Goal: Task Accomplishment & Management: Manage account settings

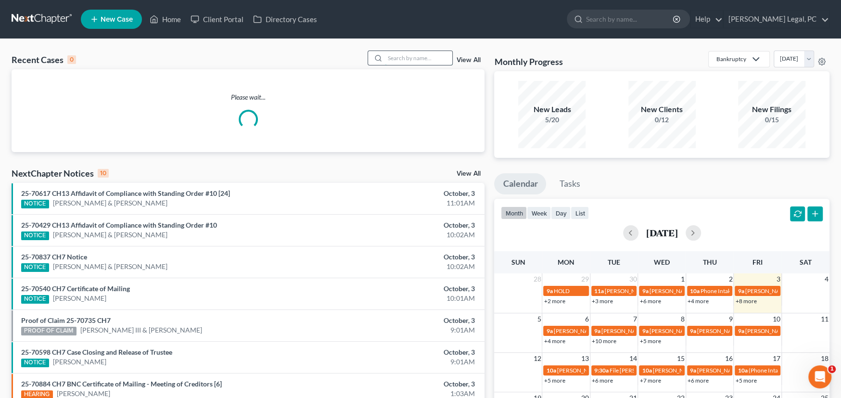
click at [406, 54] on input "search" at bounding box center [418, 58] width 67 height 14
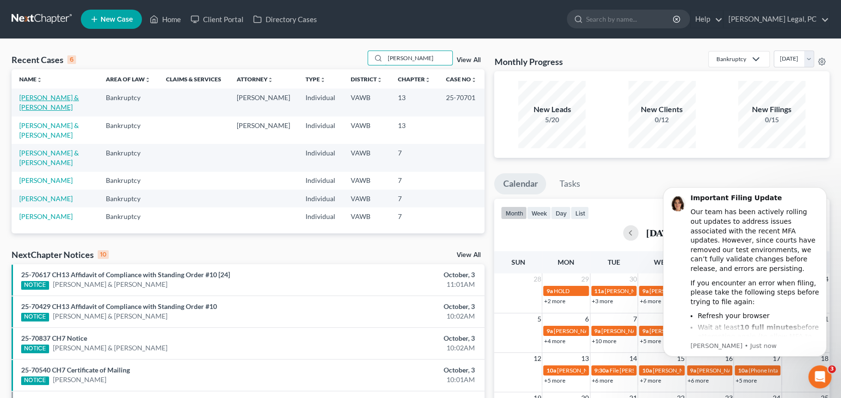
type input "[PERSON_NAME]"
click at [42, 95] on link "[PERSON_NAME] & [PERSON_NAME]" at bounding box center [49, 102] width 60 height 18
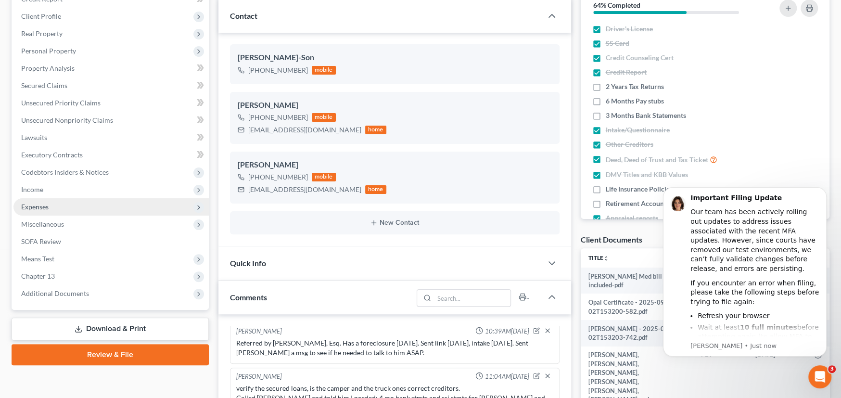
scroll to position [144, 0]
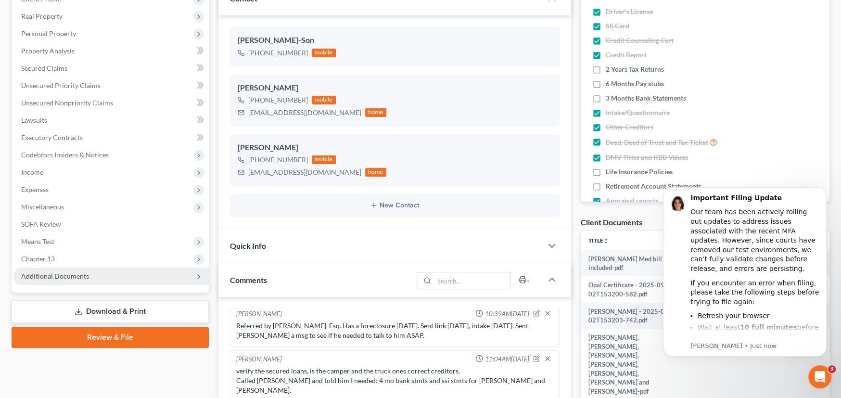
click at [66, 272] on span "Additional Documents" at bounding box center [55, 276] width 68 height 8
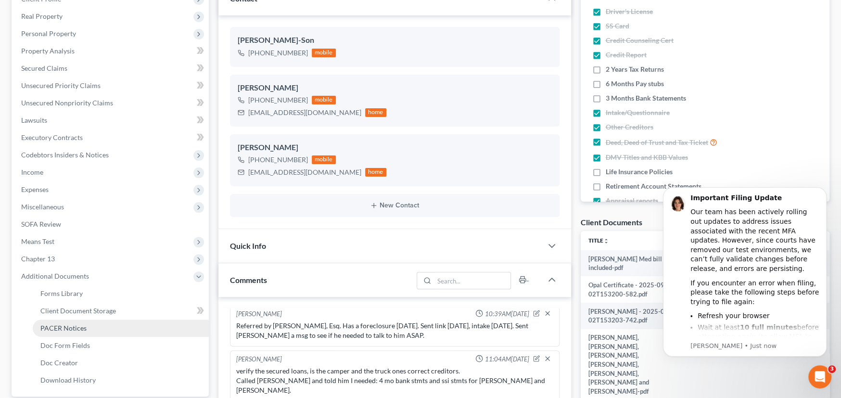
click at [88, 324] on link "PACER Notices" at bounding box center [121, 327] width 176 height 17
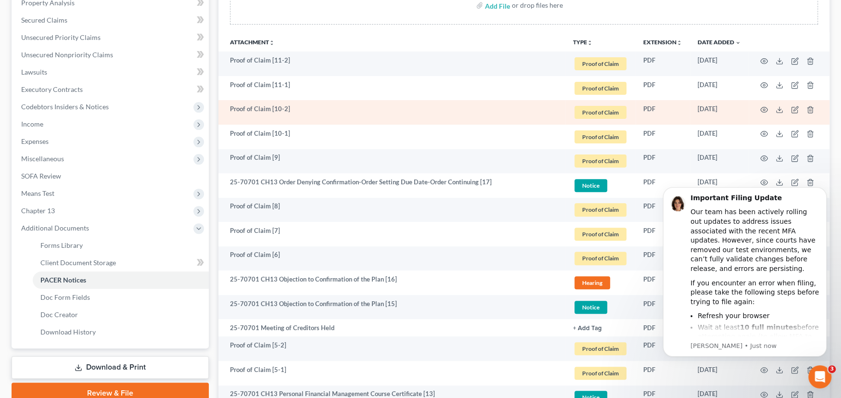
scroll to position [337, 0]
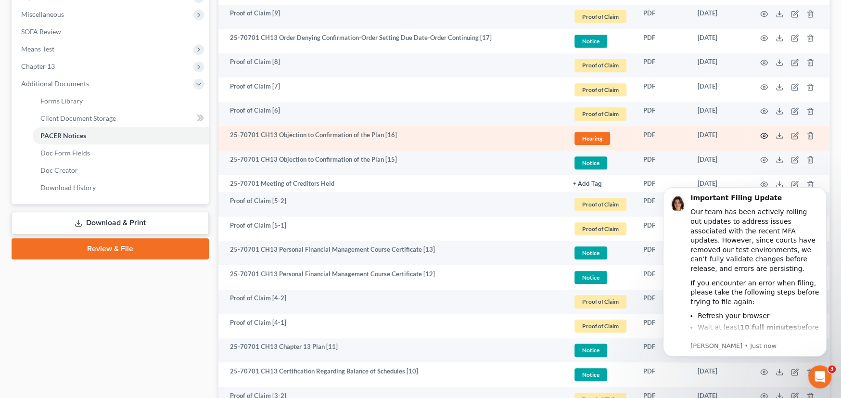
click at [764, 135] on circle "button" at bounding box center [764, 136] width 2 height 2
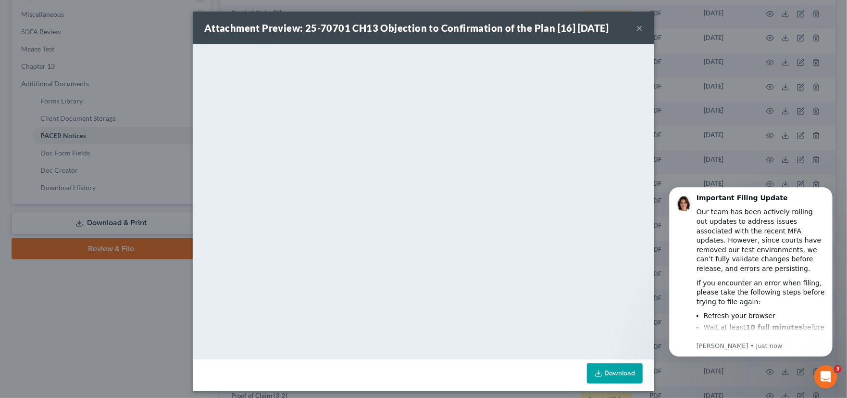
click at [636, 26] on button "×" at bounding box center [639, 28] width 7 height 12
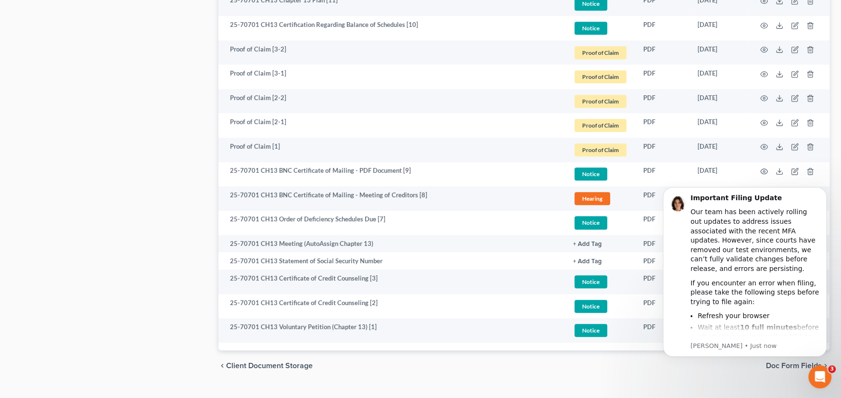
scroll to position [701, 0]
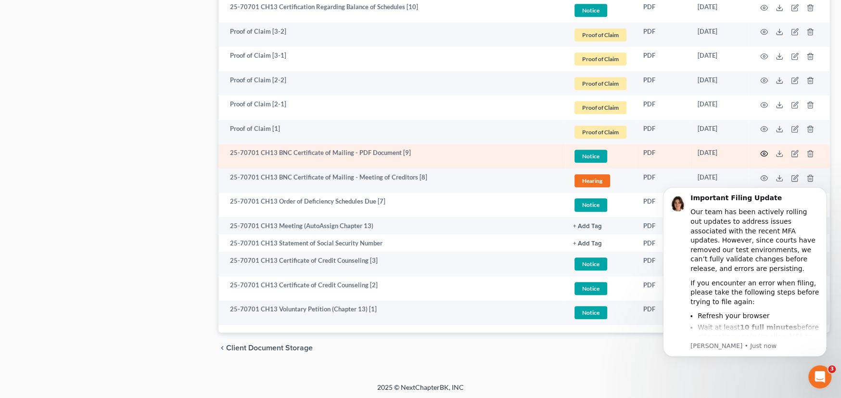
click at [763, 152] on circle "button" at bounding box center [764, 153] width 2 height 2
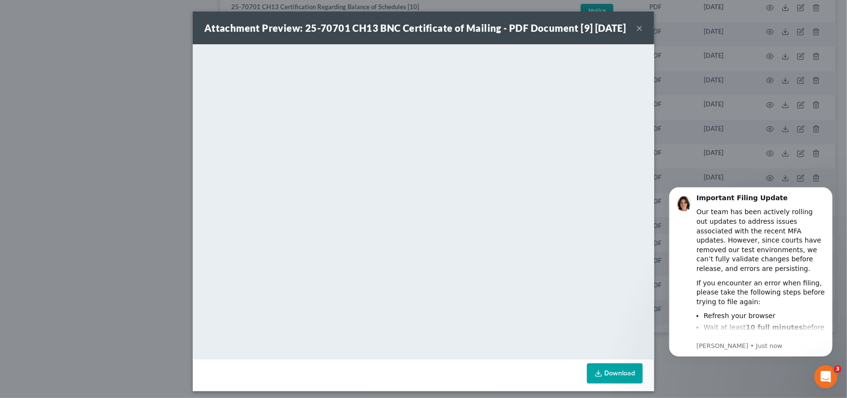
click at [636, 34] on button "×" at bounding box center [639, 28] width 7 height 12
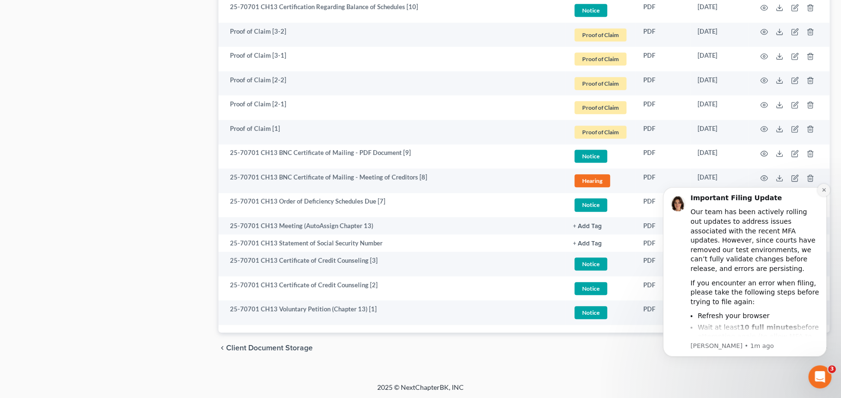
click at [824, 189] on icon "Dismiss notification" at bounding box center [822, 189] width 3 height 3
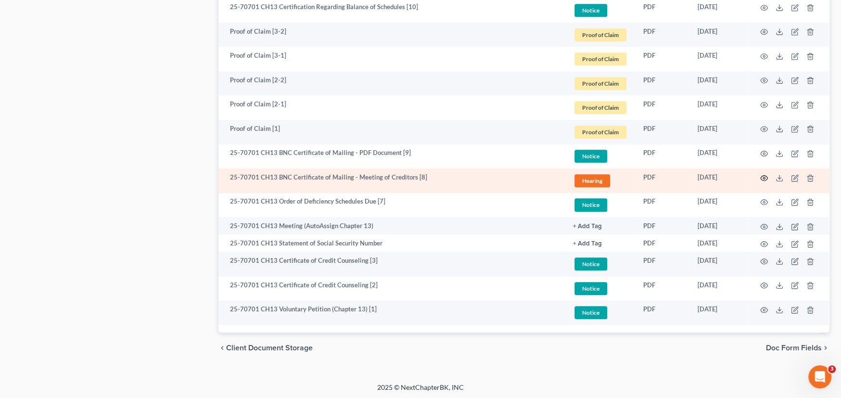
click at [764, 175] on icon "button" at bounding box center [763, 177] width 7 height 5
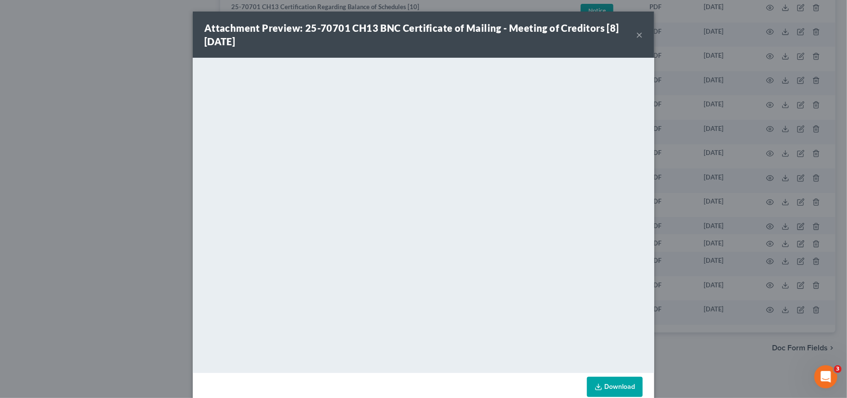
click at [638, 32] on button "×" at bounding box center [639, 35] width 7 height 12
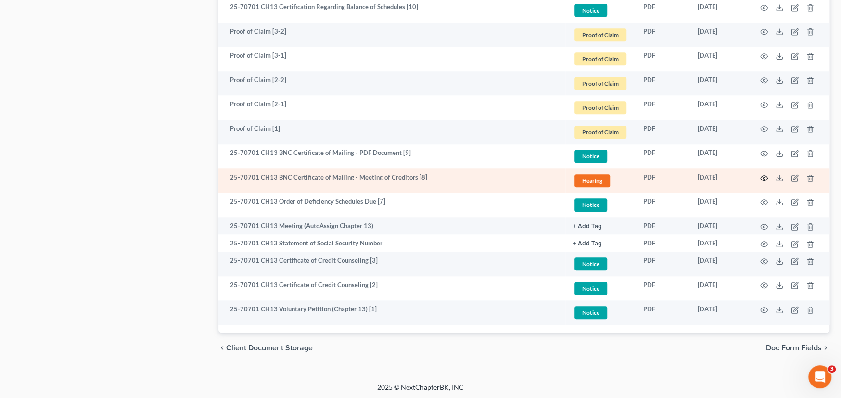
click at [763, 177] on circle "button" at bounding box center [764, 178] width 2 height 2
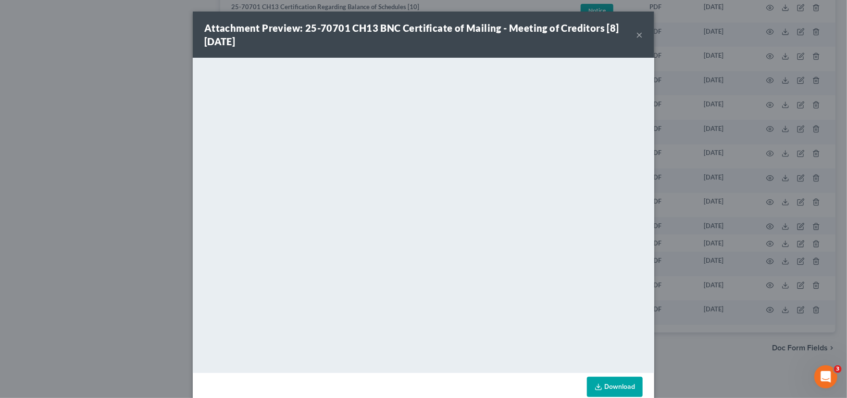
click at [636, 31] on button "×" at bounding box center [639, 35] width 7 height 12
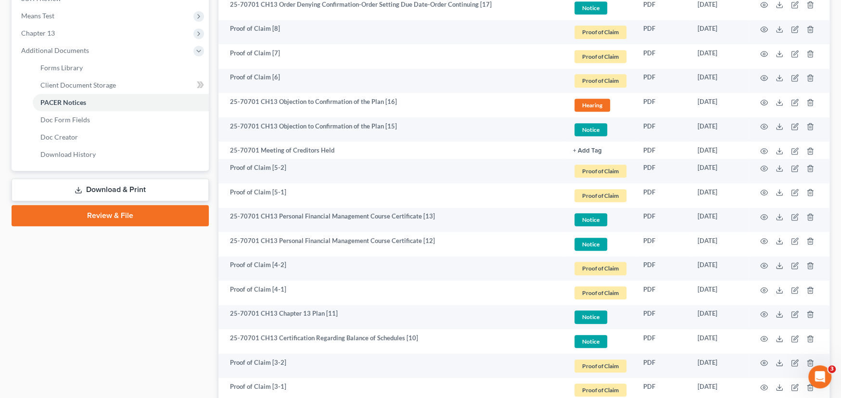
scroll to position [268, 0]
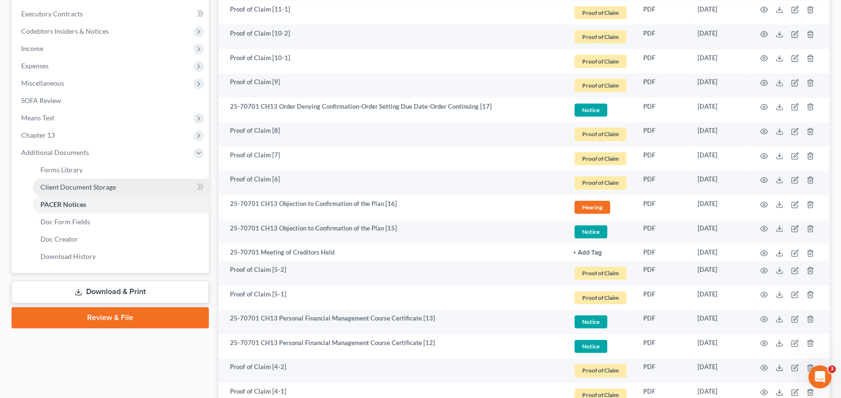
click at [85, 185] on span "Client Document Storage" at bounding box center [78, 187] width 76 height 8
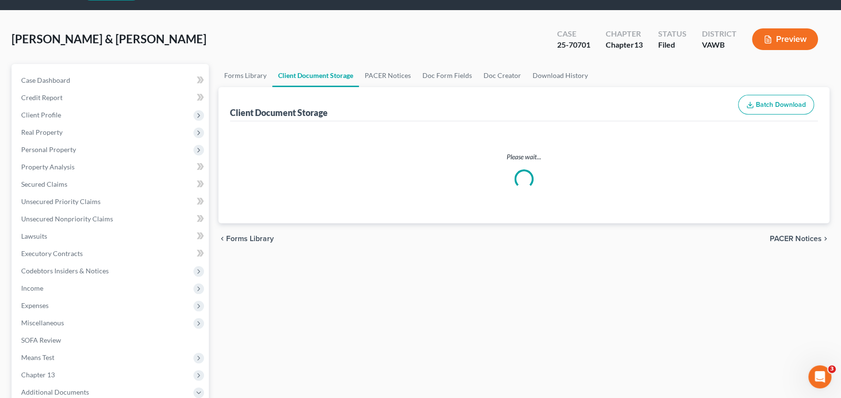
scroll to position [6, 0]
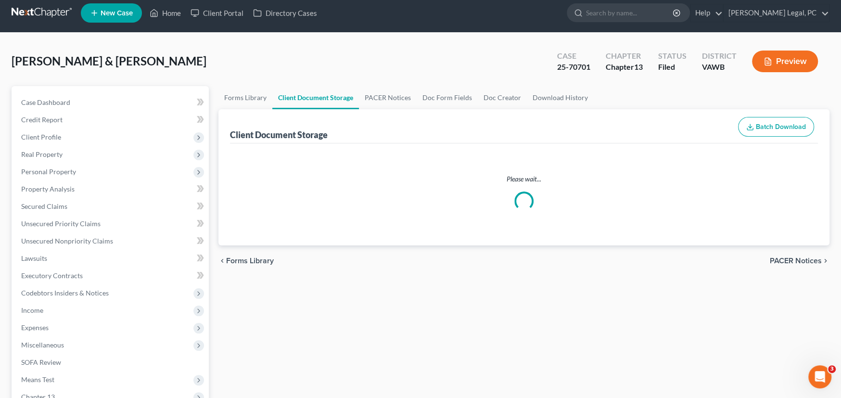
select select "0"
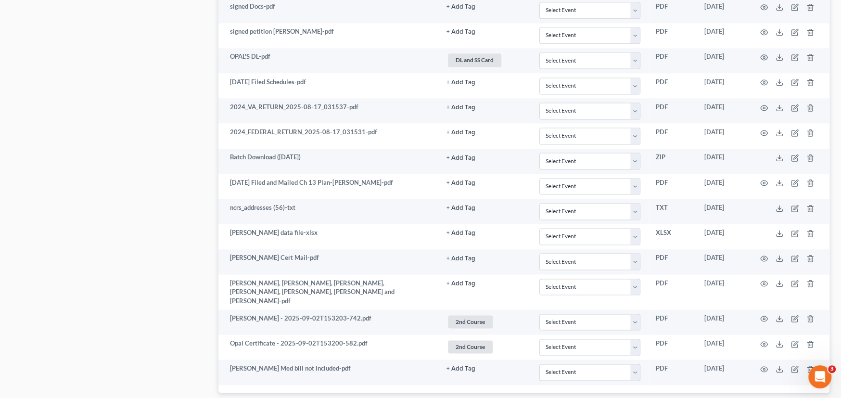
scroll to position [1063, 0]
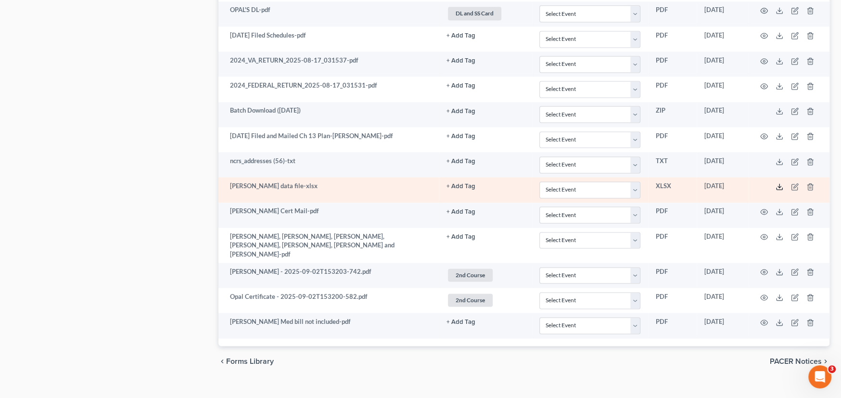
click at [779, 184] on line at bounding box center [779, 186] width 0 height 4
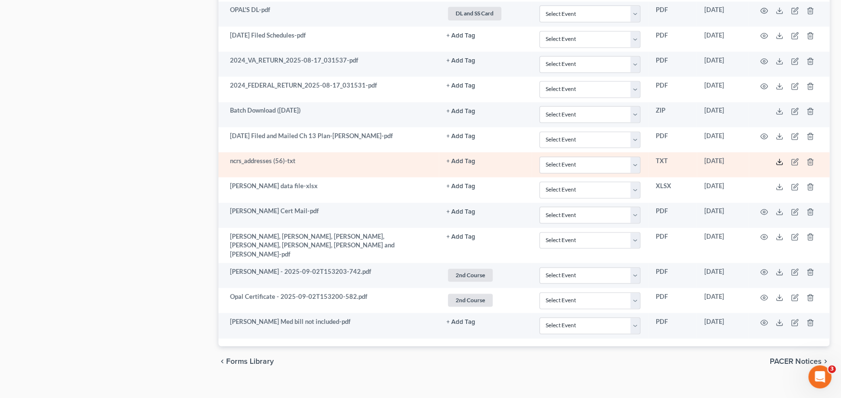
click at [780, 158] on icon at bounding box center [779, 162] width 8 height 8
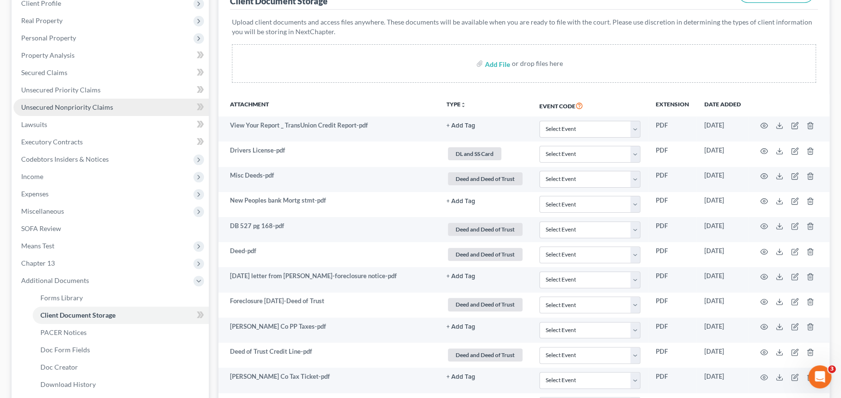
scroll to position [0, 0]
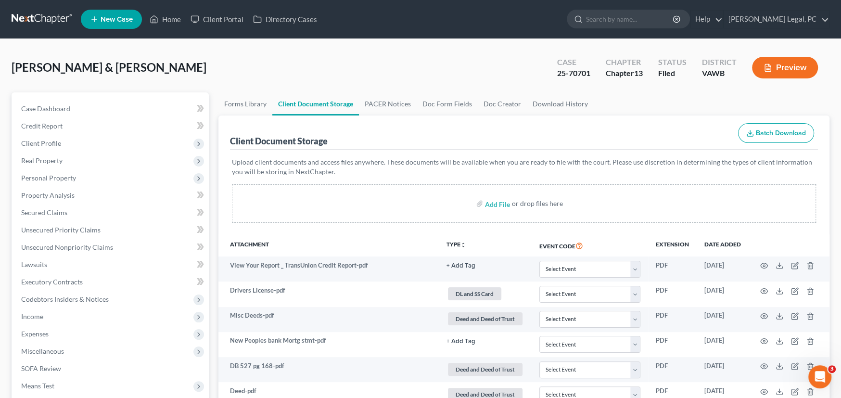
click at [32, 18] on link at bounding box center [43, 19] width 62 height 17
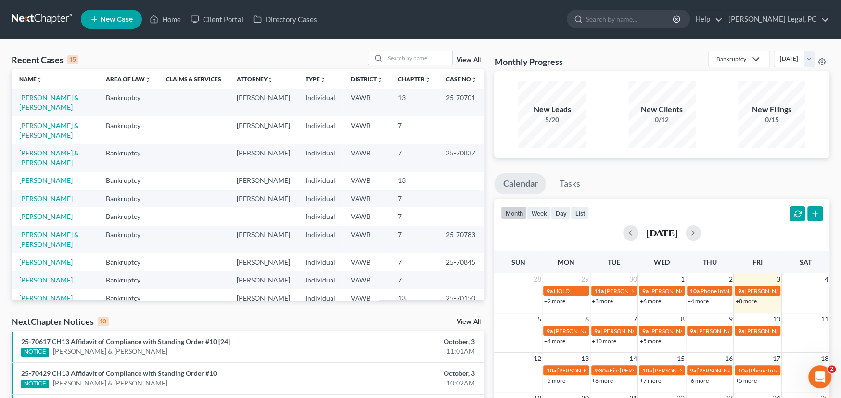
click at [36, 194] on link "[PERSON_NAME]" at bounding box center [45, 198] width 53 height 8
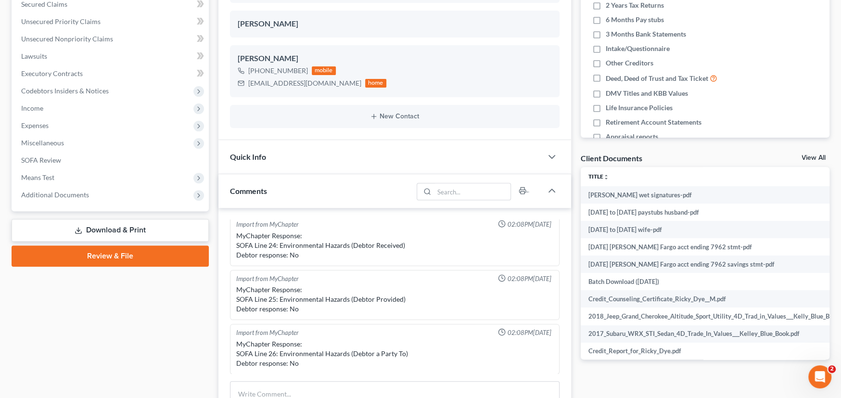
scroll to position [240, 0]
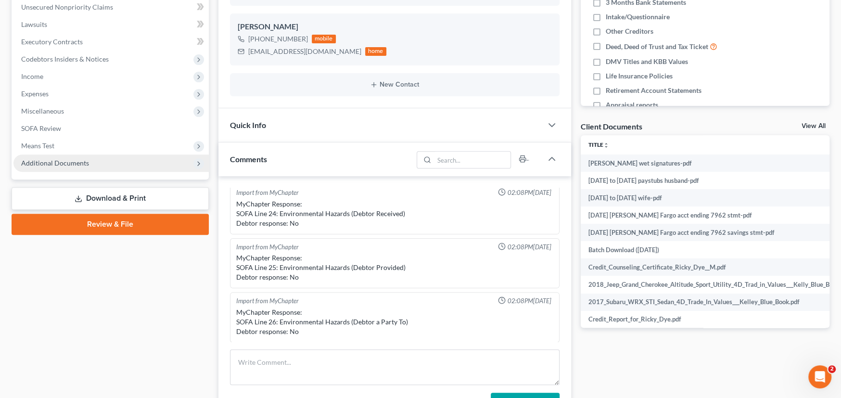
click at [69, 161] on span "Additional Documents" at bounding box center [55, 163] width 68 height 8
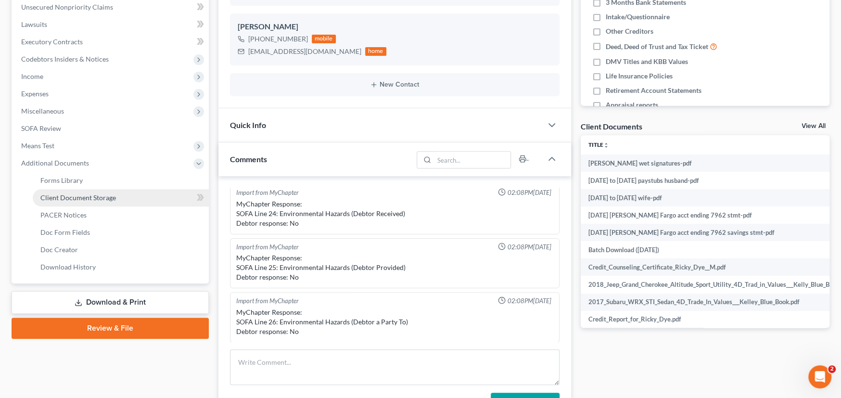
click at [74, 193] on span "Client Document Storage" at bounding box center [78, 197] width 76 height 8
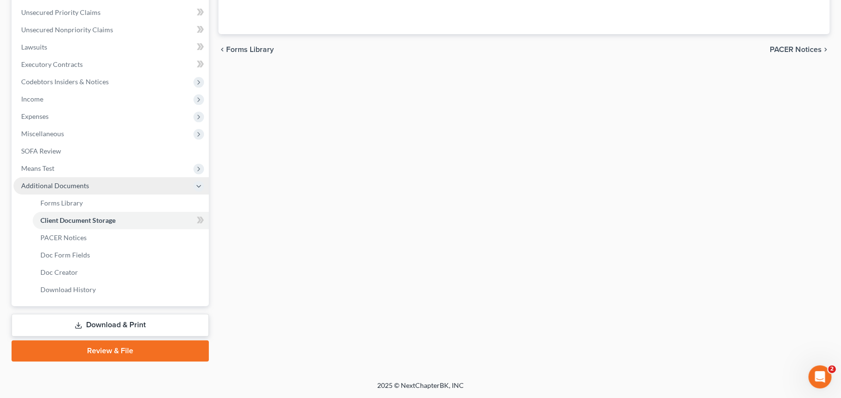
scroll to position [111, 0]
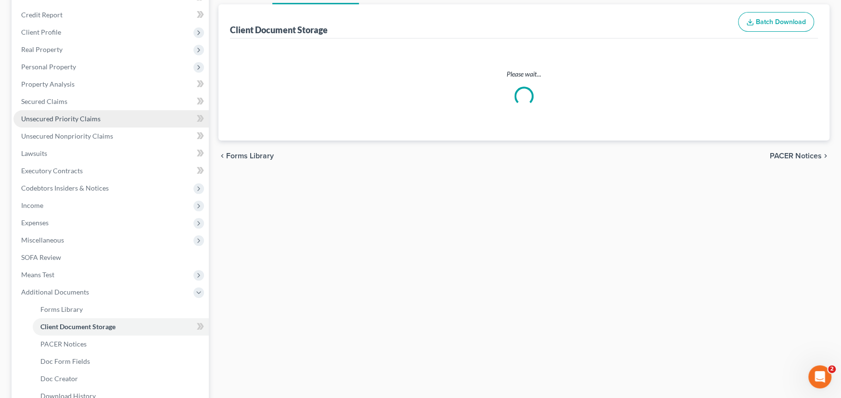
select select "0"
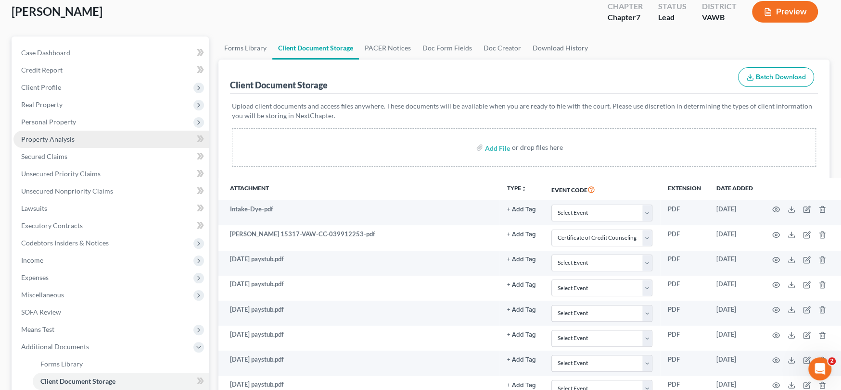
scroll to position [240, 0]
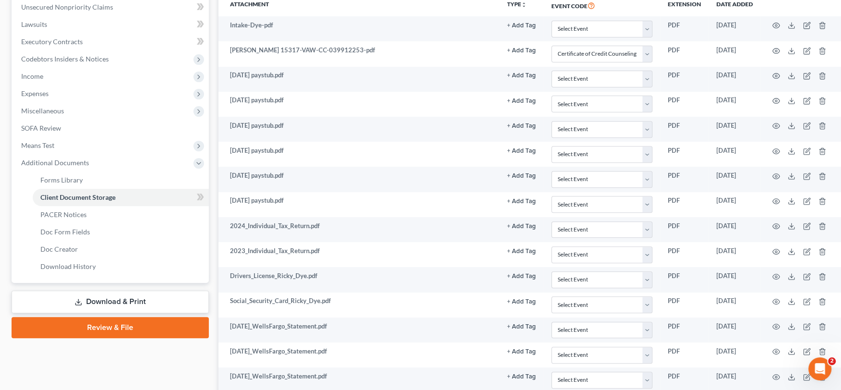
click at [116, 324] on link "Review & File" at bounding box center [110, 327] width 197 height 21
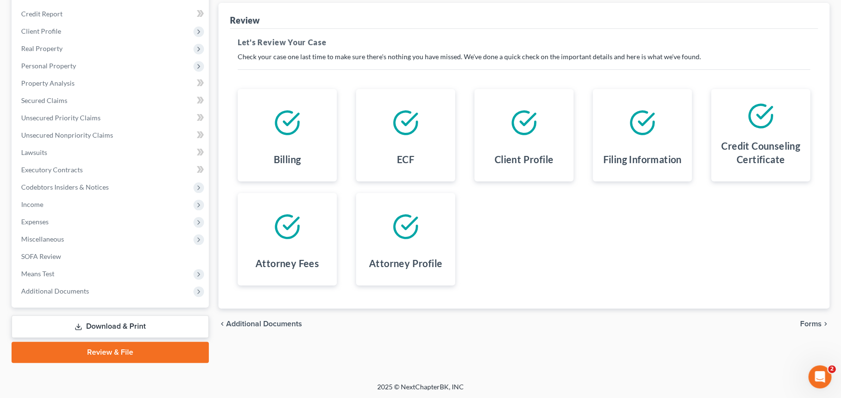
scroll to position [113, 0]
click at [65, 293] on span "Additional Documents" at bounding box center [110, 290] width 195 height 17
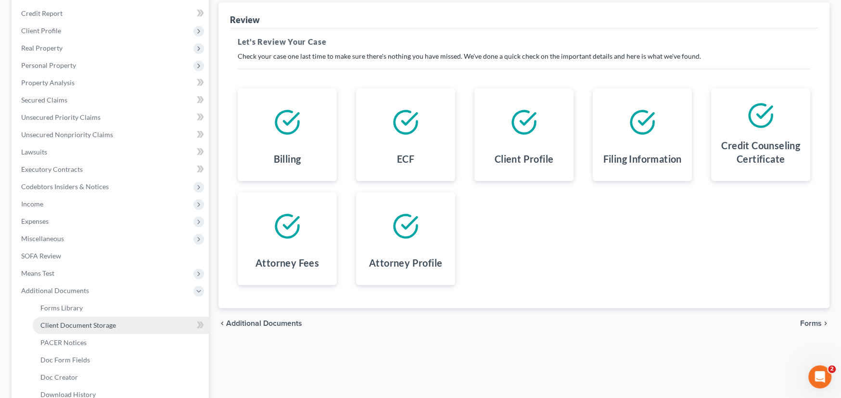
click at [73, 321] on span "Client Document Storage" at bounding box center [78, 325] width 76 height 8
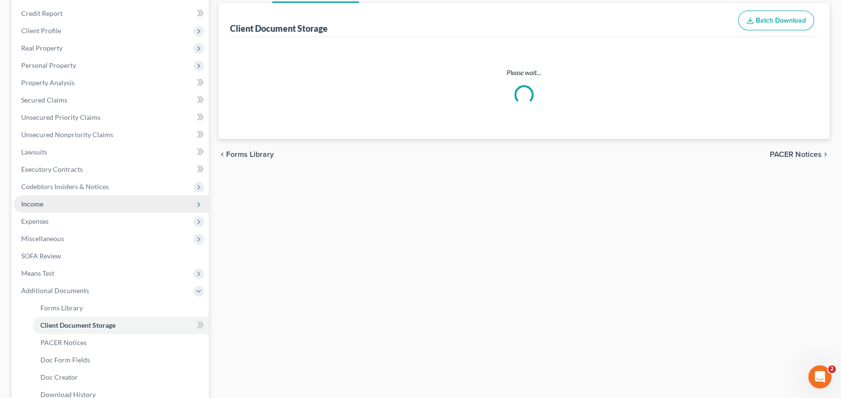
scroll to position [15, 0]
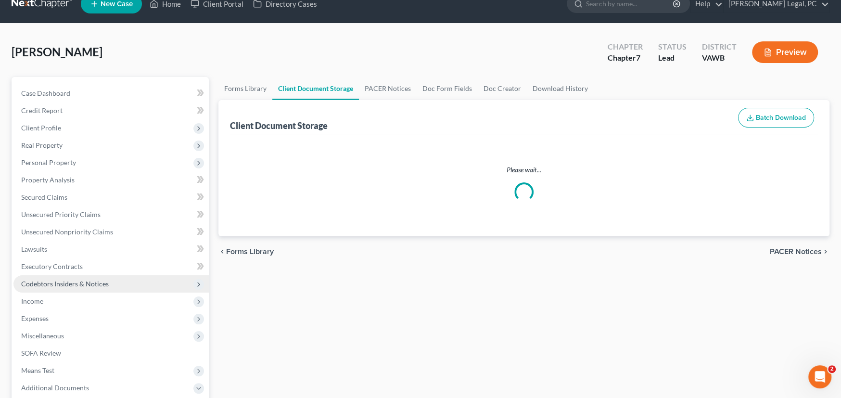
select select "0"
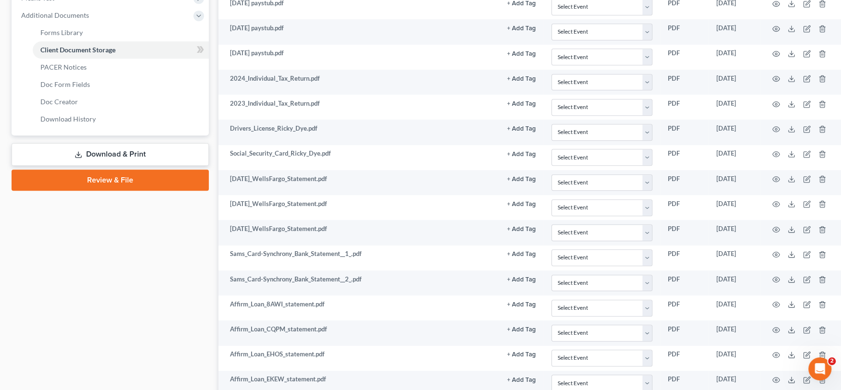
scroll to position [340, 0]
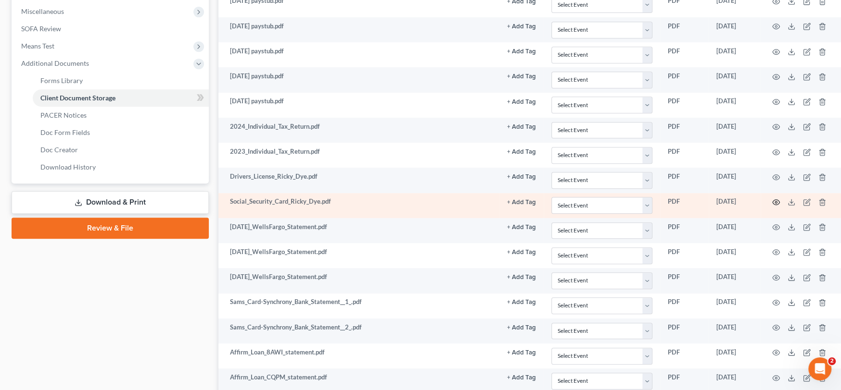
click at [772, 201] on icon "button" at bounding box center [776, 203] width 8 height 8
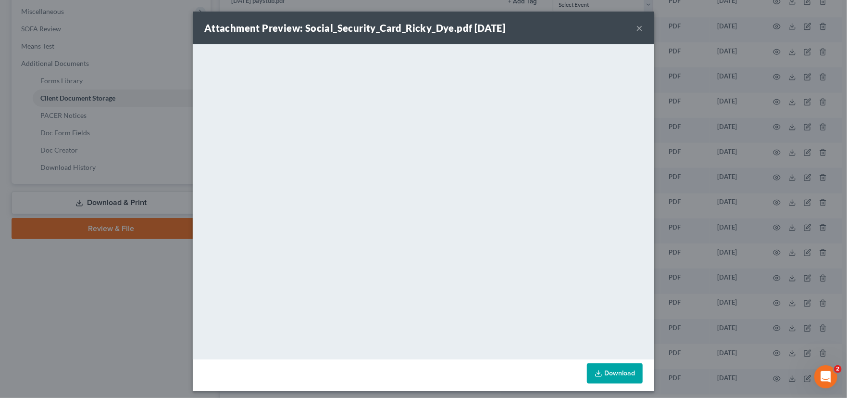
click at [636, 27] on button "×" at bounding box center [639, 28] width 7 height 12
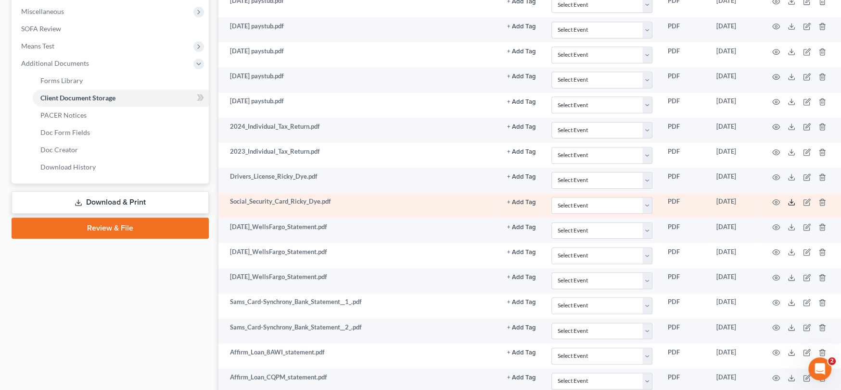
click at [787, 200] on icon at bounding box center [791, 203] width 8 height 8
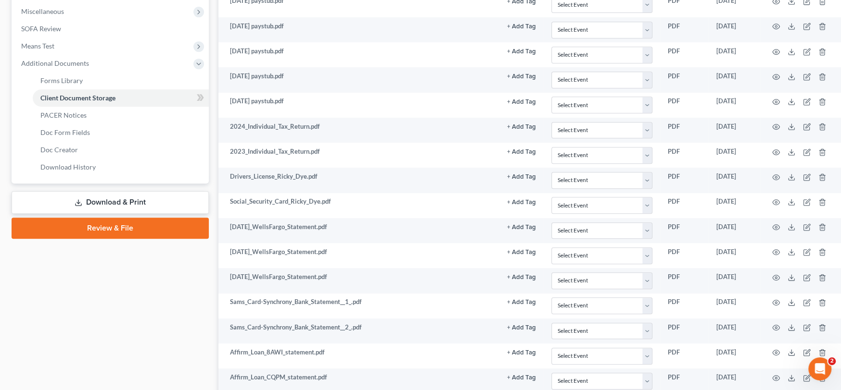
click at [115, 196] on link "Download & Print" at bounding box center [110, 202] width 197 height 23
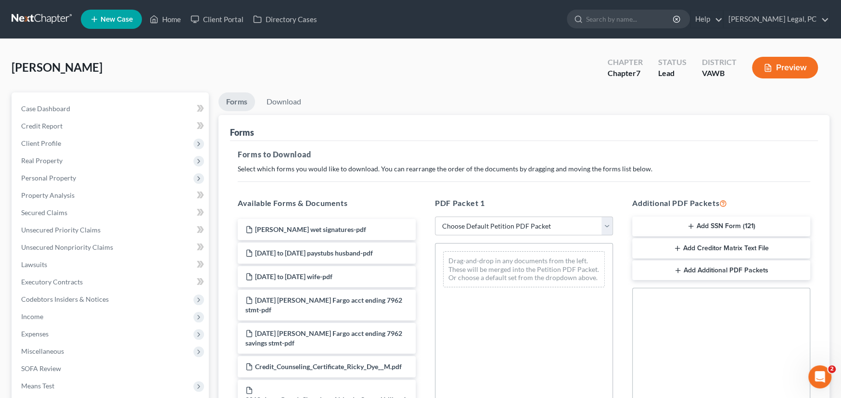
click at [735, 225] on button "Add SSN Form (121)" at bounding box center [721, 226] width 178 height 20
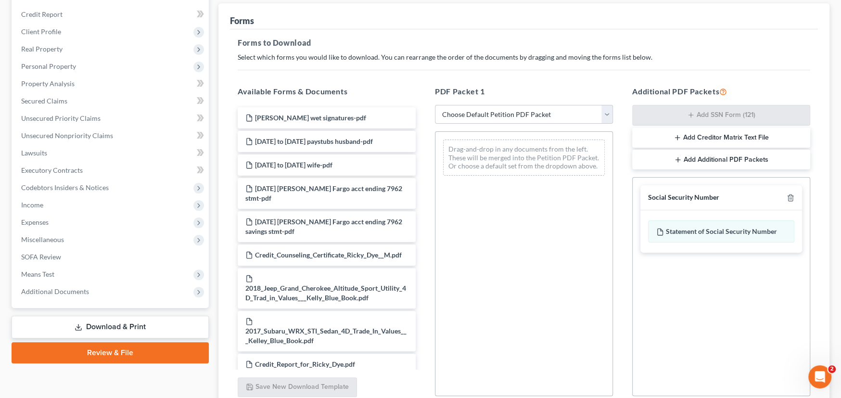
scroll to position [196, 0]
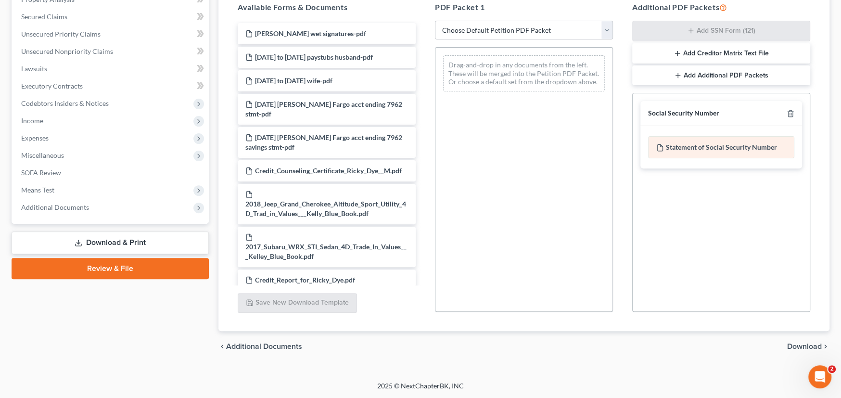
click at [690, 145] on div "Statement of Social Security Number" at bounding box center [721, 147] width 146 height 22
click at [806, 342] on span "Download" at bounding box center [804, 346] width 35 height 8
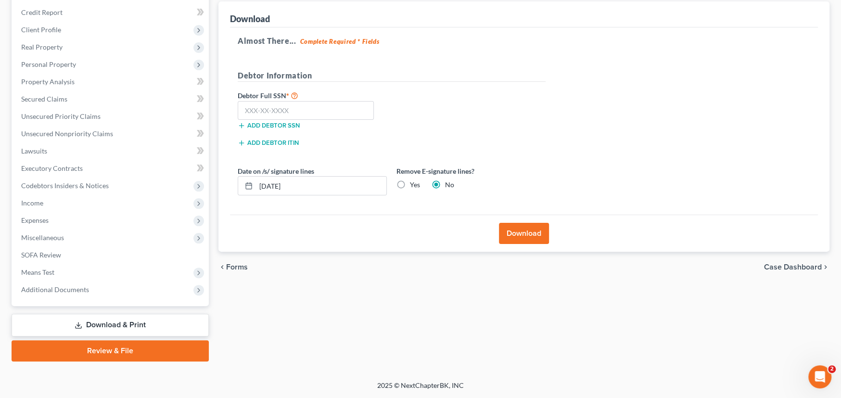
scroll to position [113, 0]
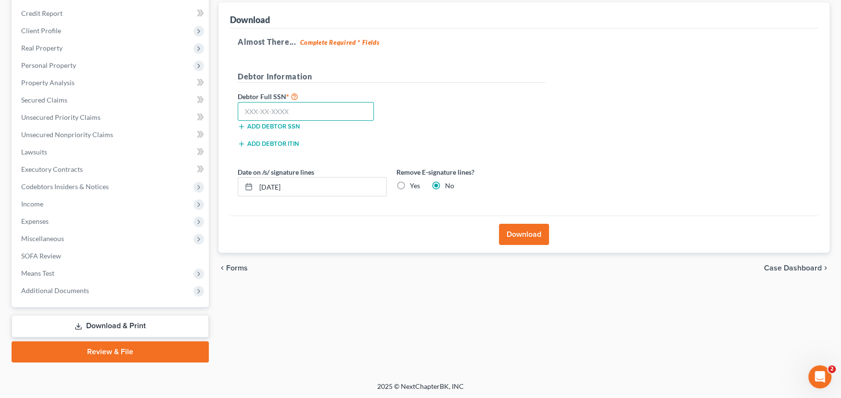
click at [262, 112] on input "text" at bounding box center [306, 111] width 136 height 19
type input "229-81-5043"
click at [516, 236] on button "Download" at bounding box center [524, 234] width 50 height 21
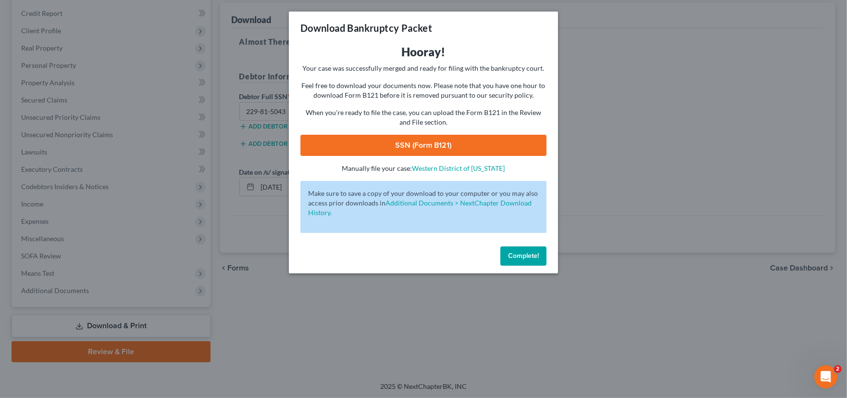
click at [431, 150] on link "SSN (Form B121)" at bounding box center [424, 145] width 246 height 21
click at [532, 253] on span "Complete!" at bounding box center [523, 256] width 31 height 8
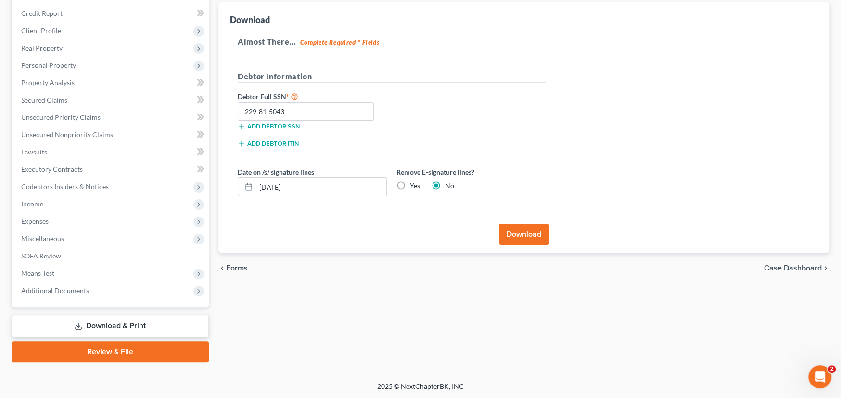
click at [106, 353] on link "Review & File" at bounding box center [110, 351] width 197 height 21
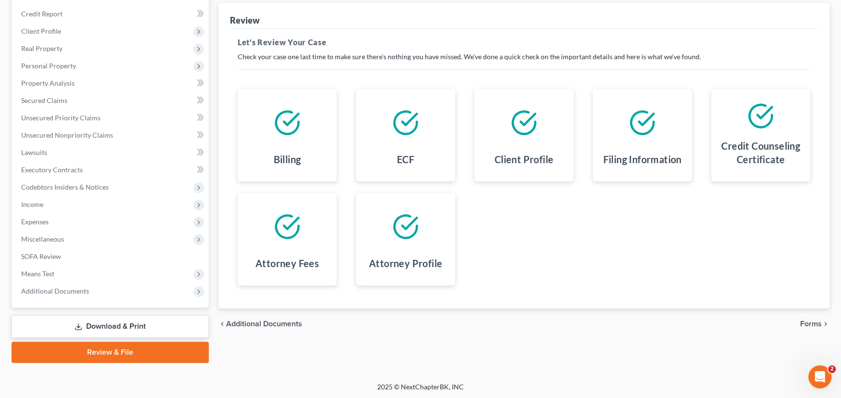
scroll to position [113, 0]
click at [809, 319] on span "Forms" at bounding box center [811, 323] width 22 height 8
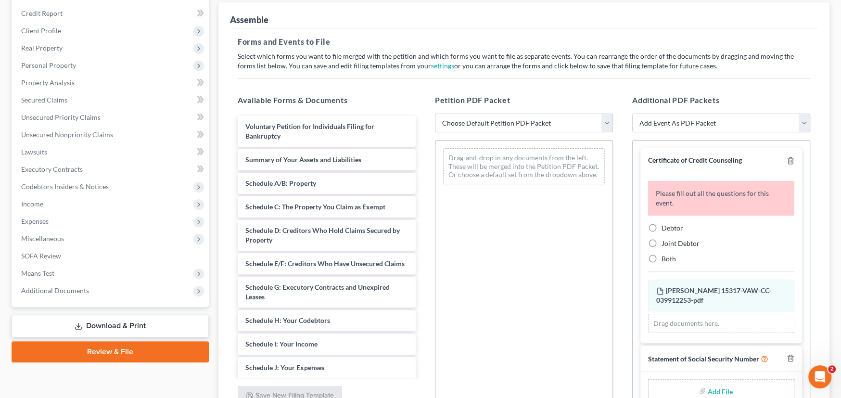
drag, startPoint x: 566, startPoint y: 119, endPoint x: 561, endPoint y: 120, distance: 5.3
click at [566, 119] on select "Choose Default Petition PDF Packet Complete Bankruptcy Petition (all forms and …" at bounding box center [524, 122] width 178 height 19
select select "0"
click at [435, 113] on select "Choose Default Petition PDF Packet Complete Bankruptcy Petition (all forms and …" at bounding box center [524, 122] width 178 height 19
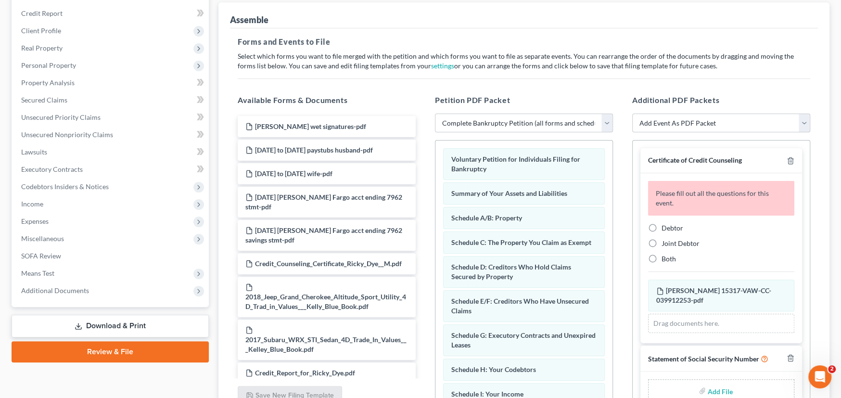
click at [661, 227] on label "Debtor" at bounding box center [672, 228] width 22 height 10
click at [665, 227] on input "Debtor" at bounding box center [668, 226] width 6 height 6
radio input "true"
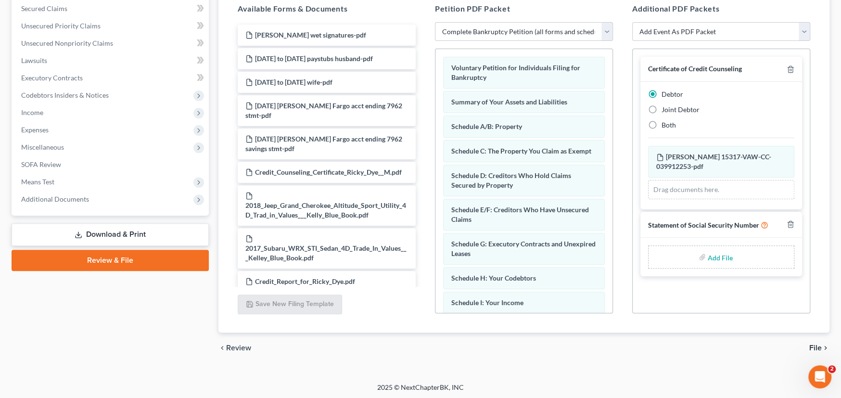
scroll to position [205, 0]
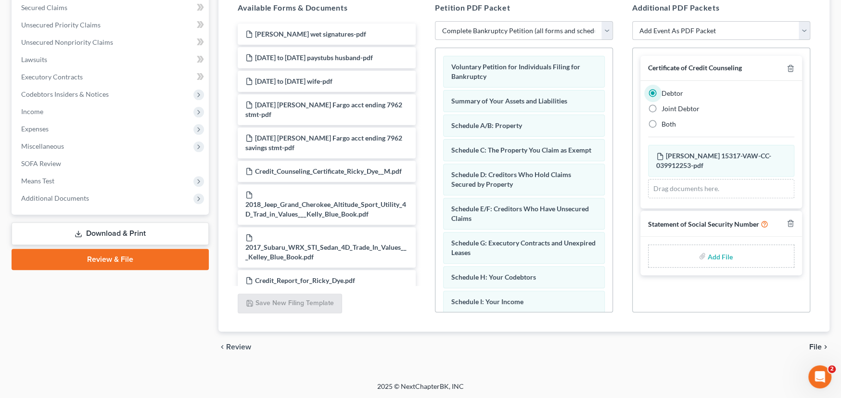
type input "C:\fakepath\Stmt of SSN Form B121 Dye.pdf"
click at [821, 343] on icon "chevron_right" at bounding box center [825, 347] width 8 height 8
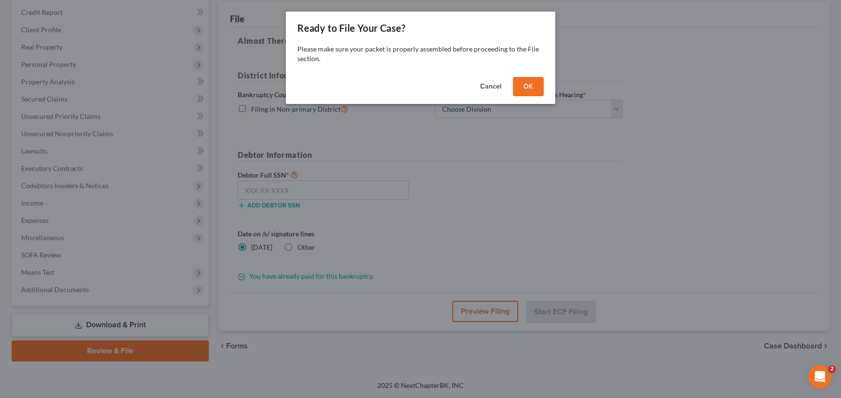
scroll to position [113, 0]
click at [519, 84] on button "OK" at bounding box center [531, 86] width 31 height 19
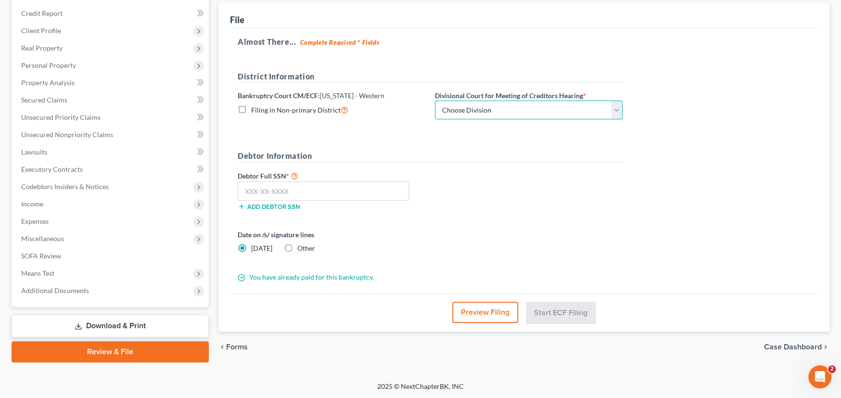
drag, startPoint x: 519, startPoint y: 104, endPoint x: 516, endPoint y: 111, distance: 7.3
click at [519, 104] on select "Choose Division Roanoke Lynchburg Harrisonburg Lynchburg/ Roanoke Norfolk" at bounding box center [529, 110] width 188 height 19
select select "0"
click at [435, 101] on select "Choose Division Roanoke Lynchburg Harrisonburg Lynchburg/ Roanoke Norfolk" at bounding box center [529, 110] width 188 height 19
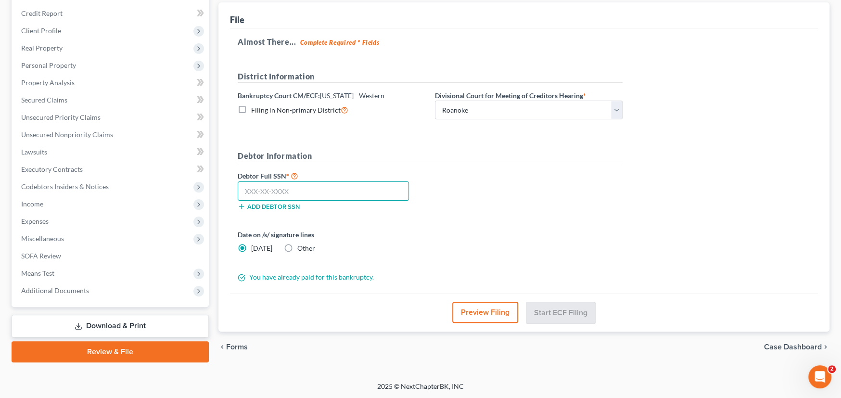
click at [264, 186] on input "text" at bounding box center [323, 190] width 171 height 19
type input "229-81-5043"
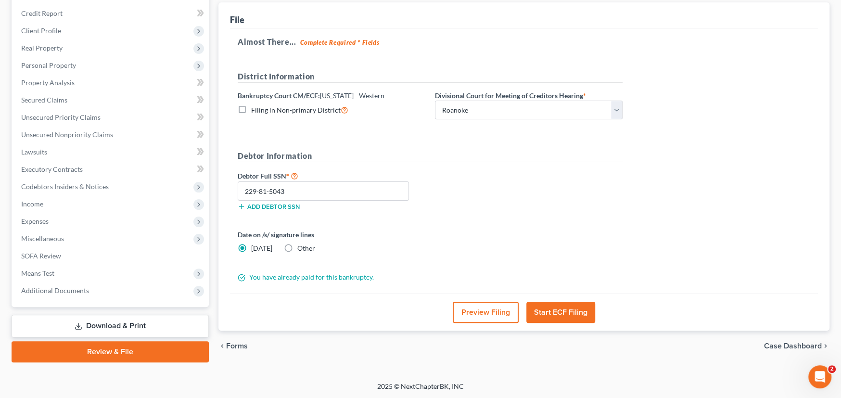
click at [550, 309] on button "Start ECF Filing" at bounding box center [560, 312] width 69 height 21
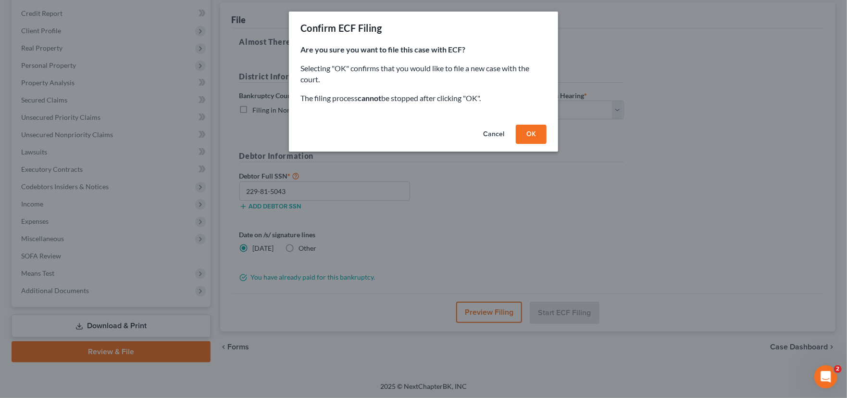
click at [529, 129] on button "OK" at bounding box center [531, 134] width 31 height 19
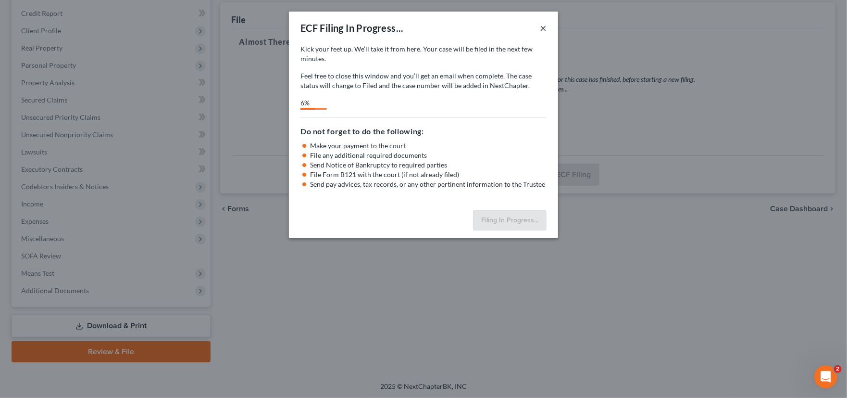
click at [544, 25] on button "×" at bounding box center [543, 28] width 7 height 12
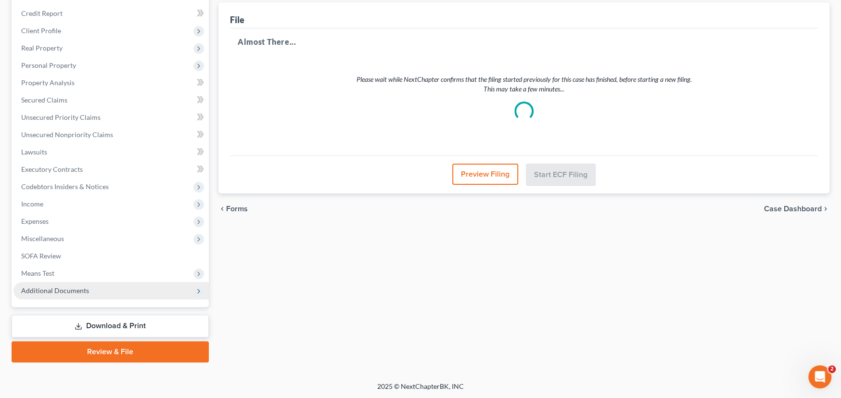
click at [79, 295] on span "Additional Documents" at bounding box center [110, 290] width 195 height 17
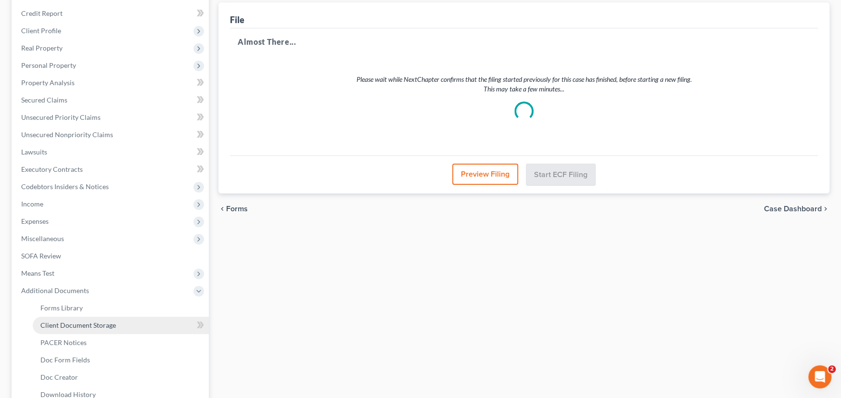
click at [81, 323] on span "Client Document Storage" at bounding box center [78, 325] width 76 height 8
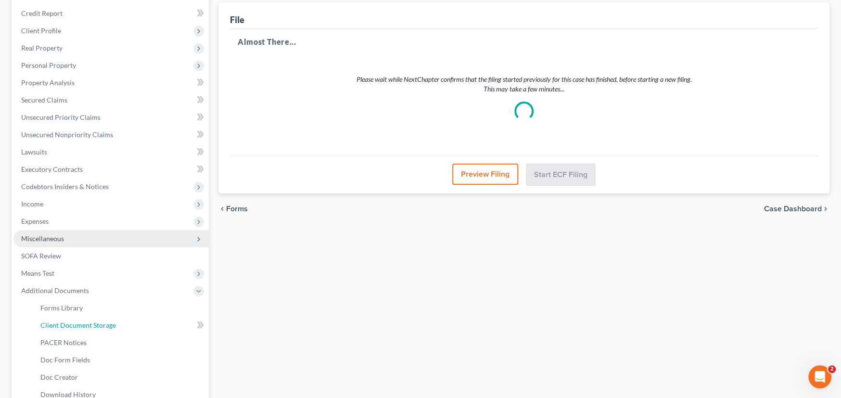
scroll to position [22, 0]
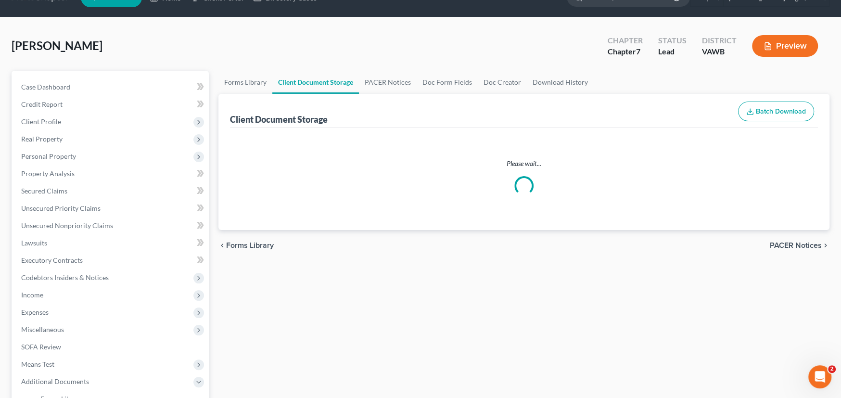
select select "0"
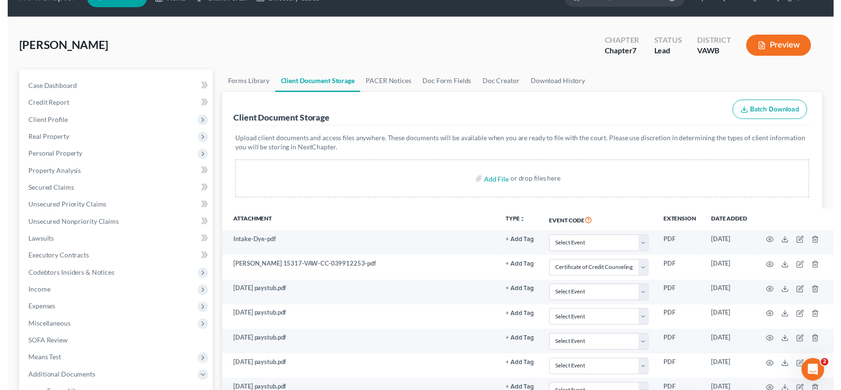
scroll to position [0, 0]
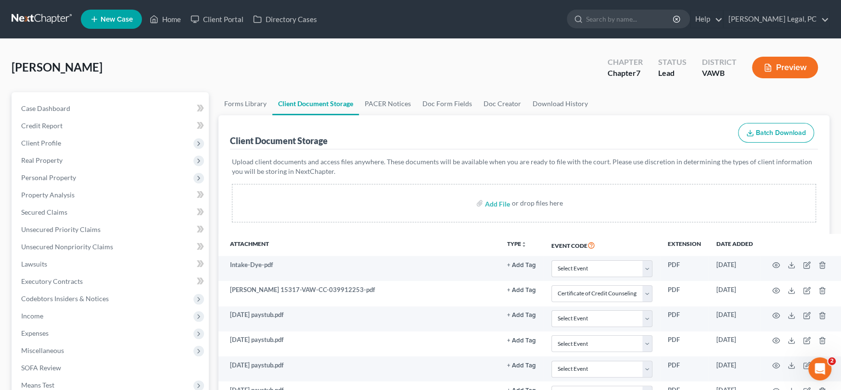
select select "0"
click at [42, 18] on link at bounding box center [43, 19] width 62 height 17
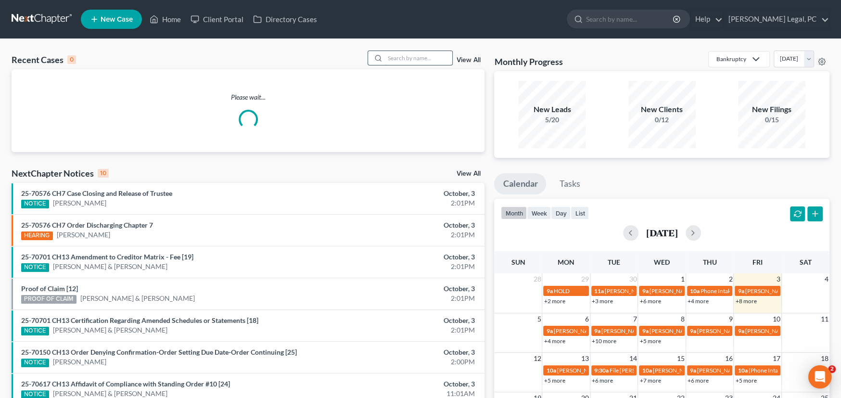
click at [393, 58] on input "search" at bounding box center [418, 58] width 67 height 14
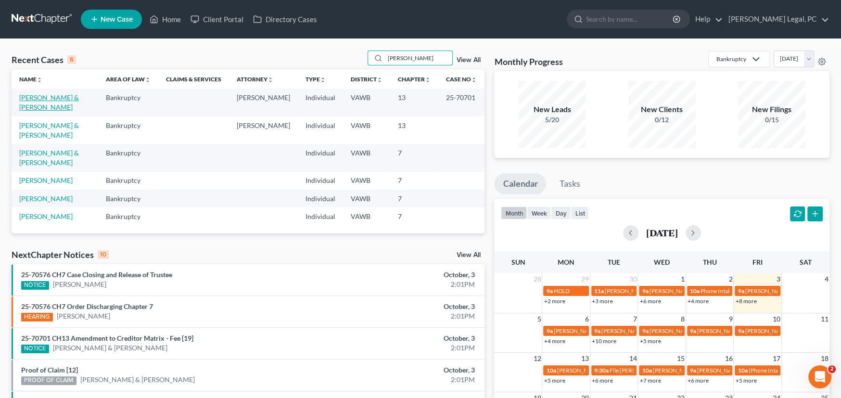
type input "[PERSON_NAME]"
click at [41, 95] on link "[PERSON_NAME] & [PERSON_NAME]" at bounding box center [49, 102] width 60 height 18
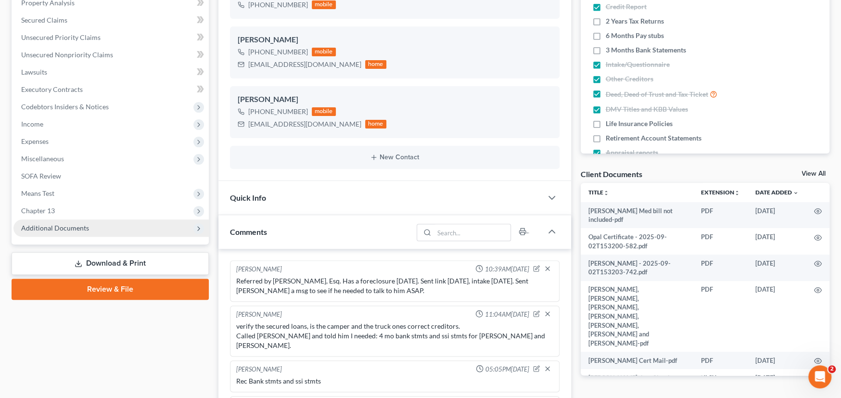
scroll to position [3, 0]
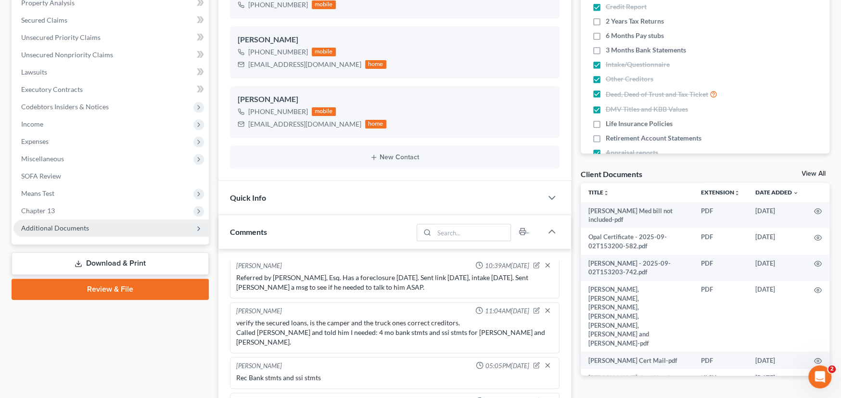
click at [69, 224] on span "Additional Documents" at bounding box center [55, 228] width 68 height 8
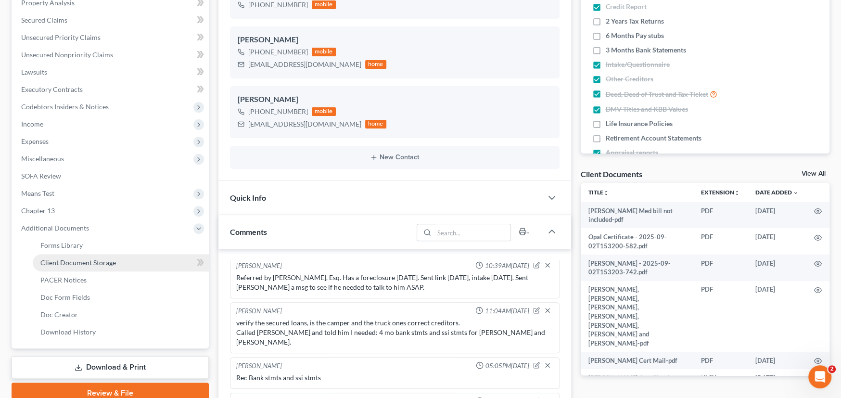
click at [69, 259] on span "Client Document Storage" at bounding box center [78, 262] width 76 height 8
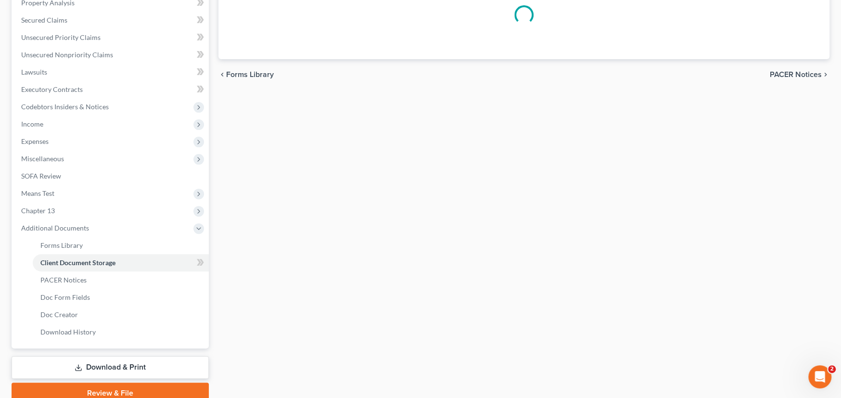
scroll to position [50, 0]
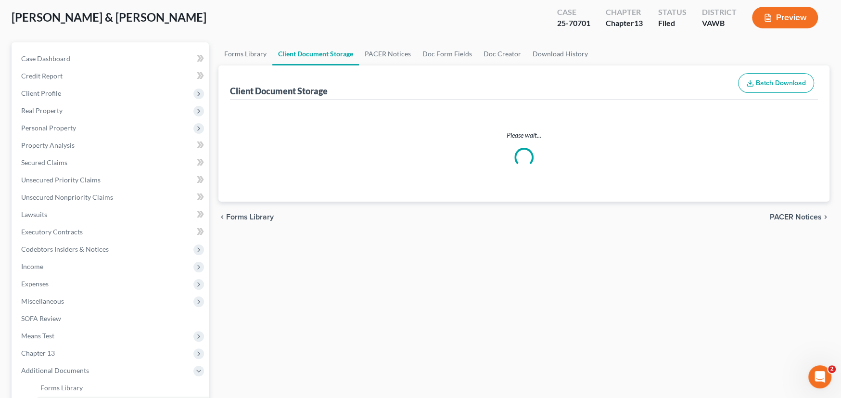
select select "0"
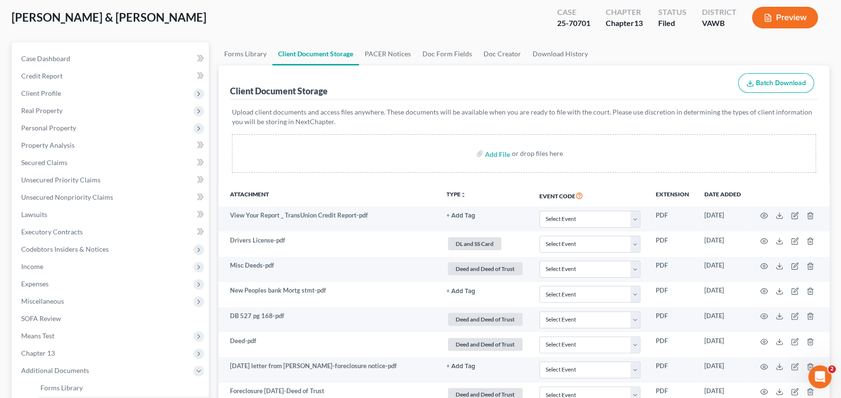
scroll to position [0, 0]
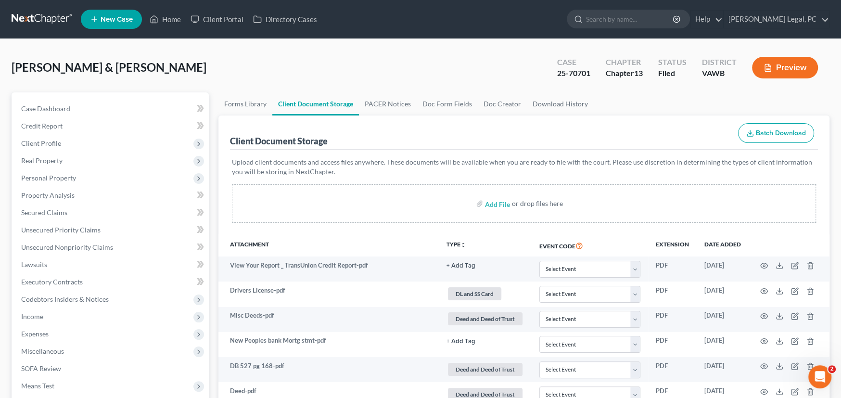
select select "0"
click at [42, 19] on link at bounding box center [43, 19] width 62 height 17
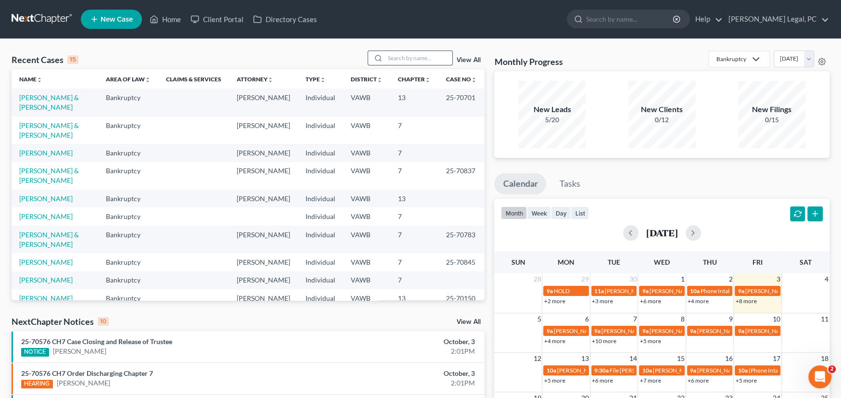
click at [393, 57] on input "search" at bounding box center [418, 58] width 67 height 14
click at [27, 194] on link "[PERSON_NAME]" at bounding box center [45, 198] width 53 height 8
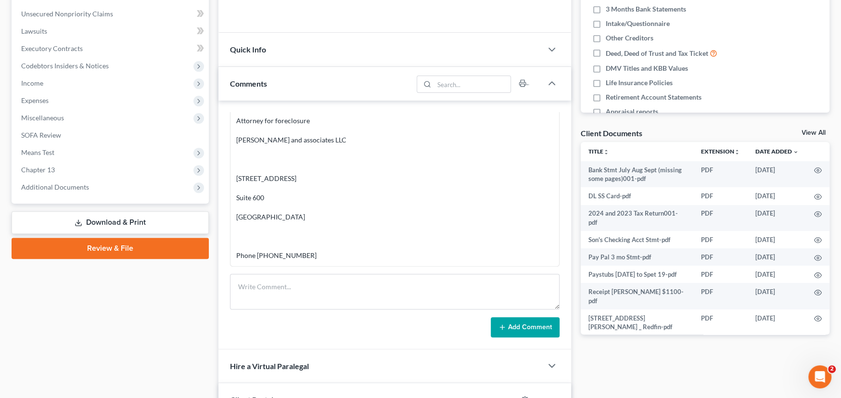
scroll to position [240, 0]
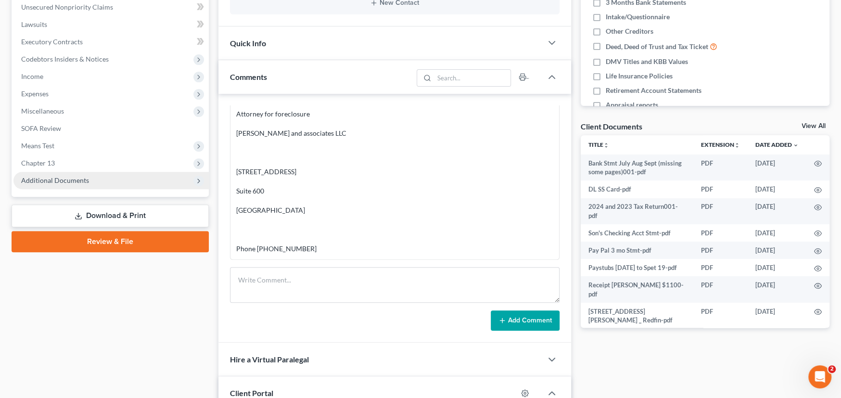
click at [58, 177] on span "Additional Documents" at bounding box center [55, 180] width 68 height 8
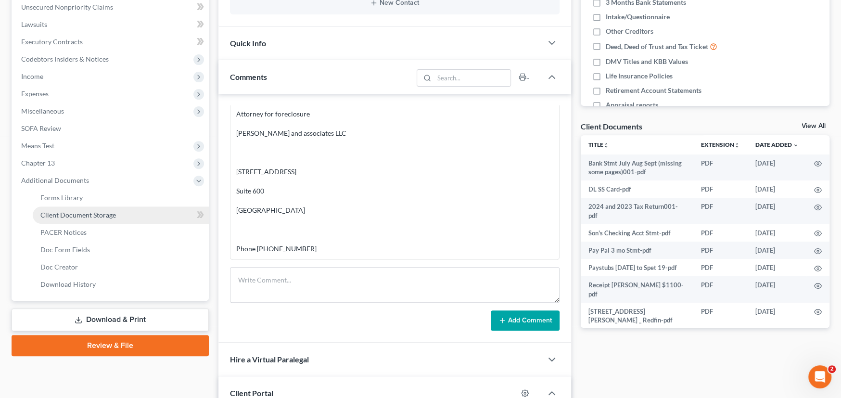
click at [69, 212] on span "Client Document Storage" at bounding box center [78, 215] width 76 height 8
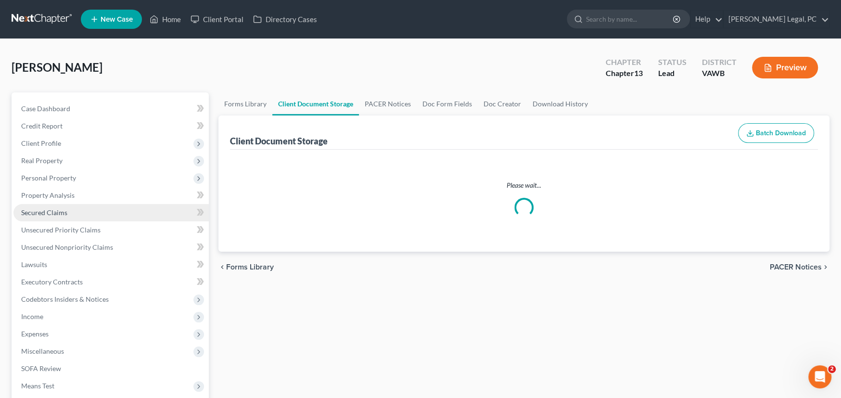
select select "0"
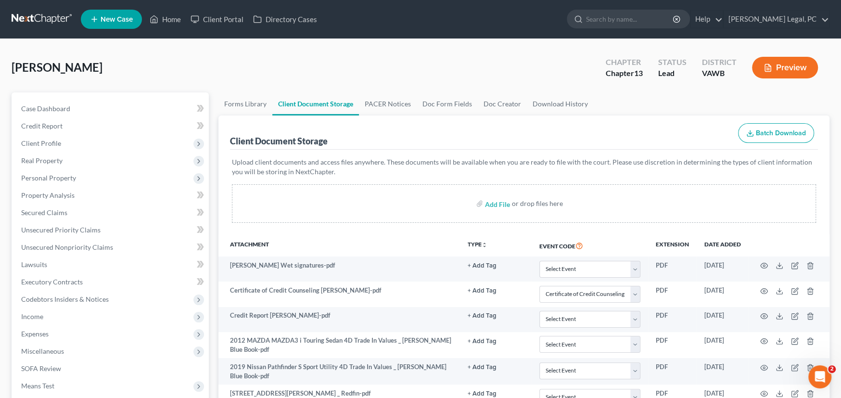
click at [32, 13] on link at bounding box center [43, 19] width 62 height 17
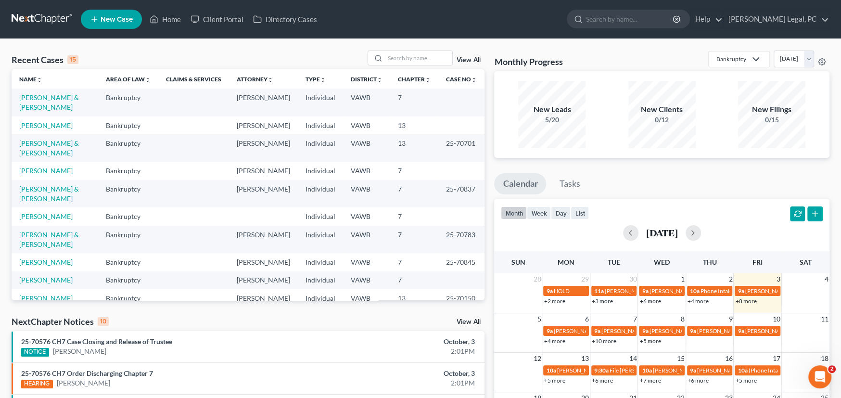
click at [47, 166] on link "[PERSON_NAME]" at bounding box center [45, 170] width 53 height 8
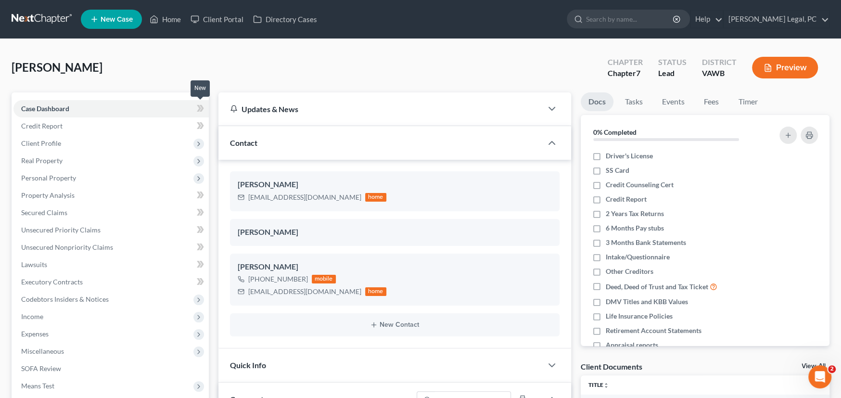
scroll to position [256, 0]
click at [32, 12] on link at bounding box center [43, 19] width 62 height 17
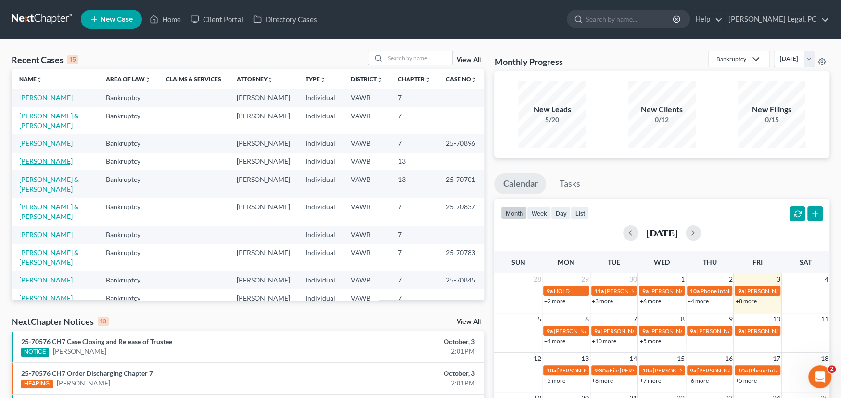
click at [35, 157] on link "[PERSON_NAME]" at bounding box center [45, 161] width 53 height 8
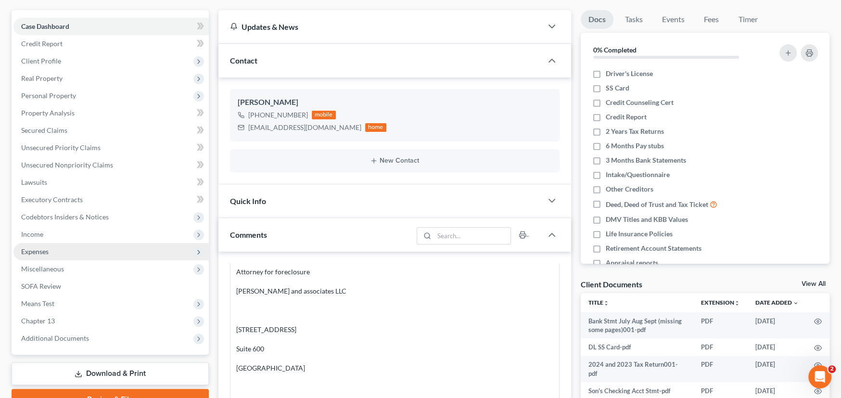
scroll to position [96, 0]
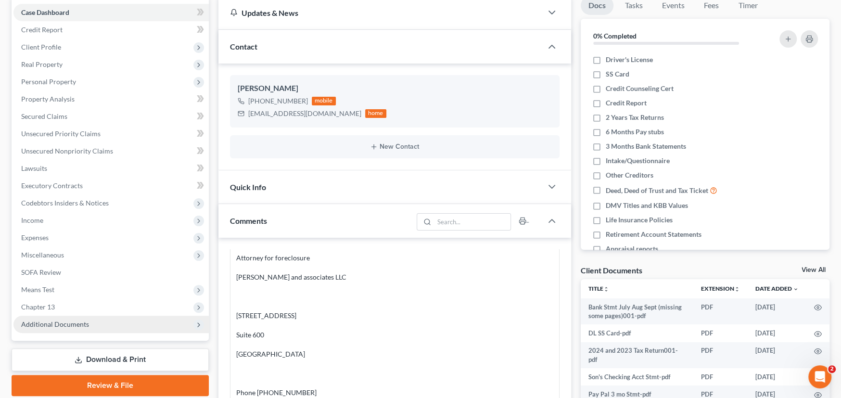
click at [90, 326] on span "Additional Documents" at bounding box center [110, 323] width 195 height 17
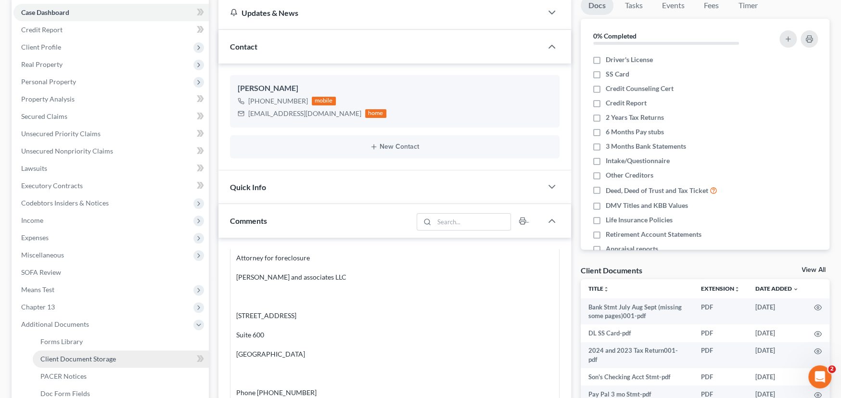
click at [117, 354] on link "Client Document Storage" at bounding box center [121, 358] width 176 height 17
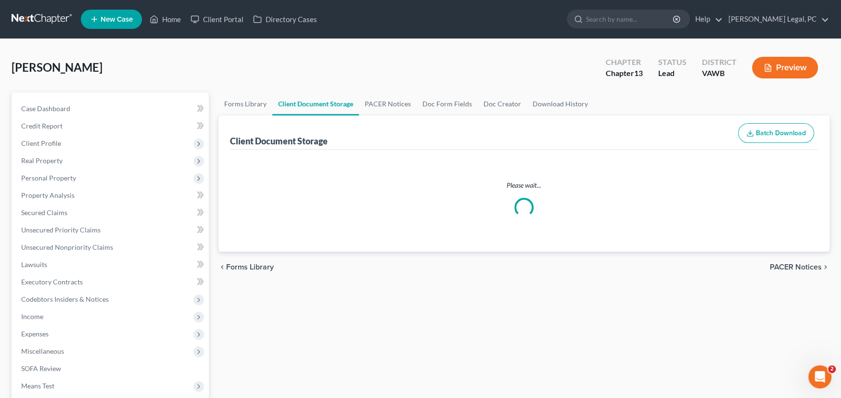
select select "0"
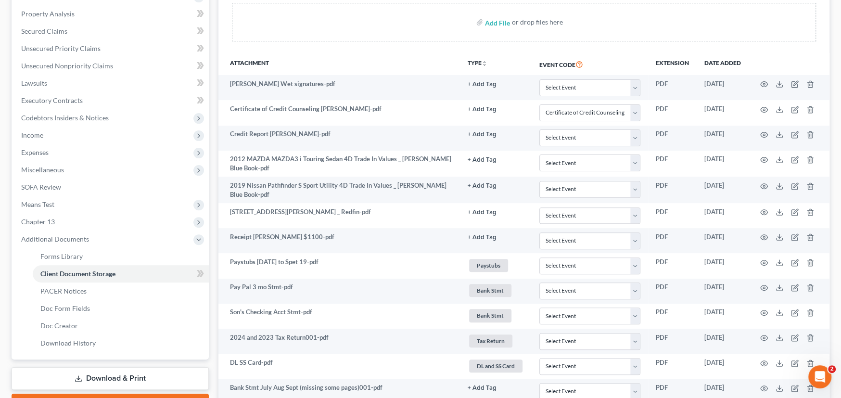
scroll to position [240, 0]
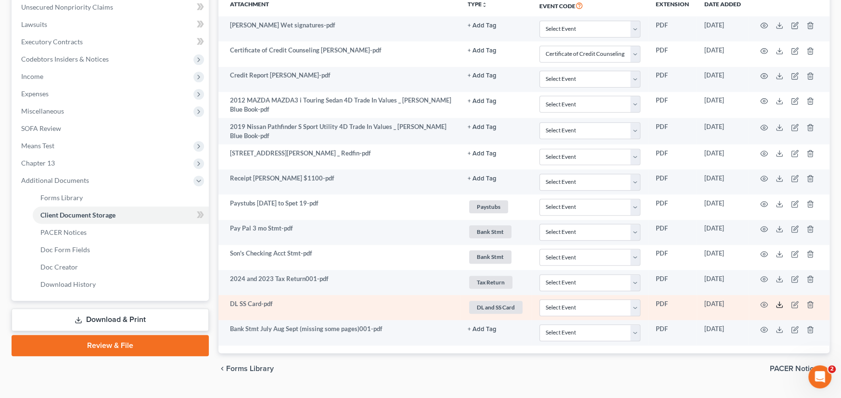
click at [778, 305] on icon at bounding box center [779, 306] width 6 height 2
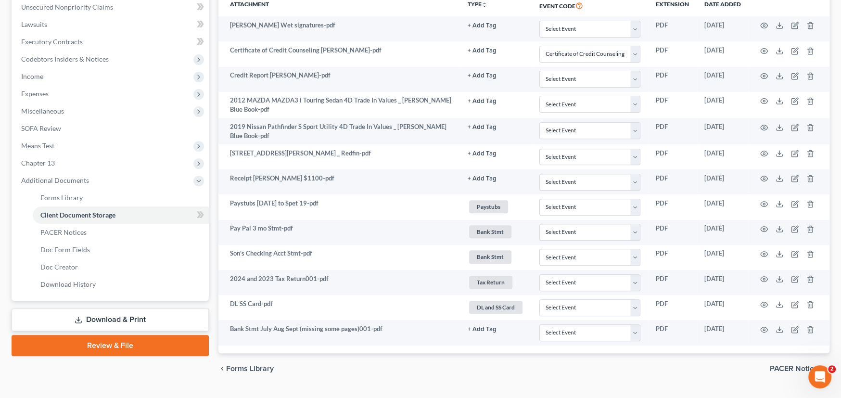
click at [121, 317] on link "Download & Print" at bounding box center [110, 319] width 197 height 23
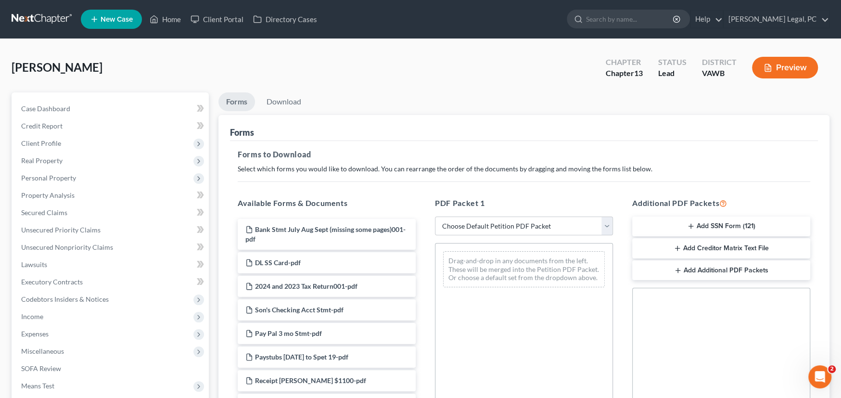
click at [710, 229] on button "Add SSN Form (121)" at bounding box center [721, 226] width 178 height 20
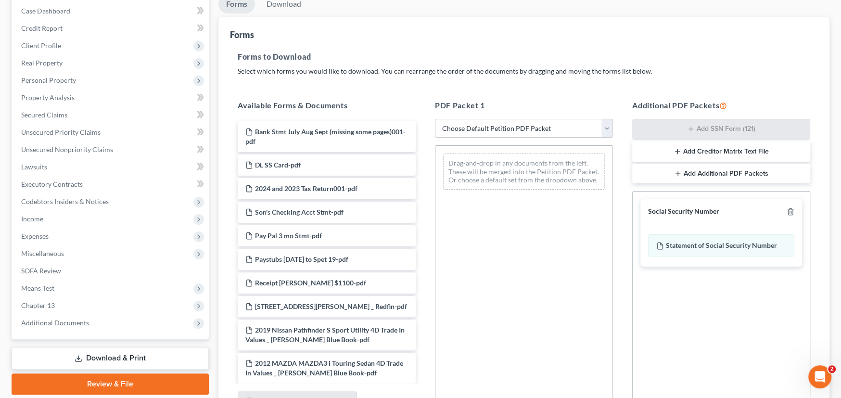
scroll to position [196, 0]
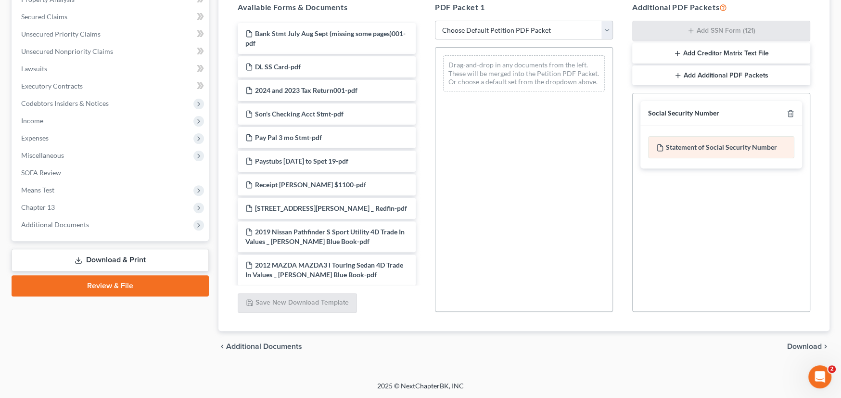
click at [711, 154] on div "Statement of Social Security Number" at bounding box center [721, 147] width 146 height 22
click at [798, 346] on span "Download" at bounding box center [804, 346] width 35 height 8
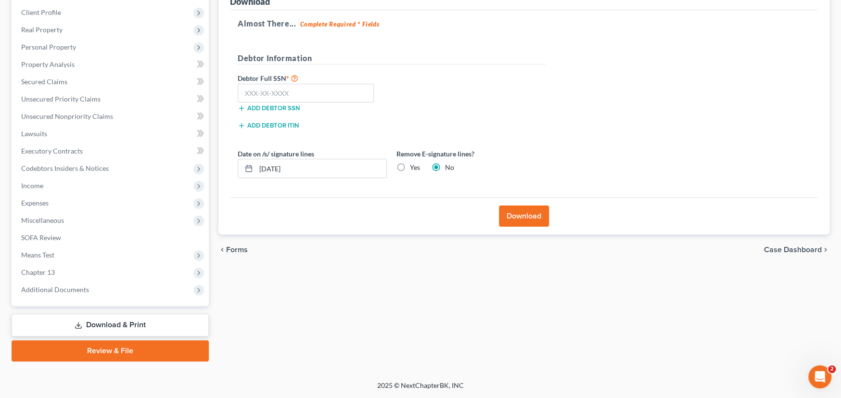
scroll to position [130, 0]
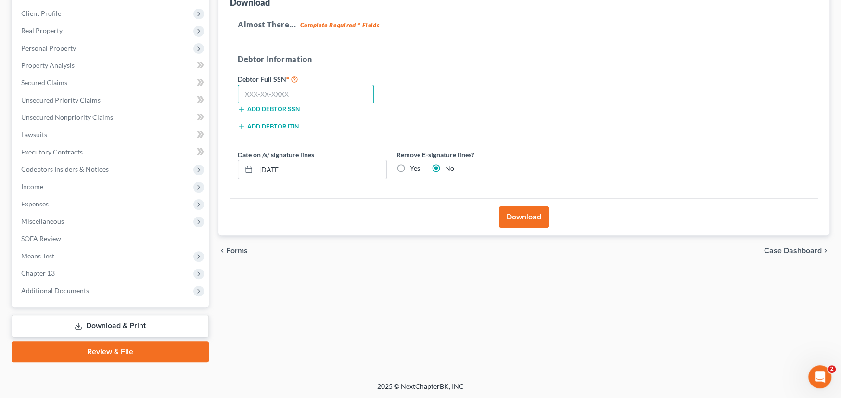
click at [268, 98] on input "text" at bounding box center [306, 94] width 136 height 19
type input "231-45-5461"
click at [523, 213] on button "Download" at bounding box center [524, 216] width 50 height 21
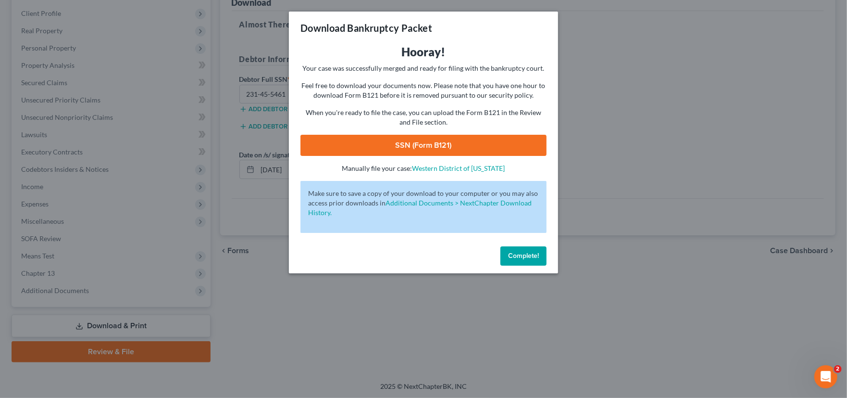
click at [432, 144] on link "SSN (Form B121)" at bounding box center [424, 145] width 246 height 21
click at [522, 260] on button "Complete!" at bounding box center [524, 255] width 46 height 19
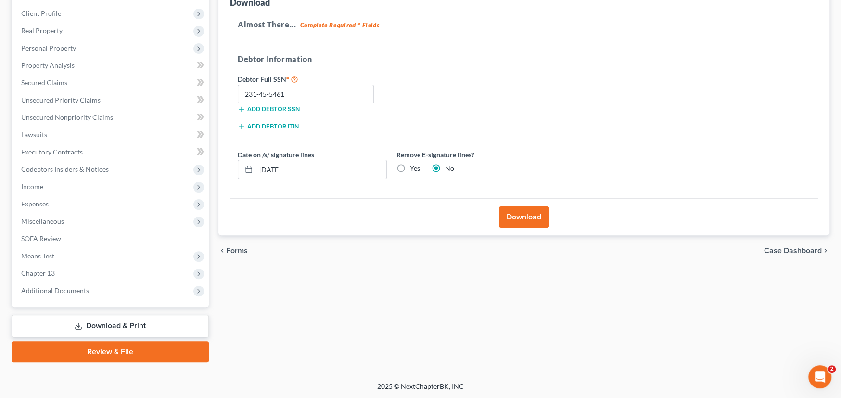
click at [112, 348] on link "Review & File" at bounding box center [110, 351] width 197 height 21
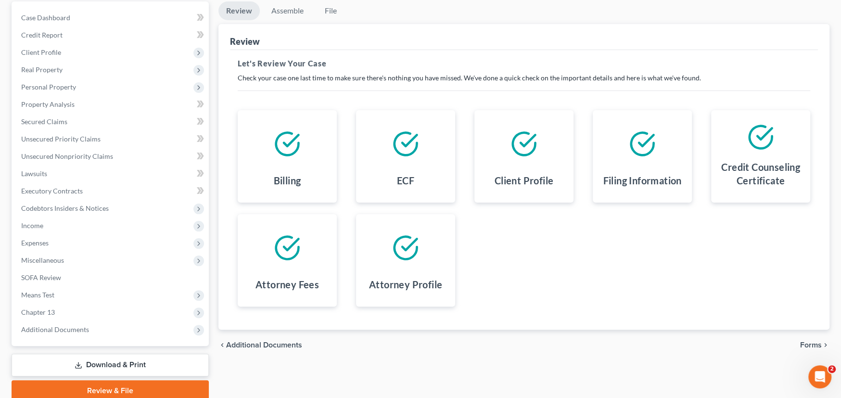
scroll to position [130, 0]
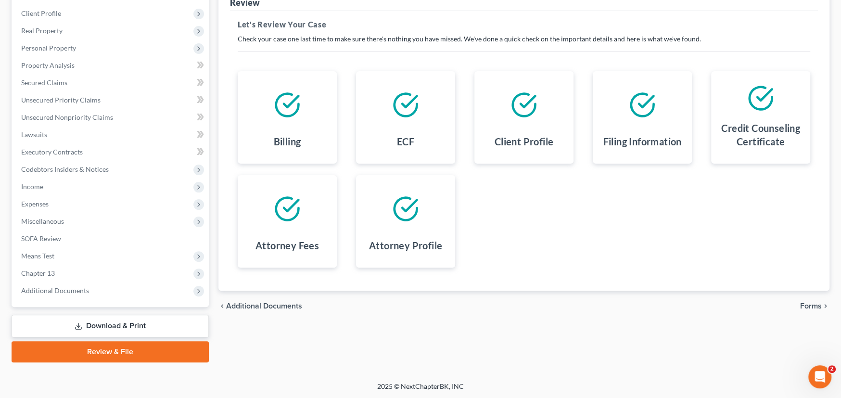
click at [806, 305] on span "Forms" at bounding box center [811, 306] width 22 height 8
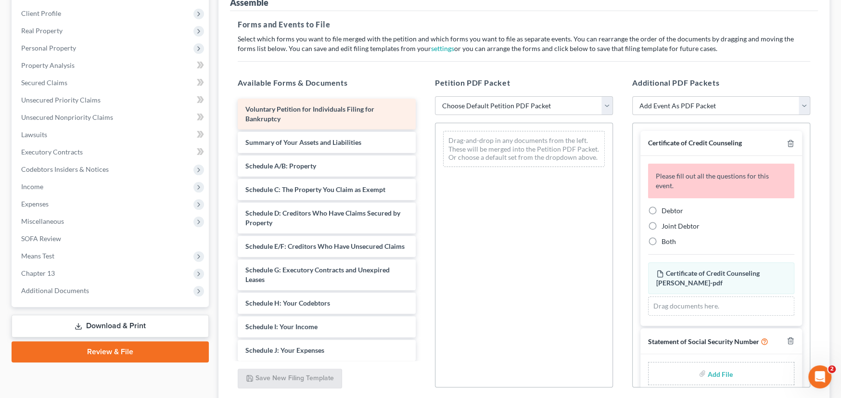
click at [341, 117] on div "Voluntary Petition for Individuals Filing for Bankruptcy" at bounding box center [327, 114] width 178 height 31
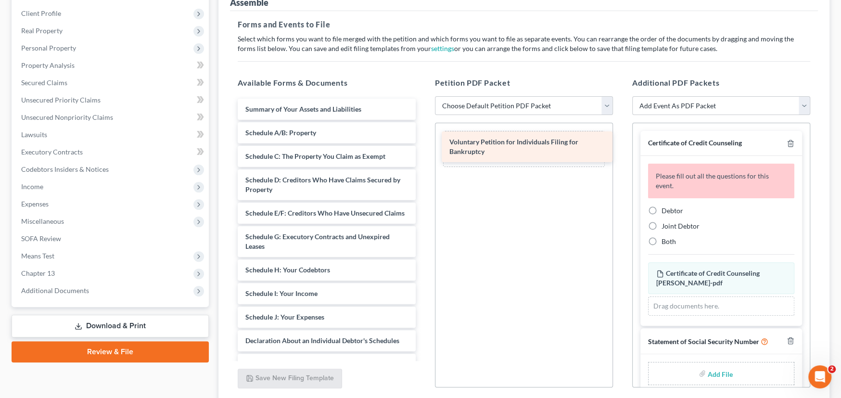
drag, startPoint x: 313, startPoint y: 117, endPoint x: 524, endPoint y: 154, distance: 214.3
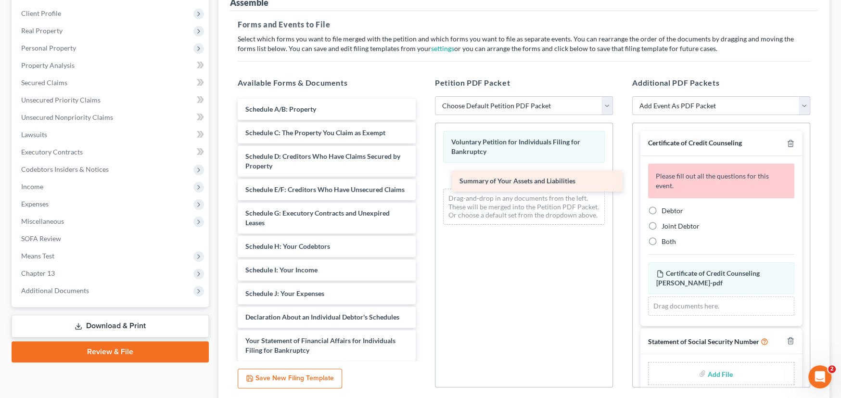
drag, startPoint x: 278, startPoint y: 103, endPoint x: 488, endPoint y: 172, distance: 220.5
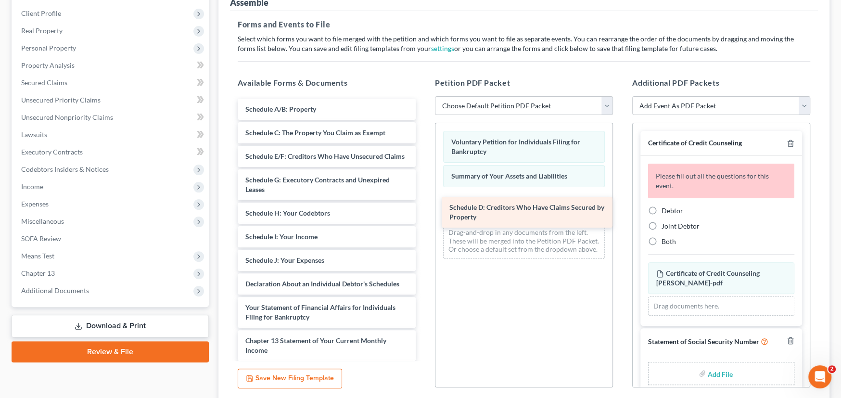
drag, startPoint x: 285, startPoint y: 154, endPoint x: 487, endPoint y: 206, distance: 208.7
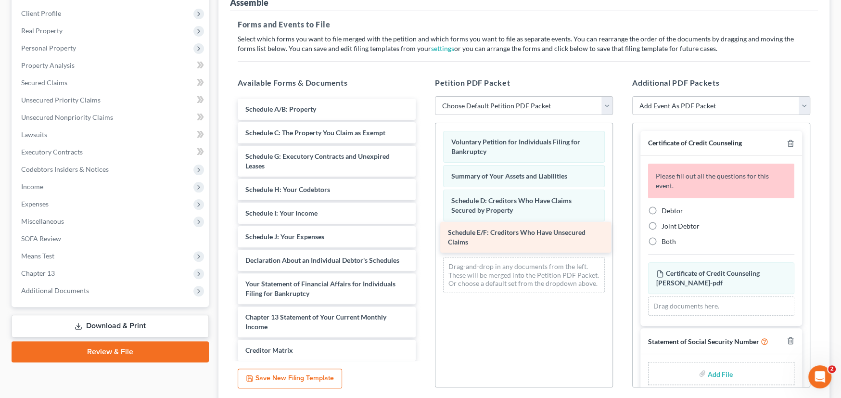
drag, startPoint x: 278, startPoint y: 155, endPoint x: 482, endPoint y: 228, distance: 216.6
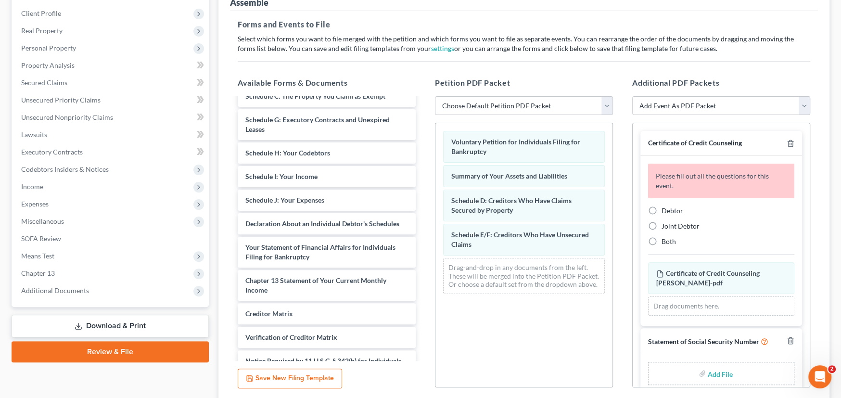
scroll to position [96, 0]
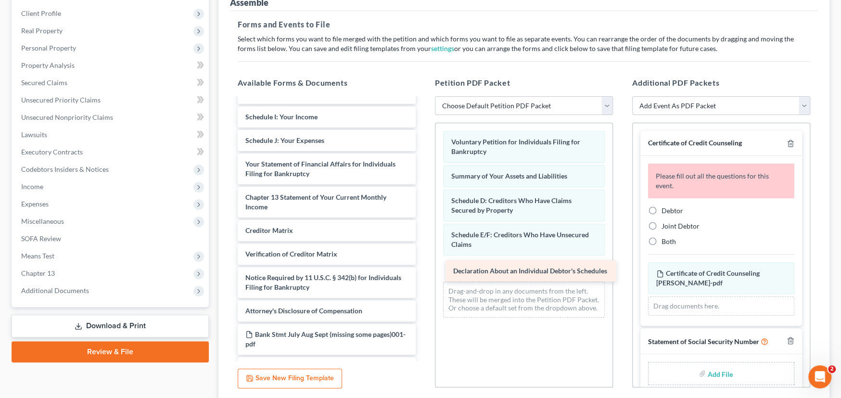
drag, startPoint x: 289, startPoint y: 162, endPoint x: 496, endPoint y: 270, distance: 234.2
click at [423, 270] on div "Declaration About an Individual Debtor's Schedules Schedule A/B: Property Sched…" at bounding box center [326, 317] width 193 height 630
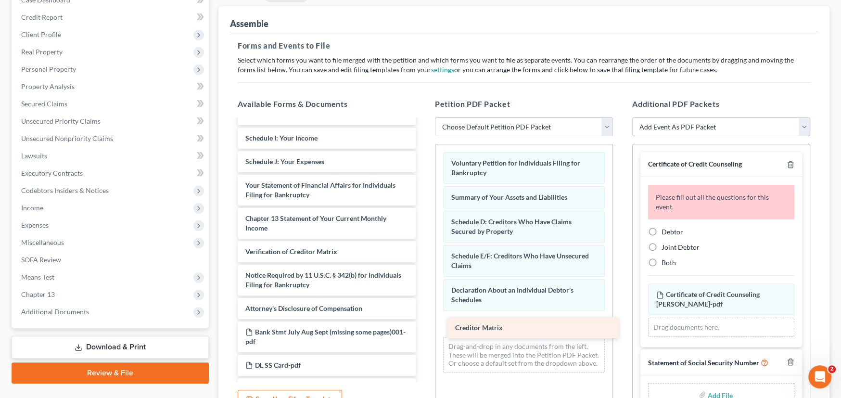
drag, startPoint x: 286, startPoint y: 253, endPoint x: 494, endPoint y: 330, distance: 221.5
click at [423, 330] on div "Creditor Matrix Schedule A/B: Property Schedule C: The Property You Claim as Ex…" at bounding box center [326, 327] width 193 height 607
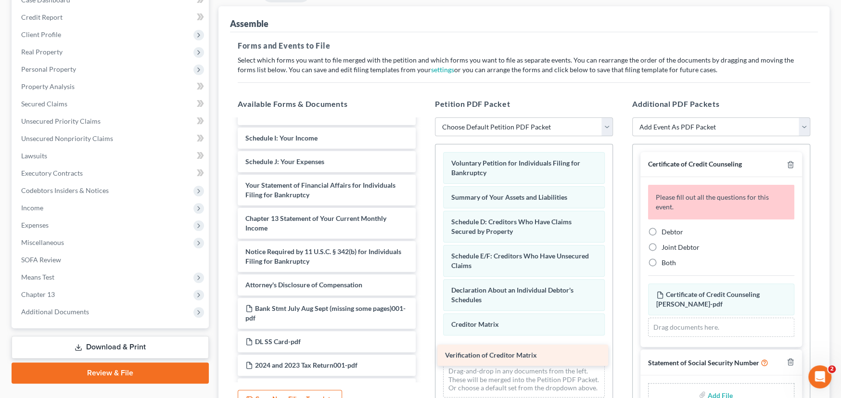
drag, startPoint x: 304, startPoint y: 253, endPoint x: 502, endPoint y: 351, distance: 220.4
click at [423, 351] on div "Verification of Creditor Matrix Schedule A/B: Property Schedule C: The Property…" at bounding box center [326, 315] width 193 height 583
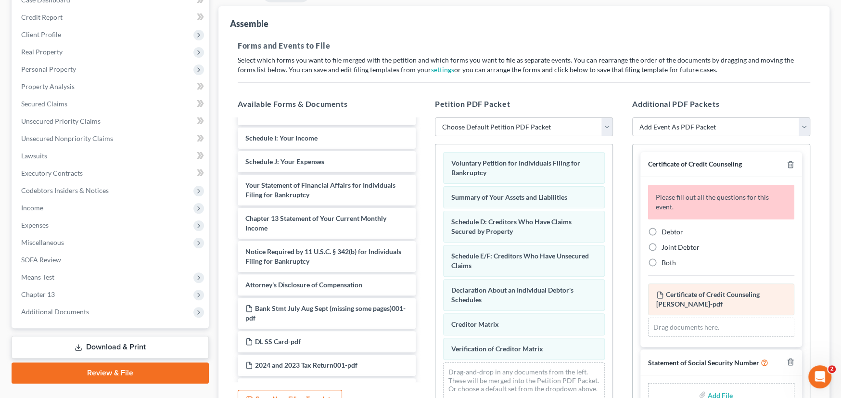
scroll to position [205, 0]
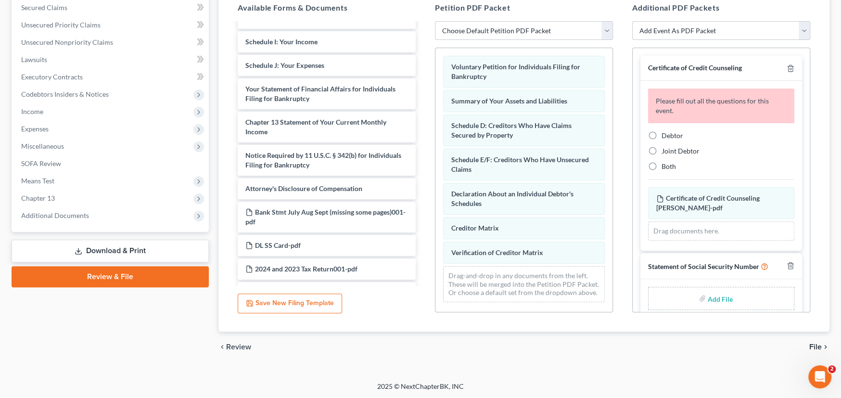
type input "C:\fakepath\Stmt of SSN Form B 121 [PERSON_NAME].pdf"
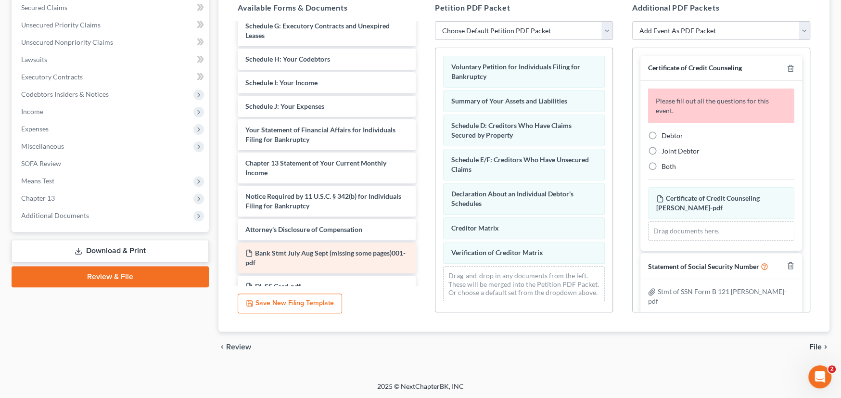
scroll to position [0, 0]
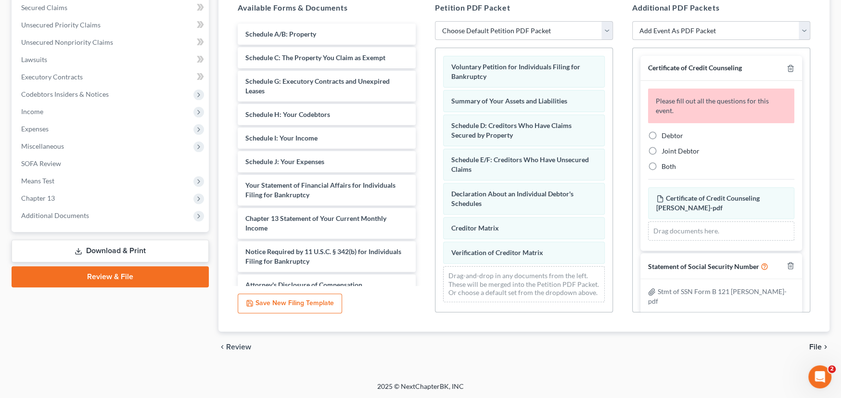
click at [661, 131] on label "Debtor" at bounding box center [672, 136] width 22 height 10
click at [665, 131] on input "Debtor" at bounding box center [668, 134] width 6 height 6
radio input "true"
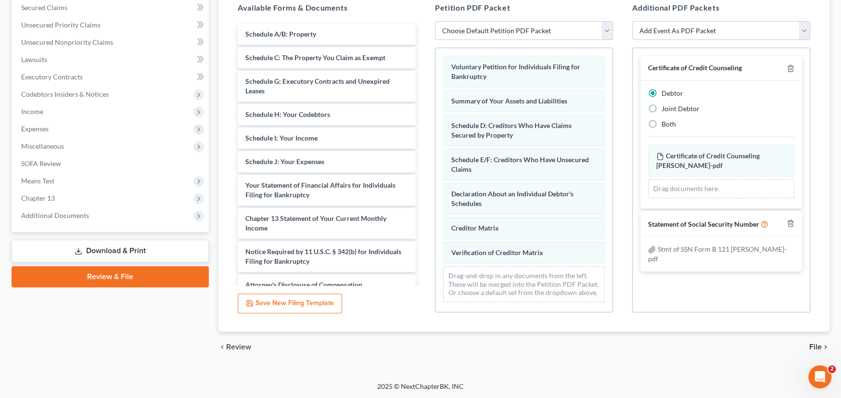
click at [813, 345] on span "File" at bounding box center [815, 347] width 13 height 8
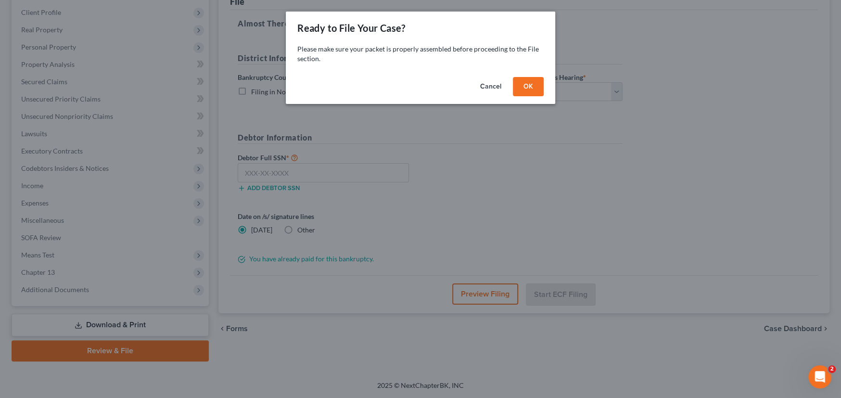
scroll to position [130, 0]
click at [536, 84] on button "OK" at bounding box center [531, 86] width 31 height 19
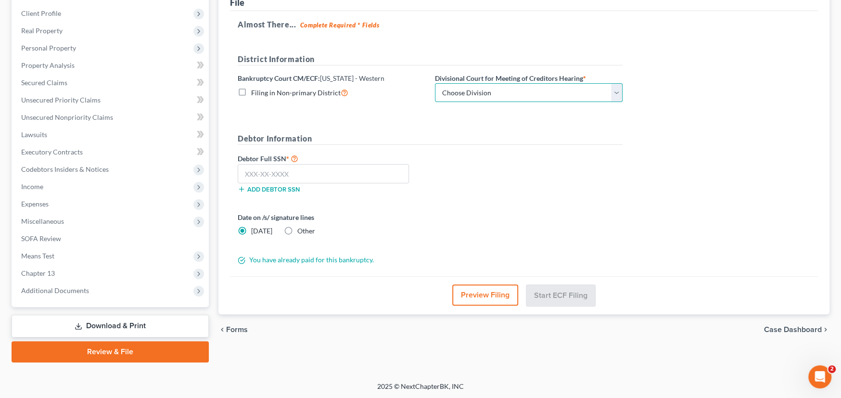
click at [505, 90] on select "Choose Division Roanoke Lynchburg Harrisonburg [GEOGRAPHIC_DATA]/ [GEOGRAPHIC_D…" at bounding box center [529, 92] width 188 height 19
select select "0"
click at [435, 83] on select "Choose Division Roanoke Lynchburg Harrisonburg [GEOGRAPHIC_DATA]/ [GEOGRAPHIC_D…" at bounding box center [529, 92] width 188 height 19
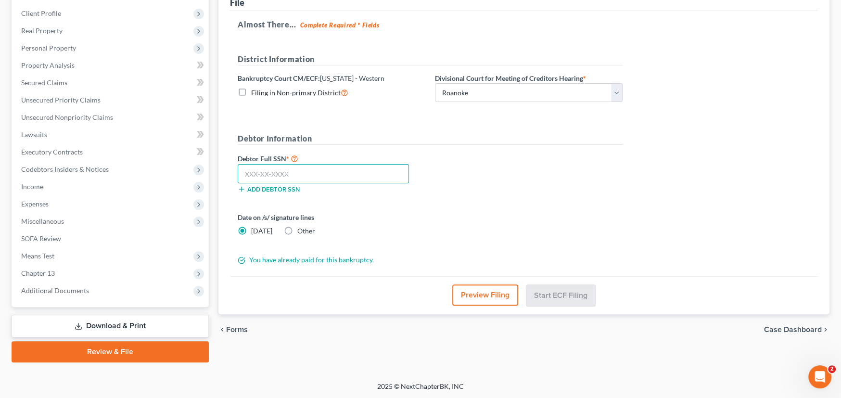
click at [319, 171] on input "text" at bounding box center [323, 173] width 171 height 19
type input "231-45-5461"
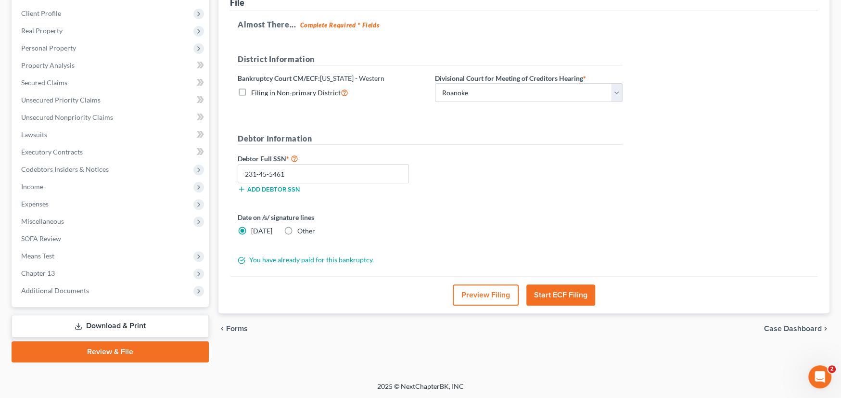
click at [575, 294] on button "Start ECF Filing" at bounding box center [560, 294] width 69 height 21
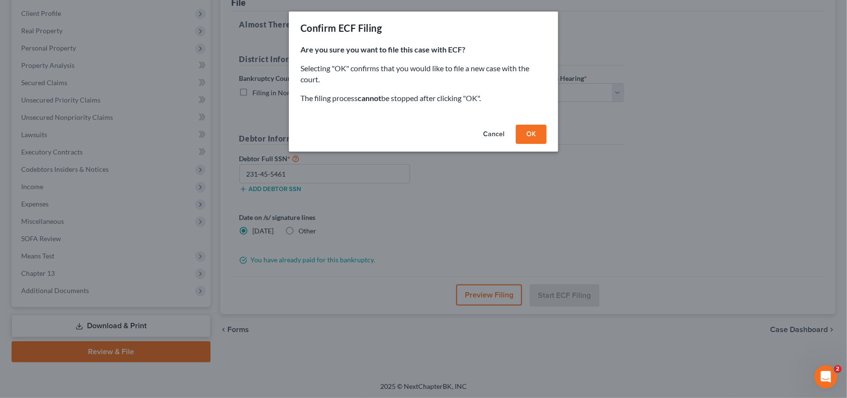
click at [531, 138] on button "OK" at bounding box center [531, 134] width 31 height 19
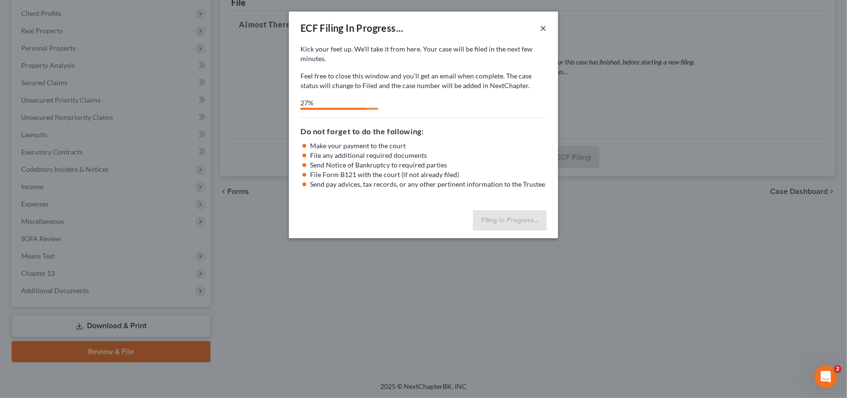
click at [541, 26] on button "×" at bounding box center [543, 28] width 7 height 12
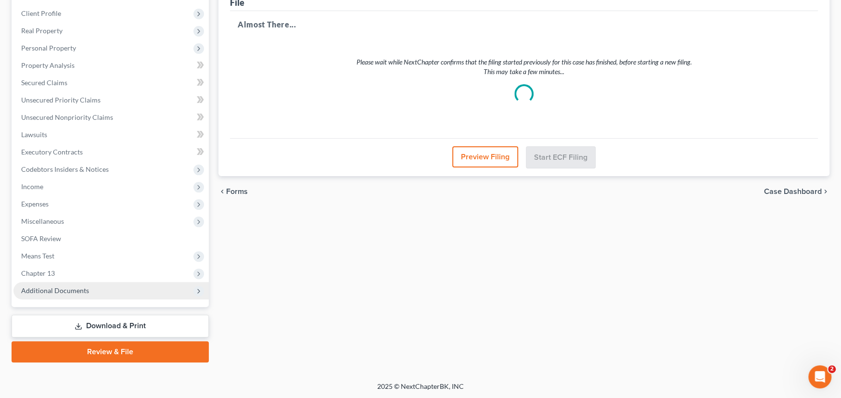
click at [64, 289] on span "Additional Documents" at bounding box center [55, 290] width 68 height 8
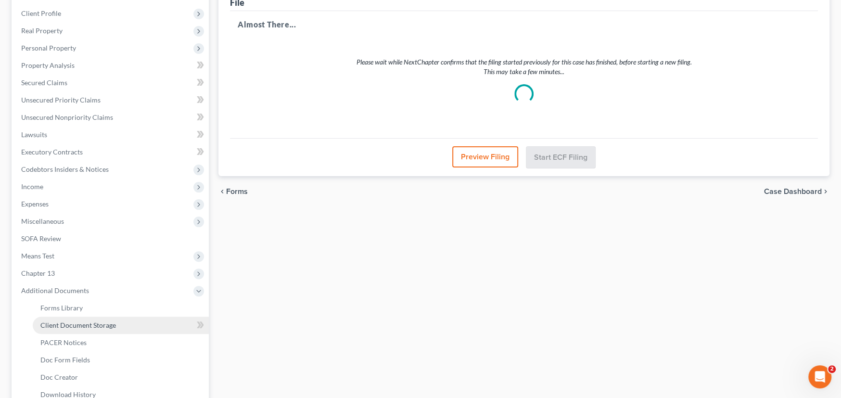
click at [83, 325] on span "Client Document Storage" at bounding box center [78, 325] width 76 height 8
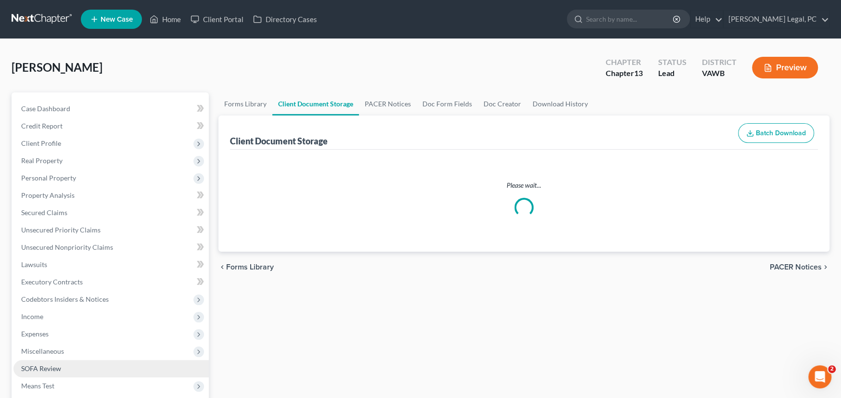
select select "0"
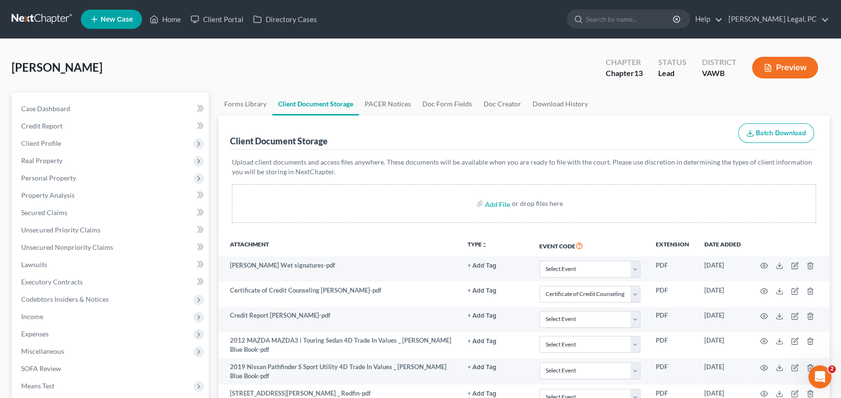
select select "0"
click at [37, 15] on link at bounding box center [43, 19] width 62 height 17
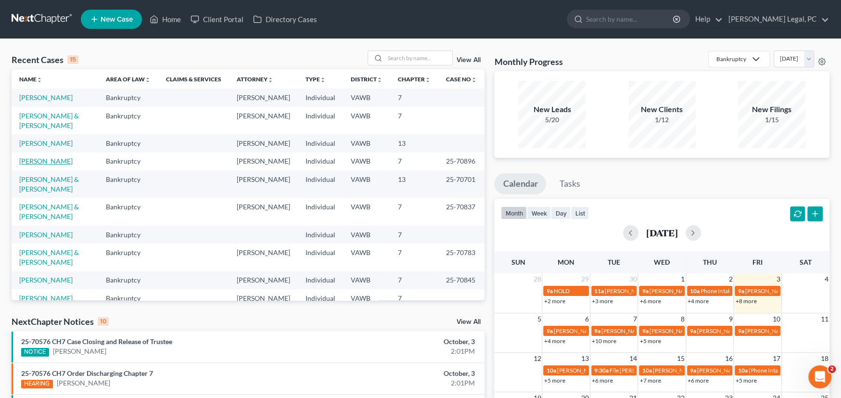
click at [28, 157] on link "[PERSON_NAME]" at bounding box center [45, 161] width 53 height 8
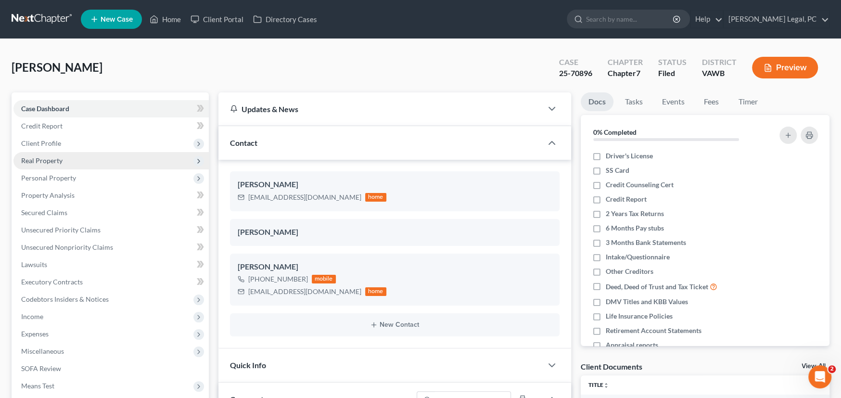
scroll to position [256, 0]
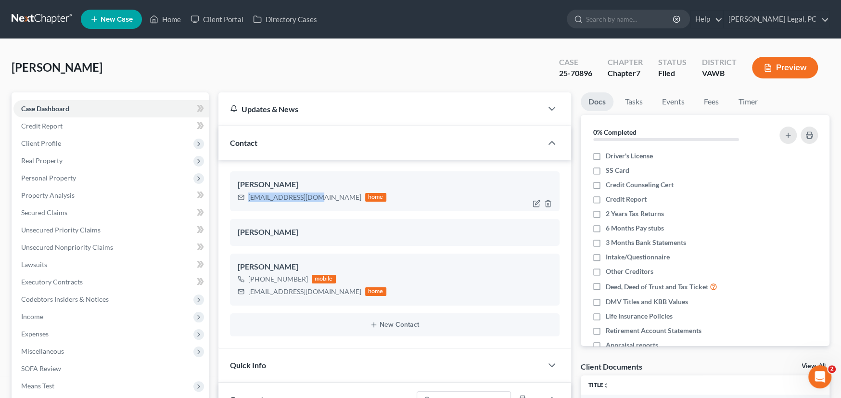
drag, startPoint x: 312, startPoint y: 197, endPoint x: 246, endPoint y: 201, distance: 66.5
click at [246, 201] on div "[EMAIL_ADDRESS][DOMAIN_NAME] home" at bounding box center [312, 197] width 149 height 13
copy div "[EMAIL_ADDRESS][DOMAIN_NAME]"
click at [48, 18] on link at bounding box center [43, 19] width 62 height 17
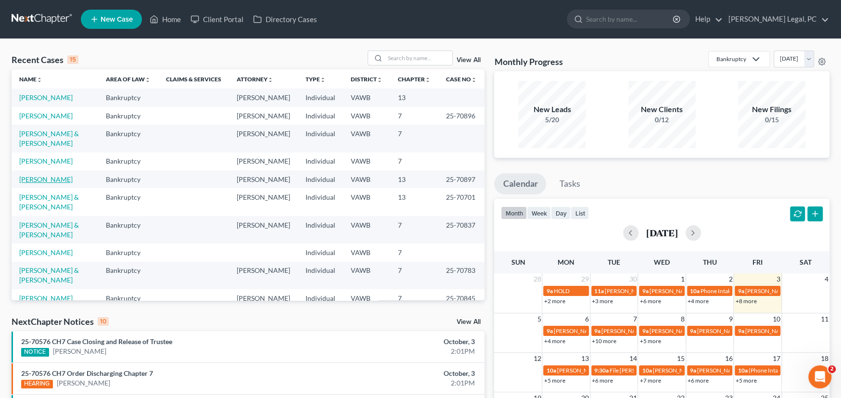
click at [39, 175] on link "[PERSON_NAME]" at bounding box center [45, 179] width 53 height 8
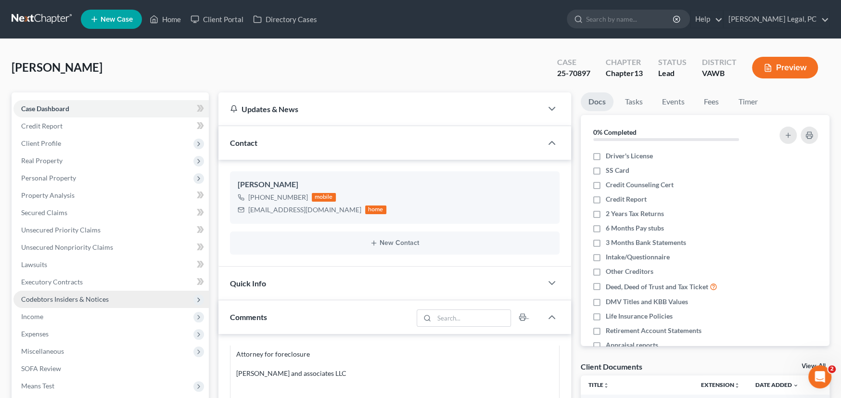
scroll to position [192, 0]
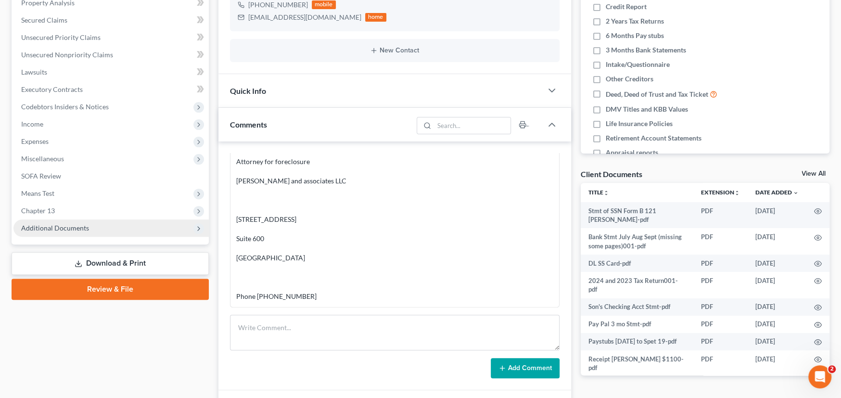
click at [80, 224] on span "Additional Documents" at bounding box center [55, 228] width 68 height 8
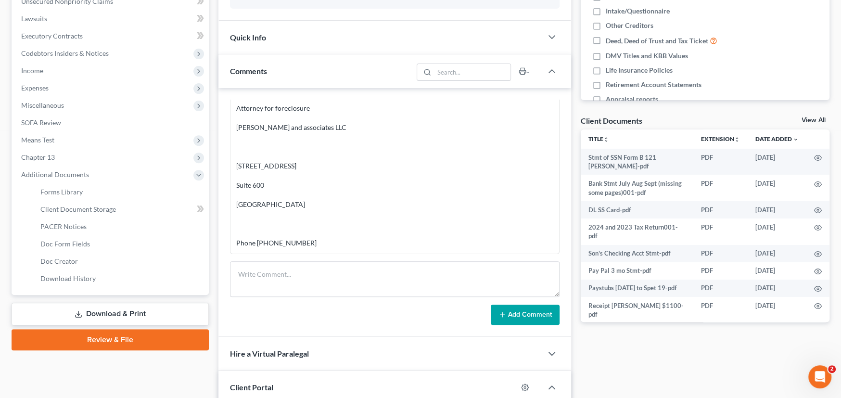
scroll to position [237, 0]
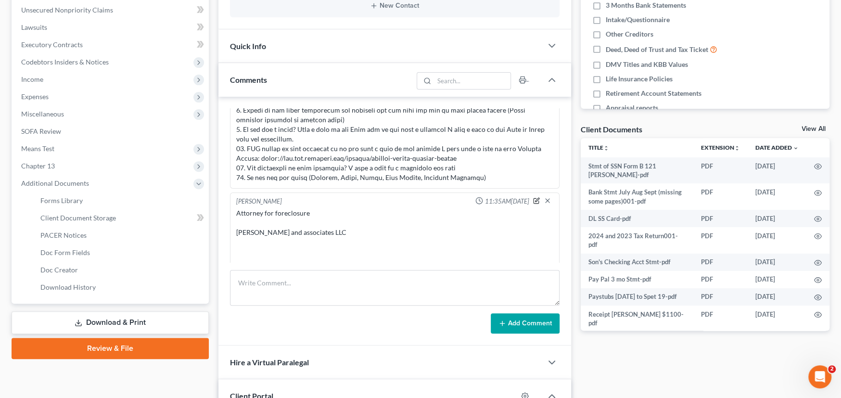
click at [533, 201] on icon "button" at bounding box center [536, 200] width 7 height 7
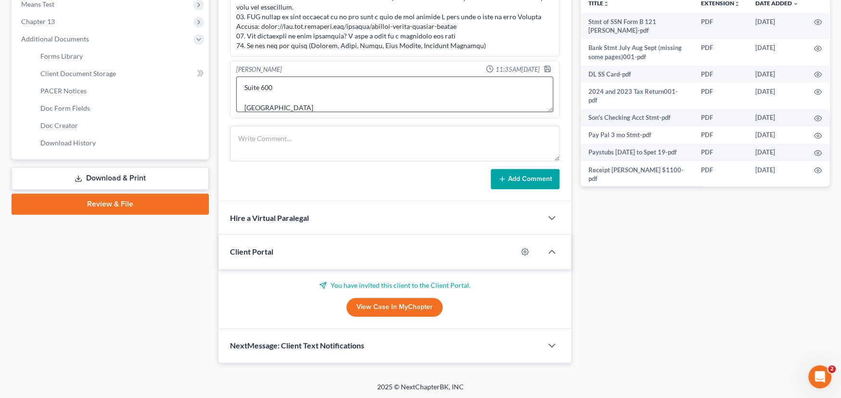
scroll to position [131, 0]
click at [282, 97] on textarea "Attorney for foreclosure Rosenberg and associates LLC 4340 east west hwy Suite …" at bounding box center [394, 94] width 317 height 36
type textarea "Attorney for foreclosure Rosenberg and associates LLC 4340 east west hwy Suite …"
click at [543, 67] on icon "button" at bounding box center [547, 69] width 8 height 8
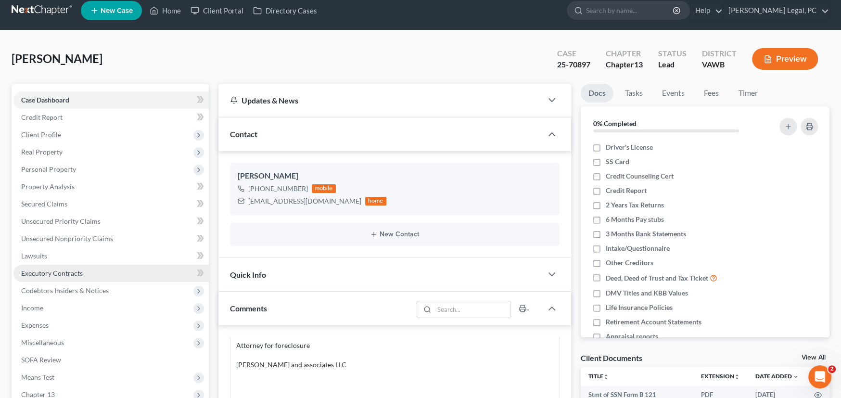
scroll to position [0, 0]
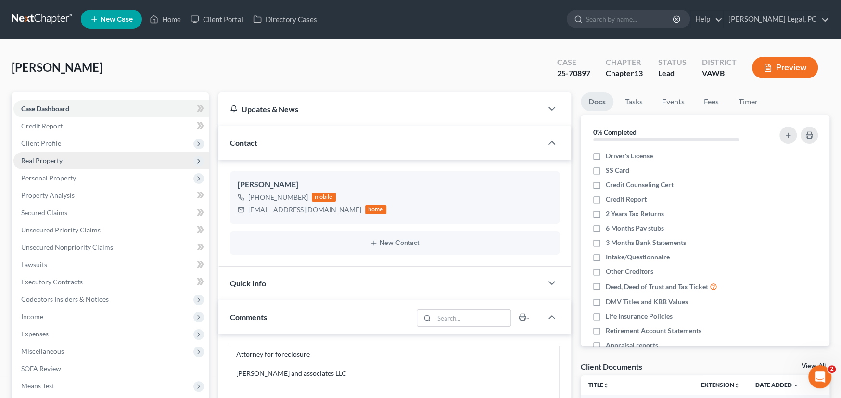
click at [53, 154] on span "Real Property" at bounding box center [110, 160] width 195 height 17
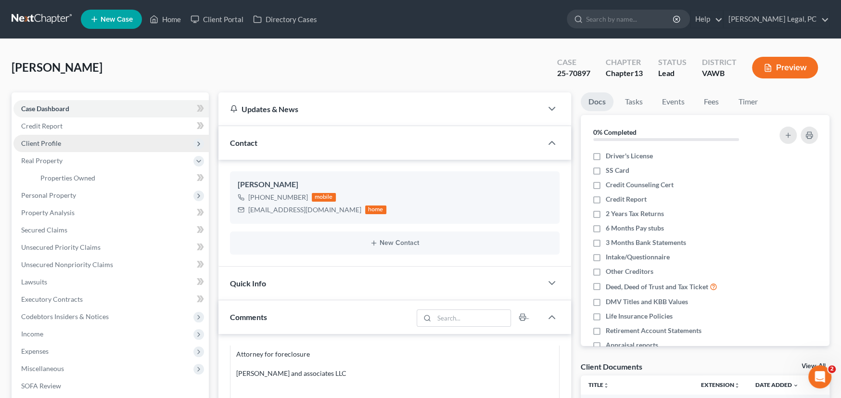
click at [53, 139] on span "Client Profile" at bounding box center [41, 143] width 40 height 8
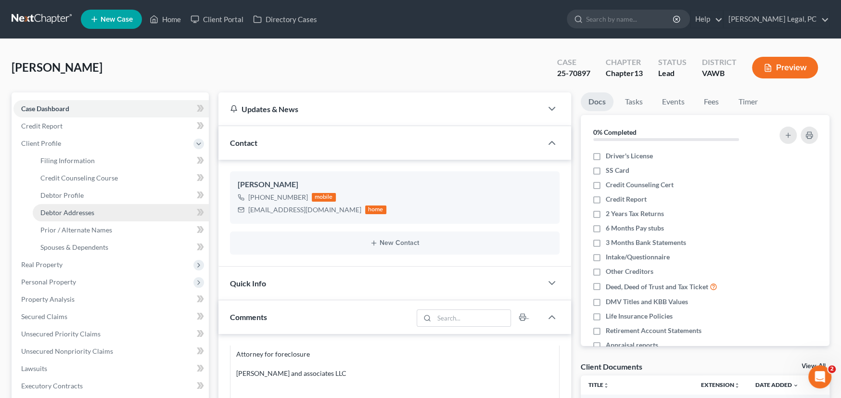
click at [76, 212] on span "Debtor Addresses" at bounding box center [67, 212] width 54 height 8
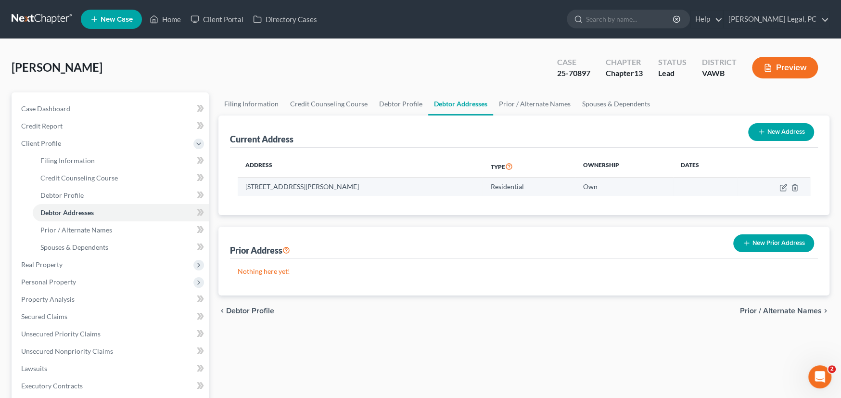
drag, startPoint x: 377, startPoint y: 184, endPoint x: 252, endPoint y: 184, distance: 125.0
click at [244, 193] on td "224 Lee Ridge Trail, Jonesville, VA 24263" at bounding box center [360, 186] width 245 height 18
copy td "224 Lee Ridge Trail, Jonesville, VA 24263"
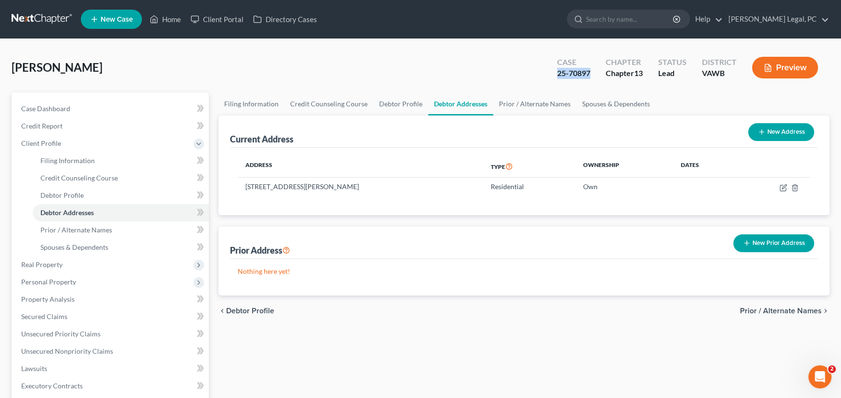
drag, startPoint x: 590, startPoint y: 74, endPoint x: 556, endPoint y: 75, distance: 34.2
click at [556, 76] on div "Case 25-70897" at bounding box center [573, 68] width 49 height 28
copy div "25-70897"
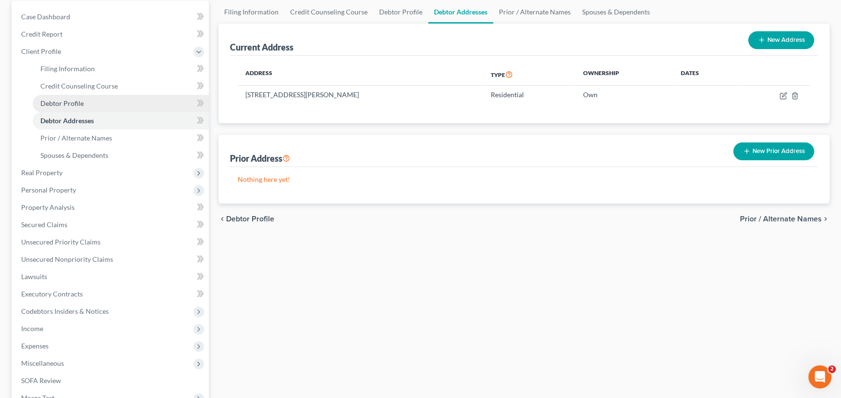
scroll to position [89, 0]
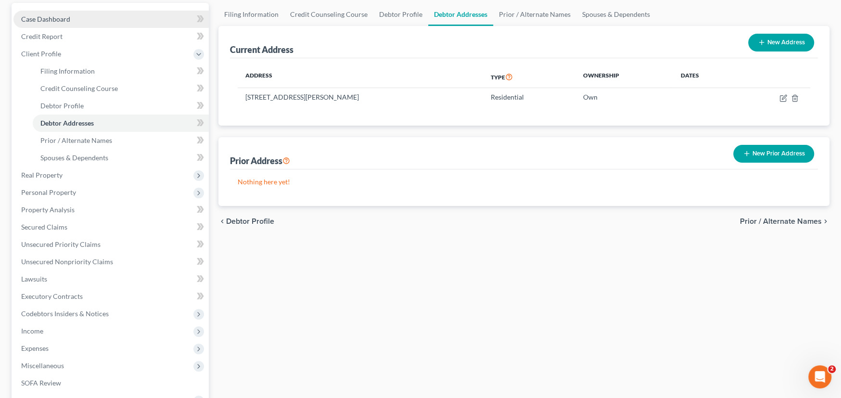
click at [55, 17] on span "Case Dashboard" at bounding box center [45, 19] width 49 height 8
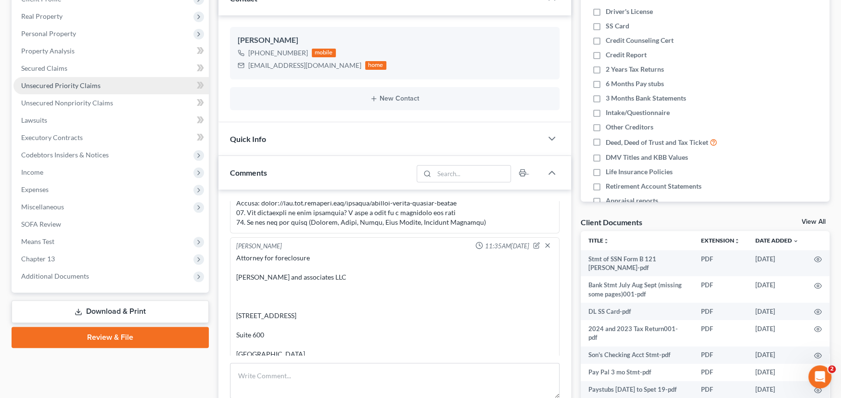
scroll to position [48, 0]
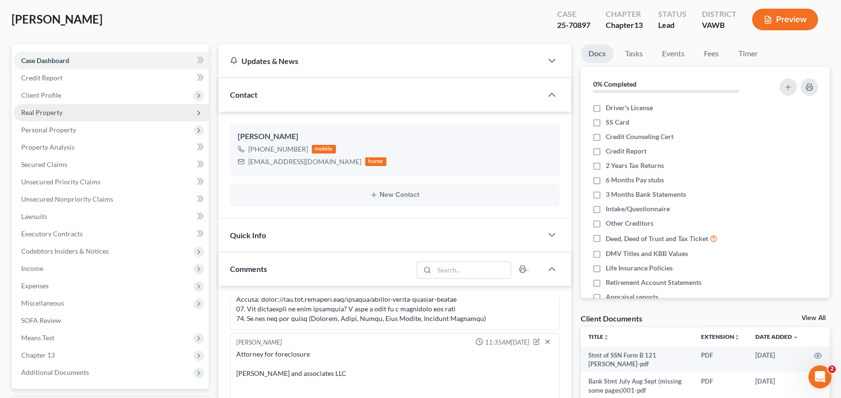
click at [51, 111] on span "Real Property" at bounding box center [41, 112] width 41 height 8
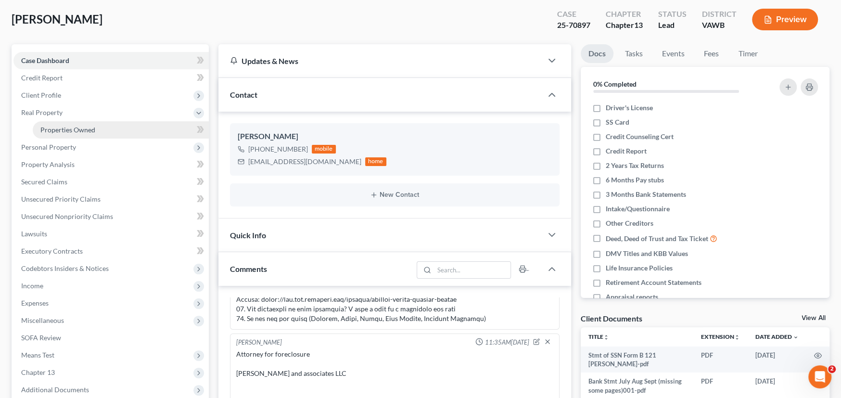
click at [52, 132] on span "Properties Owned" at bounding box center [67, 130] width 55 height 8
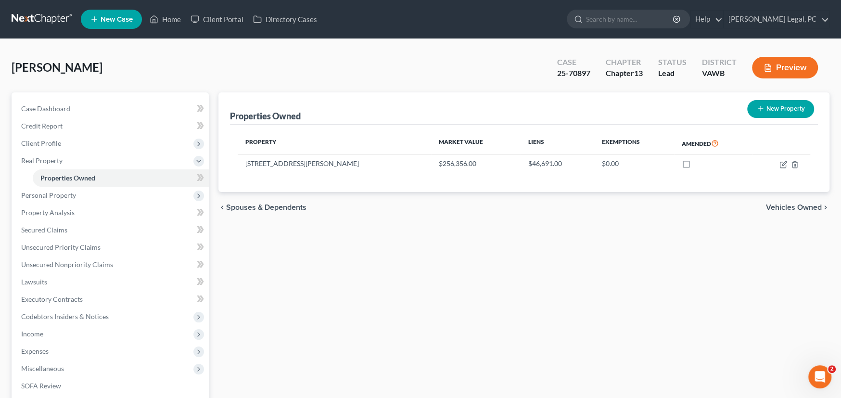
click at [51, 15] on link at bounding box center [43, 19] width 62 height 17
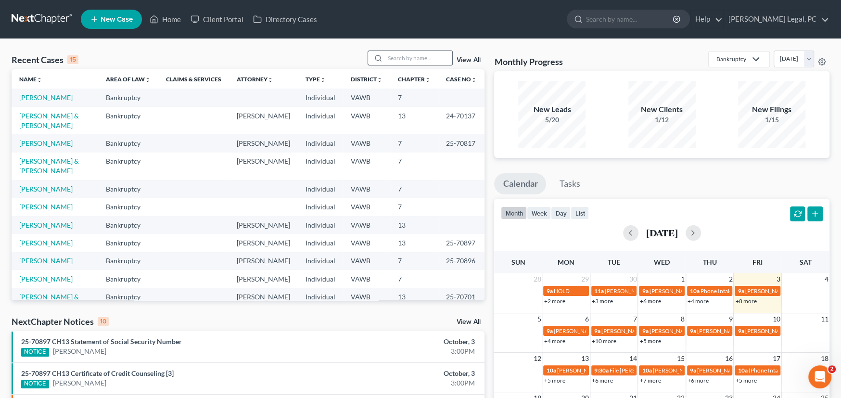
click at [401, 55] on input "search" at bounding box center [418, 58] width 67 height 14
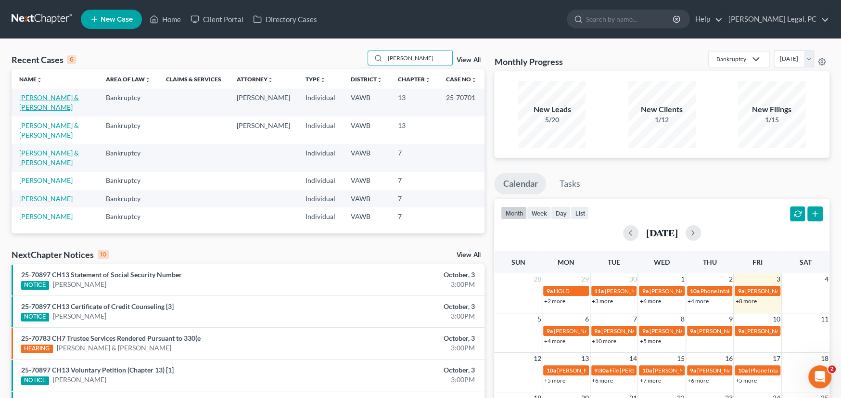
type input "[PERSON_NAME]"
click at [45, 96] on link "[PERSON_NAME] & [PERSON_NAME]" at bounding box center [49, 102] width 60 height 18
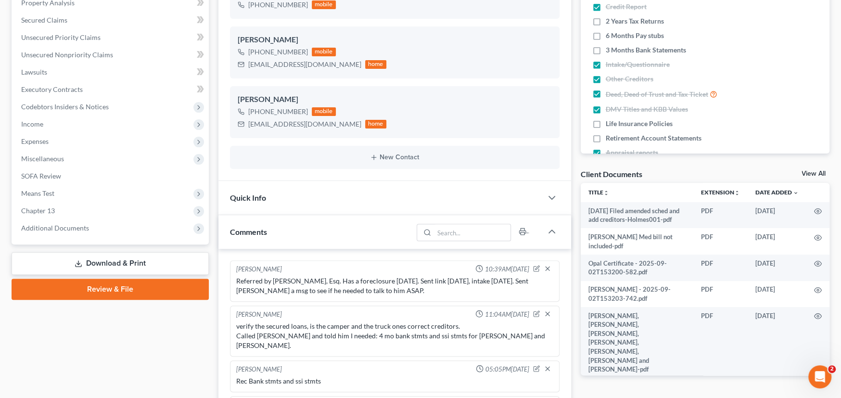
scroll to position [3, 0]
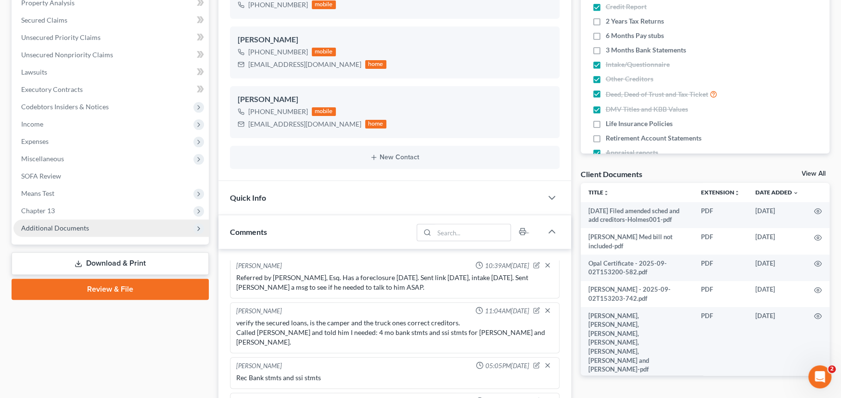
click at [61, 227] on span "Additional Documents" at bounding box center [55, 228] width 68 height 8
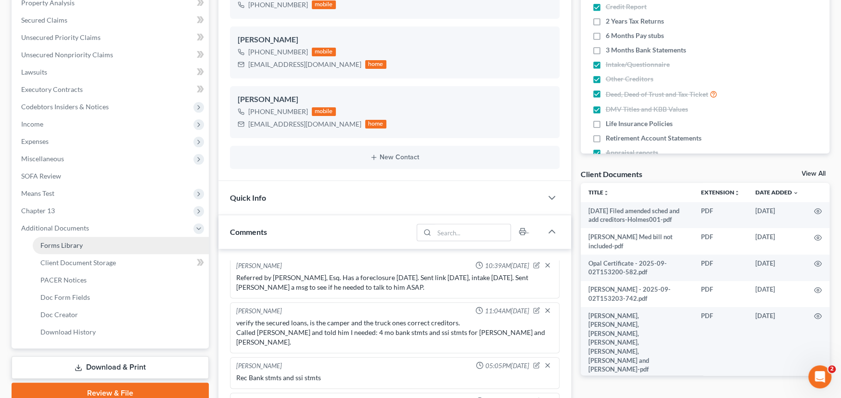
click at [81, 252] on link "Forms Library" at bounding box center [121, 245] width 176 height 17
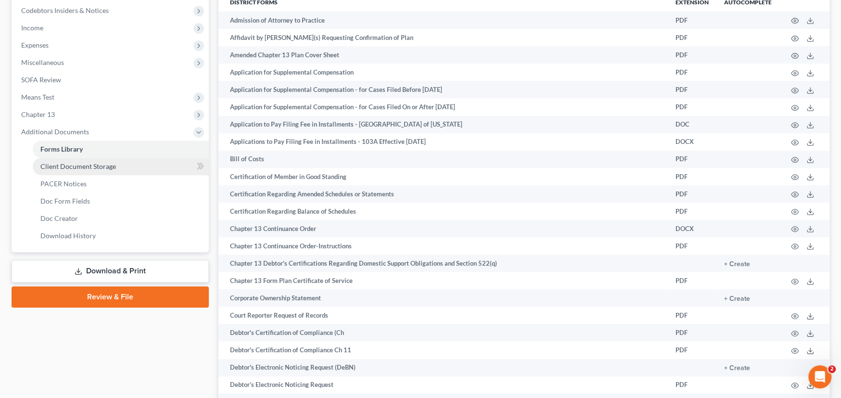
click at [79, 164] on span "Client Document Storage" at bounding box center [78, 166] width 76 height 8
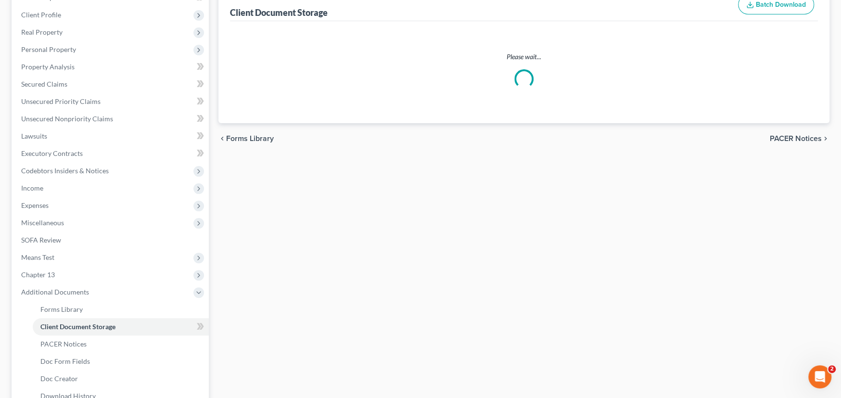
select select "0"
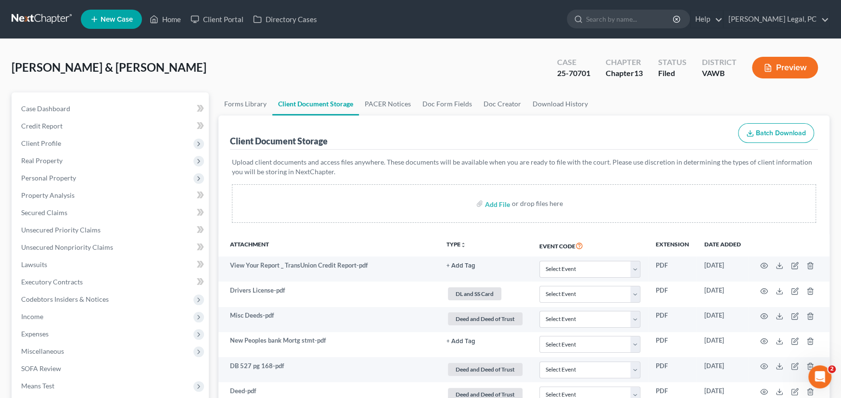
select select "0"
drag, startPoint x: 32, startPoint y: 20, endPoint x: 43, endPoint y: 22, distance: 11.2
click at [32, 20] on link at bounding box center [43, 19] width 62 height 17
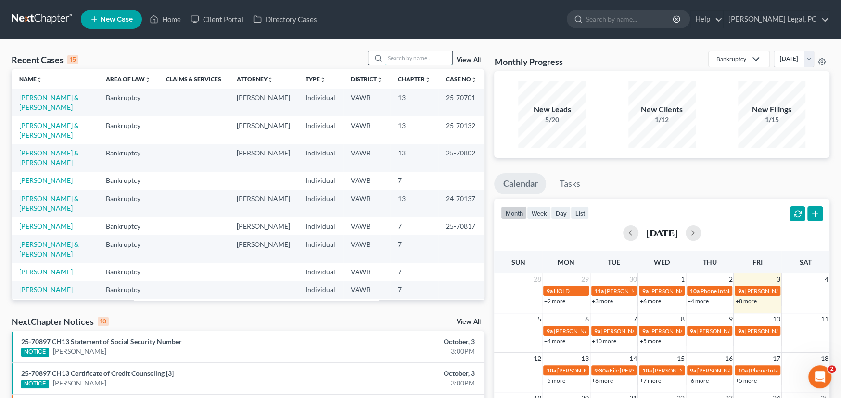
click at [397, 58] on input "search" at bounding box center [418, 58] width 67 height 14
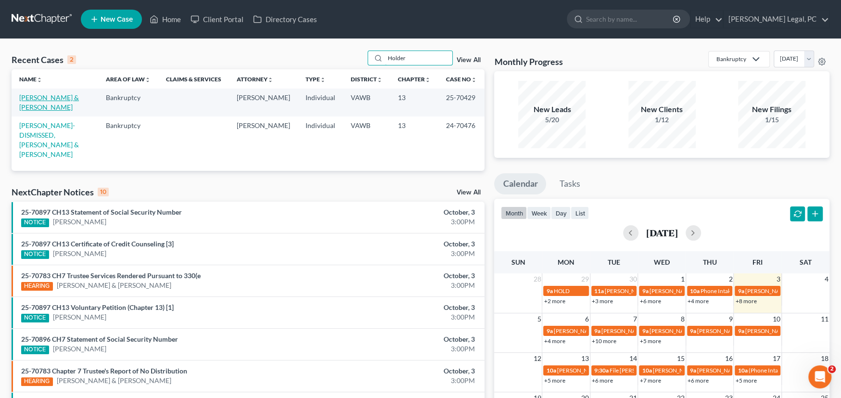
type input "Holder"
click at [59, 97] on link "[PERSON_NAME] & [PERSON_NAME]" at bounding box center [49, 102] width 60 height 18
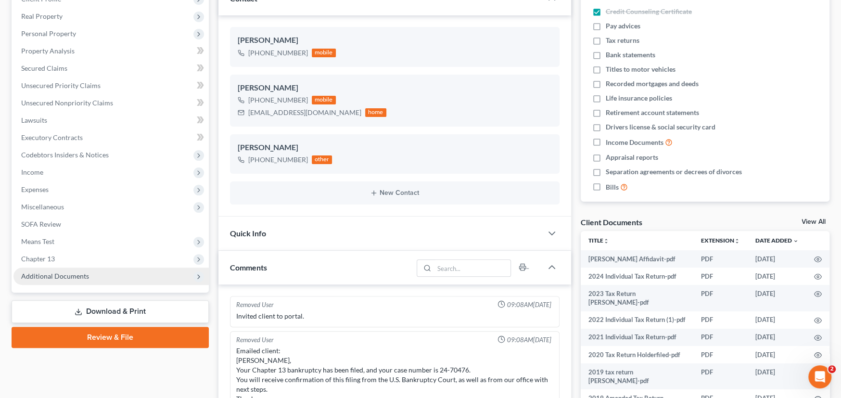
scroll to position [395, 0]
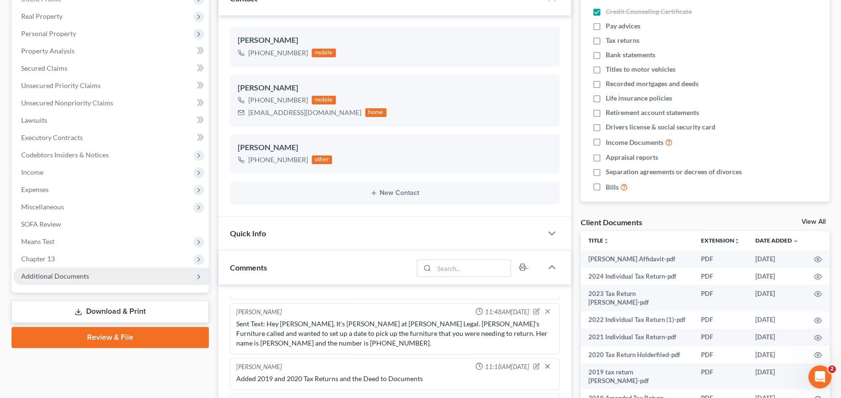
click at [63, 277] on span "Additional Documents" at bounding box center [55, 276] width 68 height 8
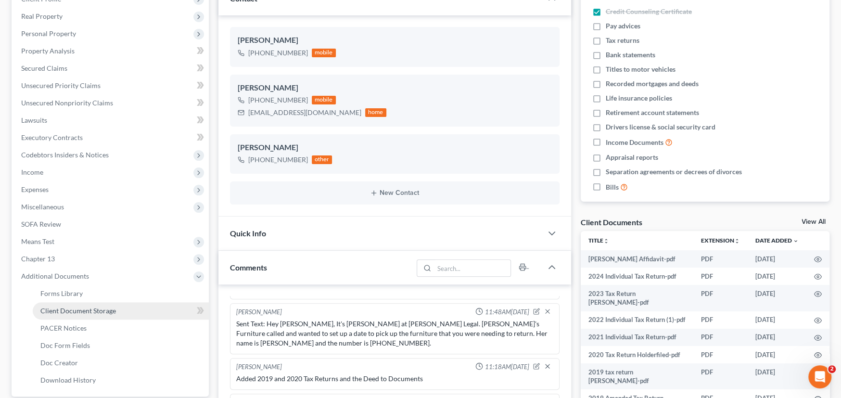
click at [69, 308] on span "Client Document Storage" at bounding box center [78, 310] width 76 height 8
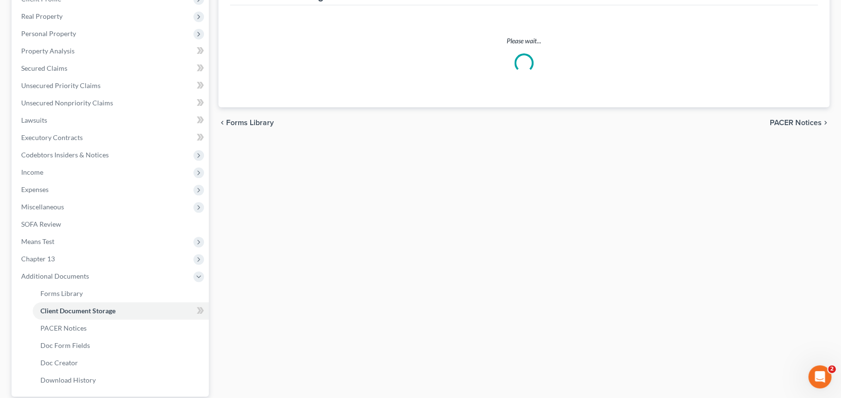
scroll to position [37, 0]
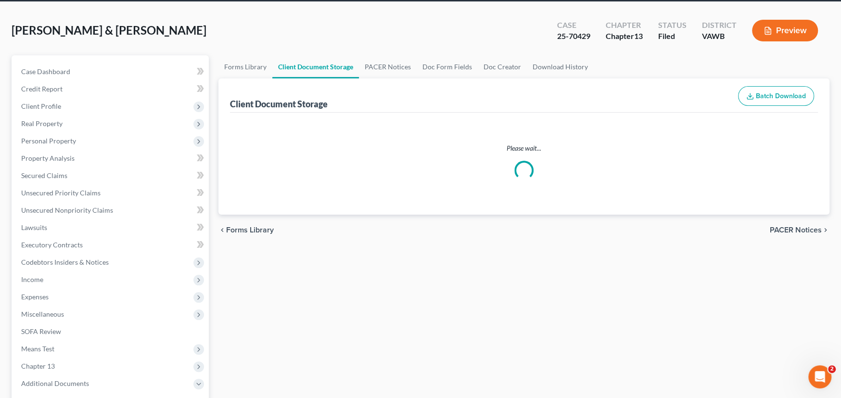
select select "0"
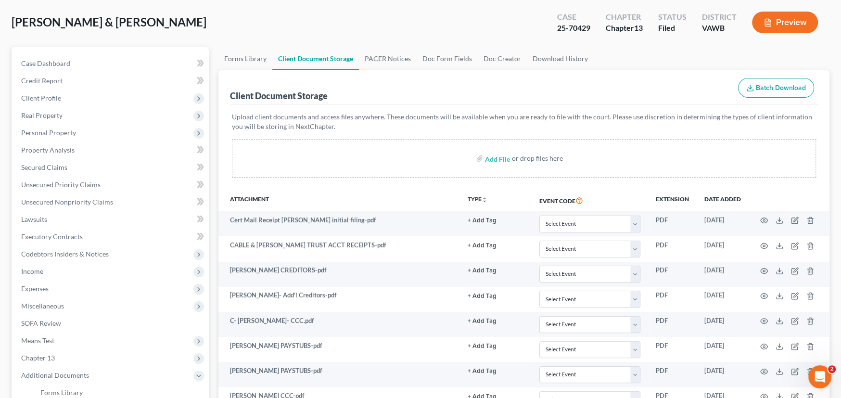
scroll to position [0, 0]
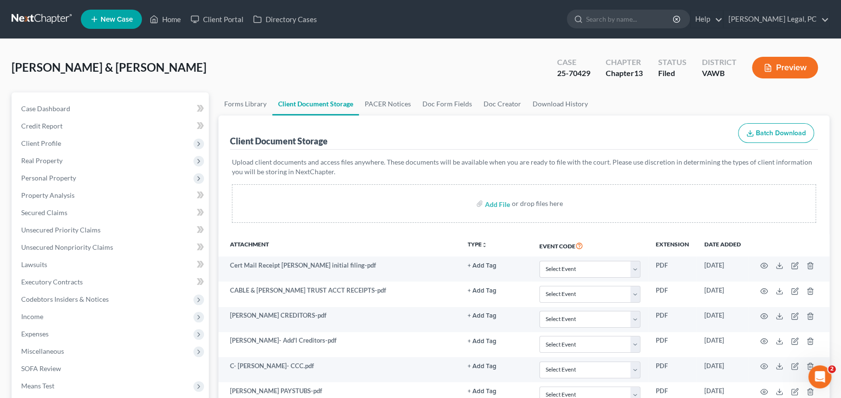
select select "0"
click at [44, 16] on link at bounding box center [43, 19] width 62 height 17
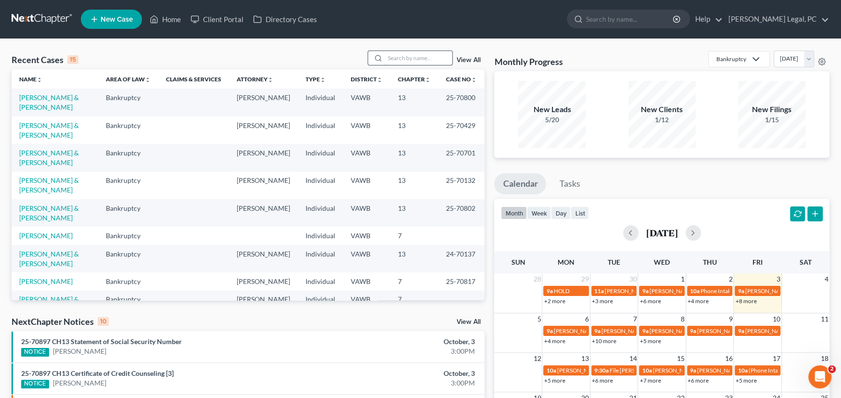
click at [415, 56] on input "search" at bounding box center [418, 58] width 67 height 14
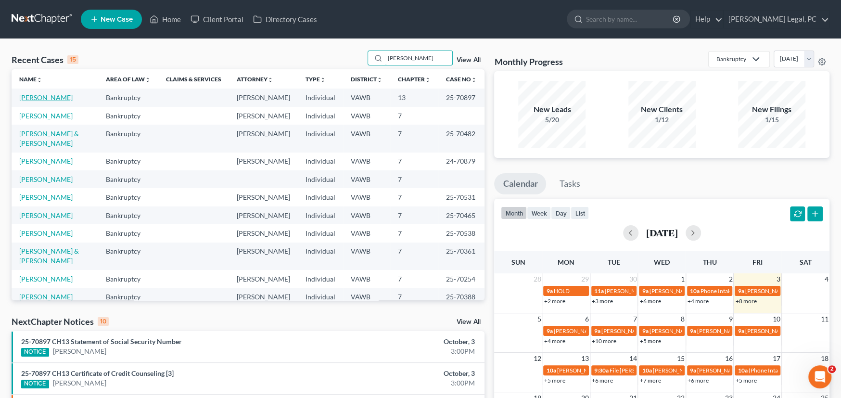
type input "[PERSON_NAME]"
click at [34, 97] on link "[PERSON_NAME]" at bounding box center [45, 97] width 53 height 8
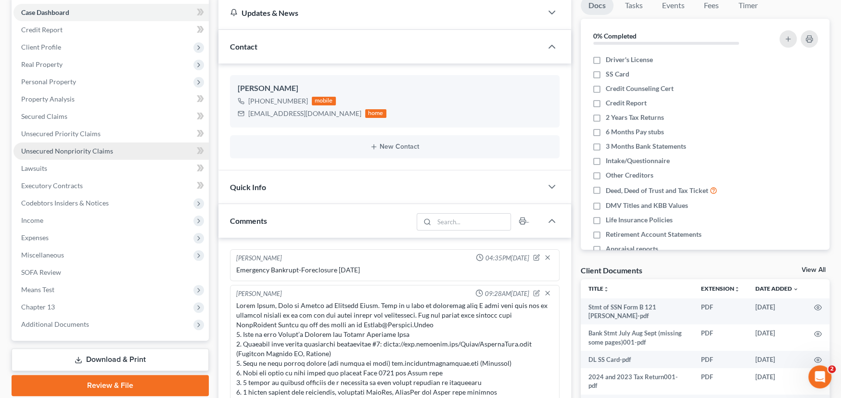
scroll to position [256, 0]
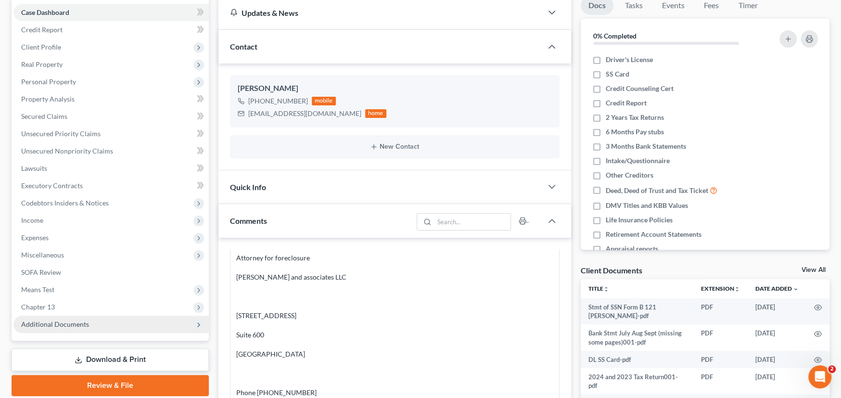
click at [57, 323] on span "Additional Documents" at bounding box center [55, 324] width 68 height 8
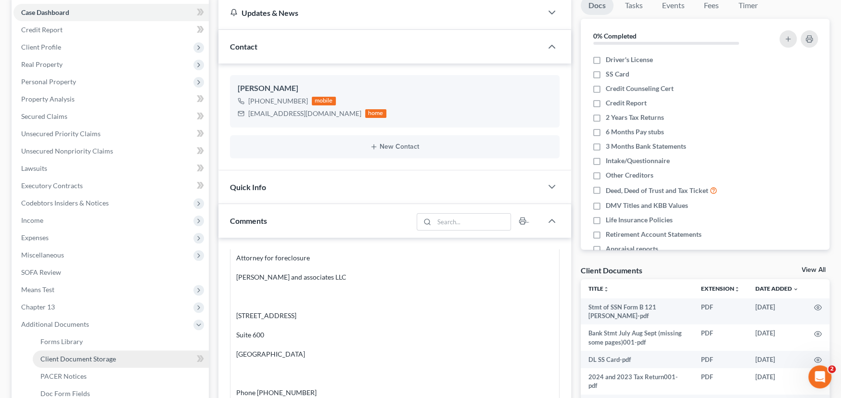
click at [91, 354] on span "Client Document Storage" at bounding box center [78, 358] width 76 height 8
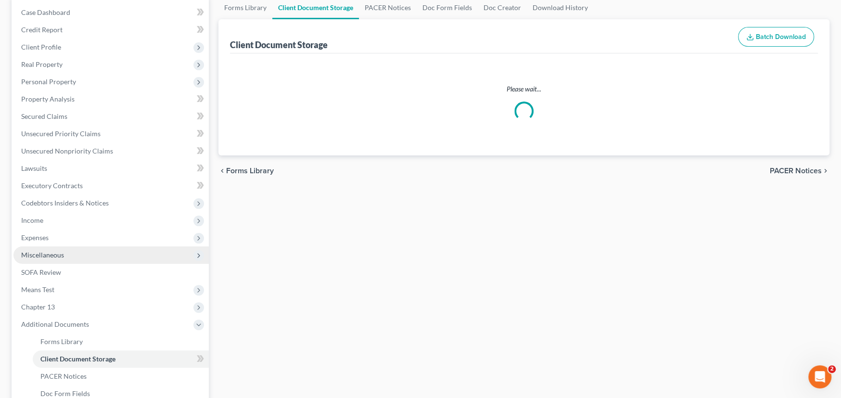
scroll to position [15, 0]
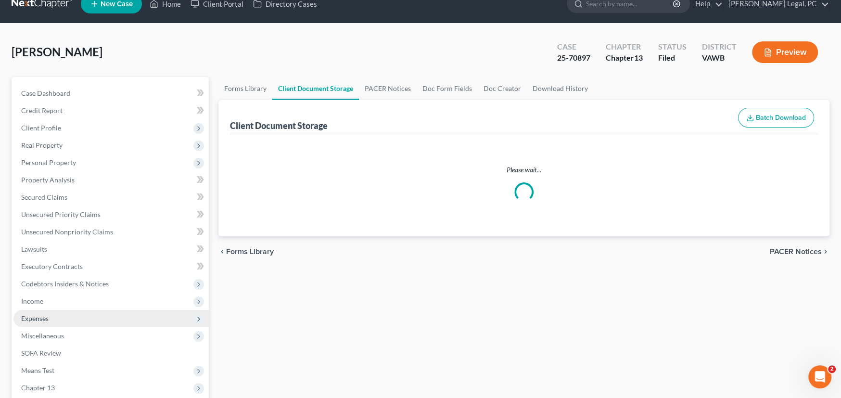
select select "0"
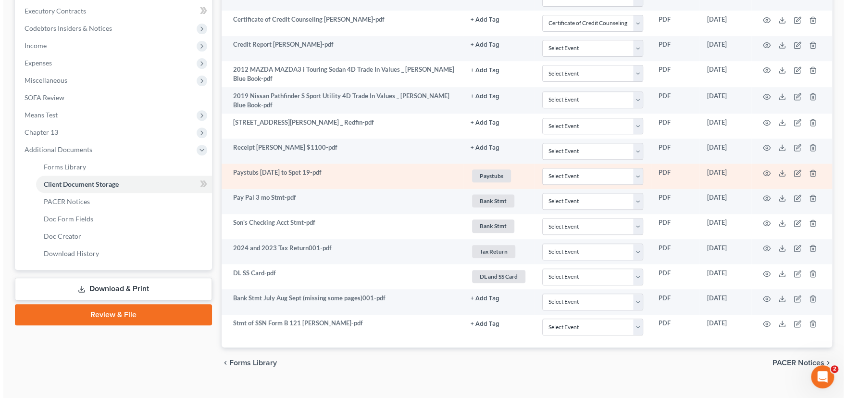
scroll to position [286, 0]
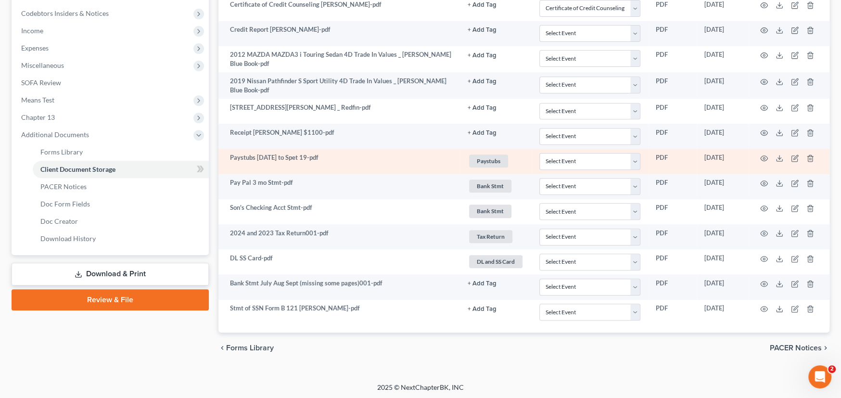
select select "0"
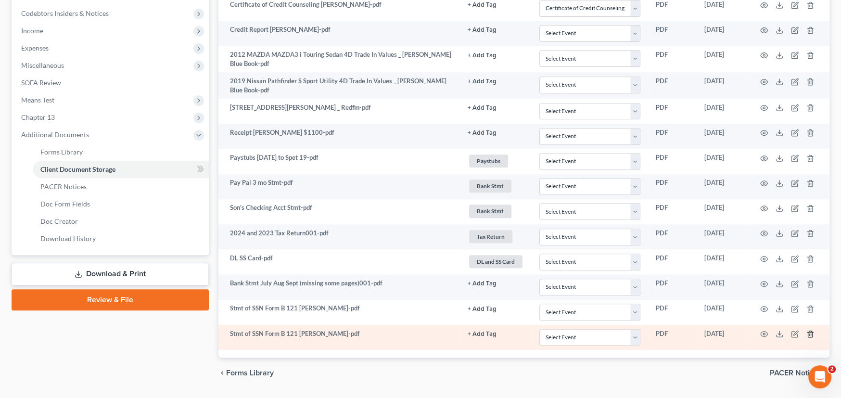
click at [808, 331] on icon "button" at bounding box center [809, 334] width 4 height 6
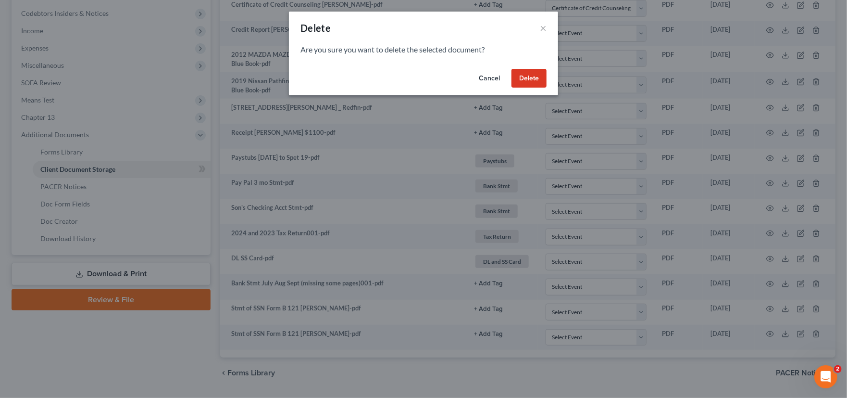
click at [526, 79] on button "Delete" at bounding box center [529, 78] width 35 height 19
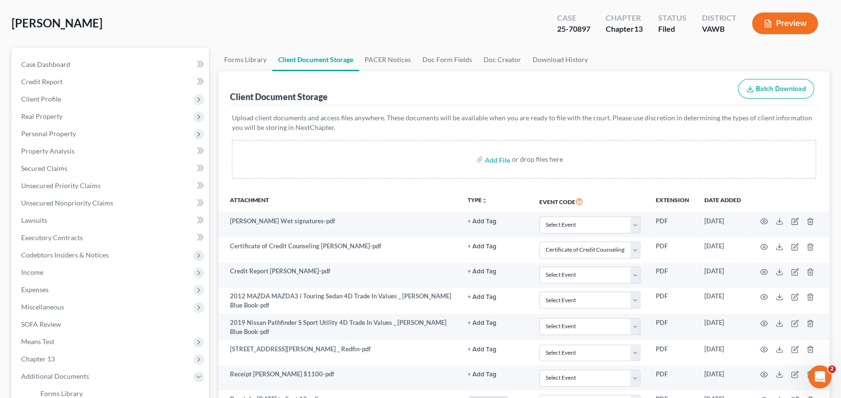
scroll to position [0, 0]
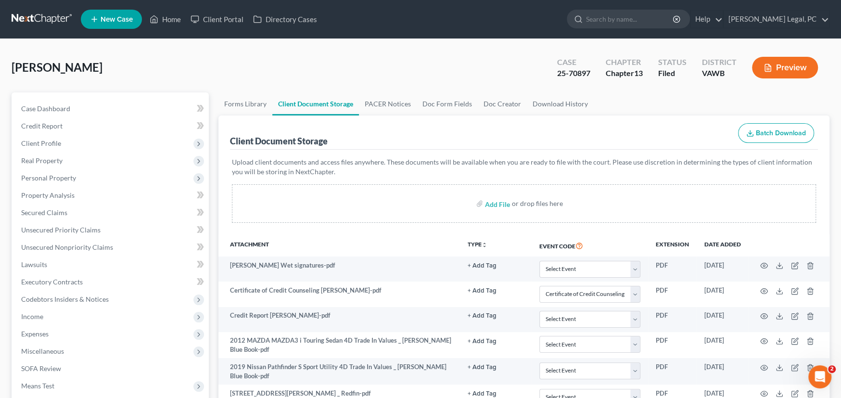
click at [43, 18] on link at bounding box center [43, 19] width 62 height 17
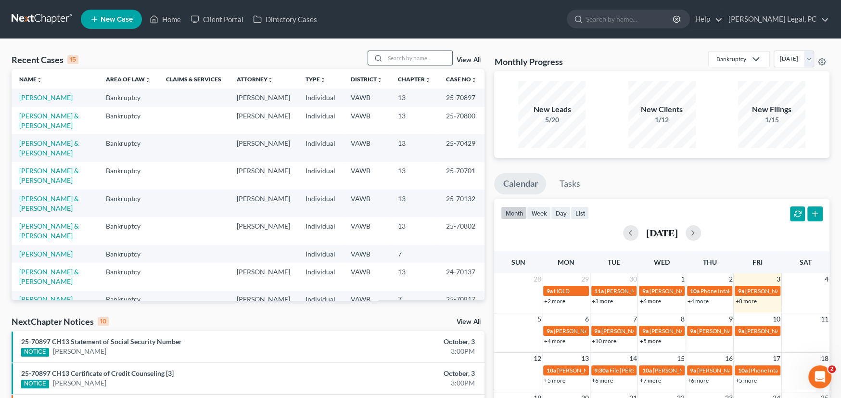
click at [404, 56] on input "search" at bounding box center [418, 58] width 67 height 14
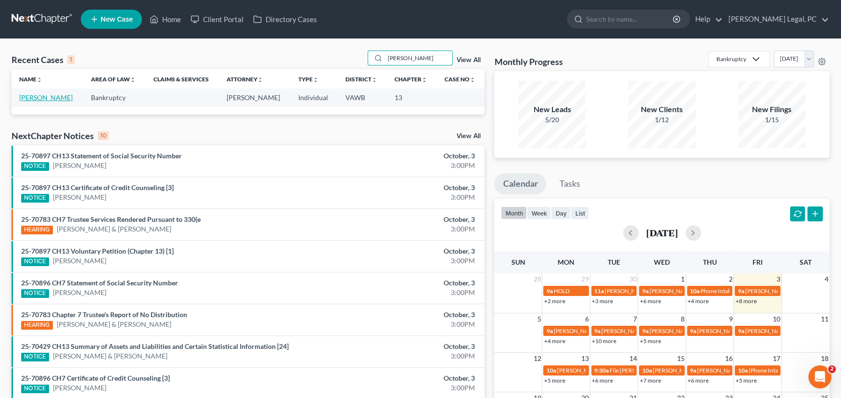
type input "[PERSON_NAME]"
click at [53, 98] on link "[PERSON_NAME]" at bounding box center [45, 97] width 53 height 8
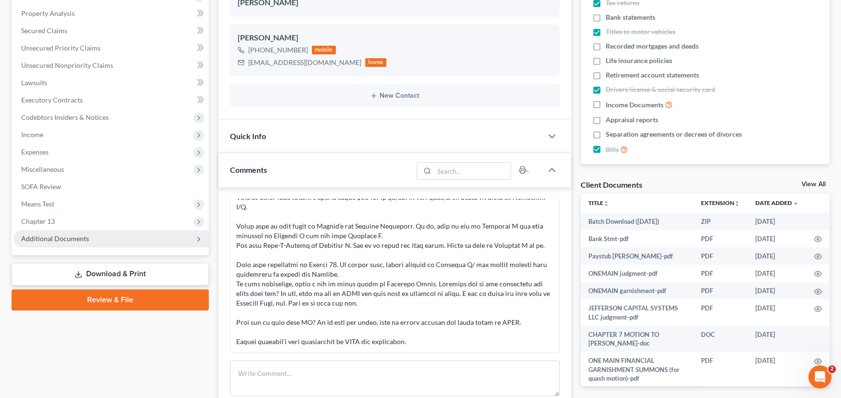
scroll to position [192, 0]
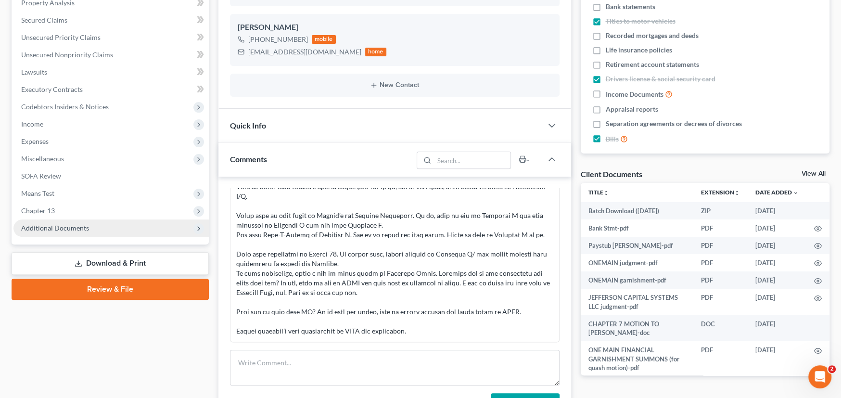
click at [79, 225] on span "Additional Documents" at bounding box center [55, 228] width 68 height 8
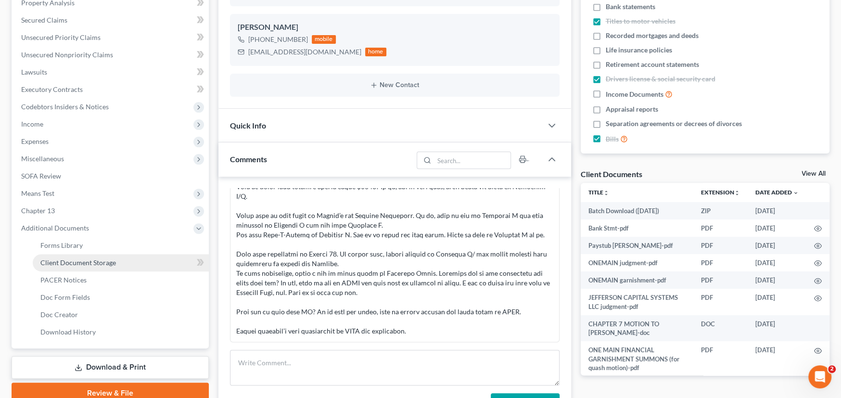
click at [90, 258] on span "Client Document Storage" at bounding box center [78, 262] width 76 height 8
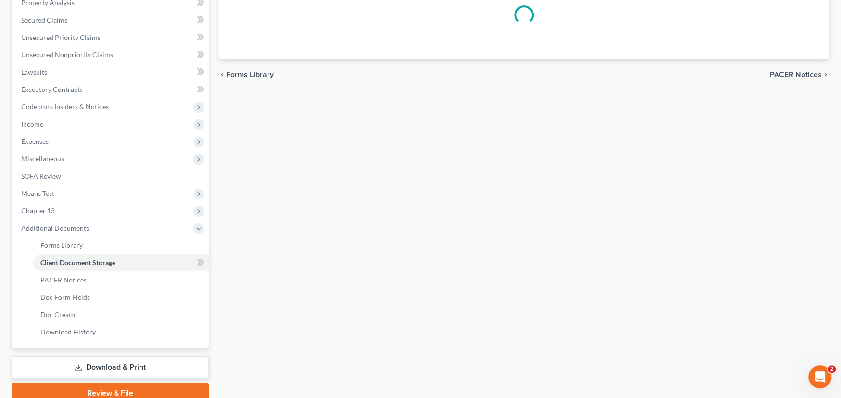
scroll to position [66, 0]
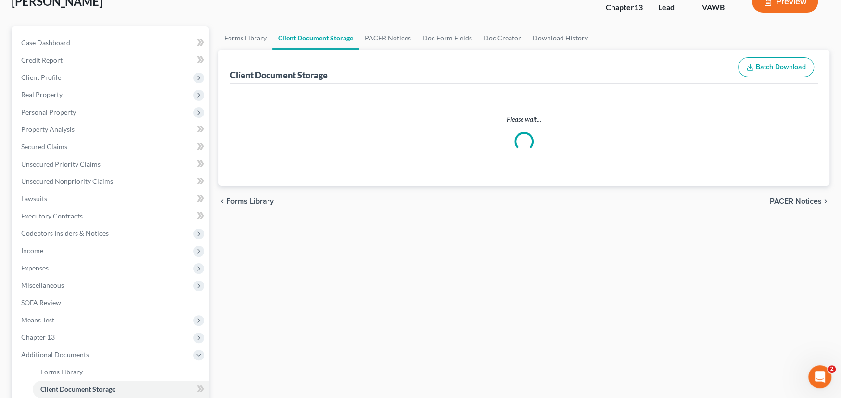
select select "0"
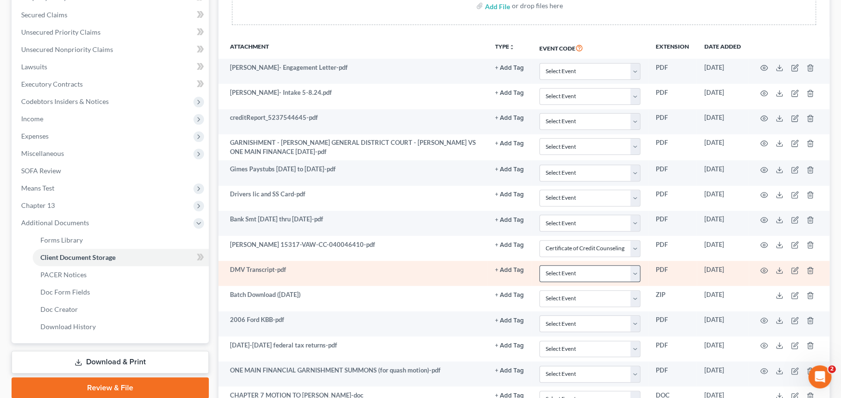
scroll to position [192, 0]
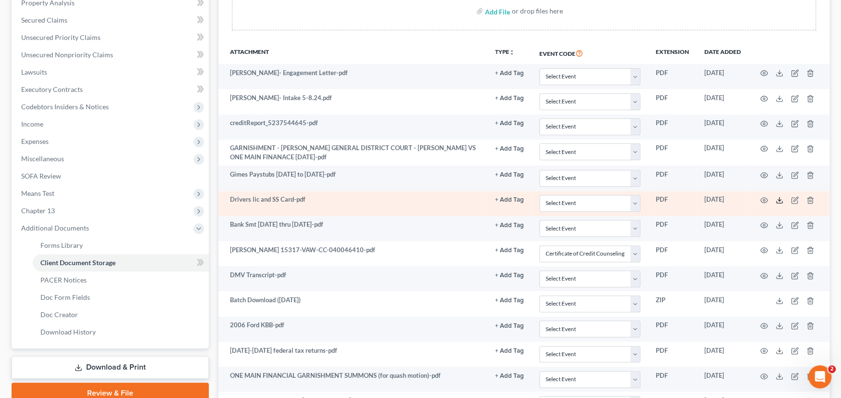
click at [777, 197] on icon at bounding box center [779, 200] width 8 height 8
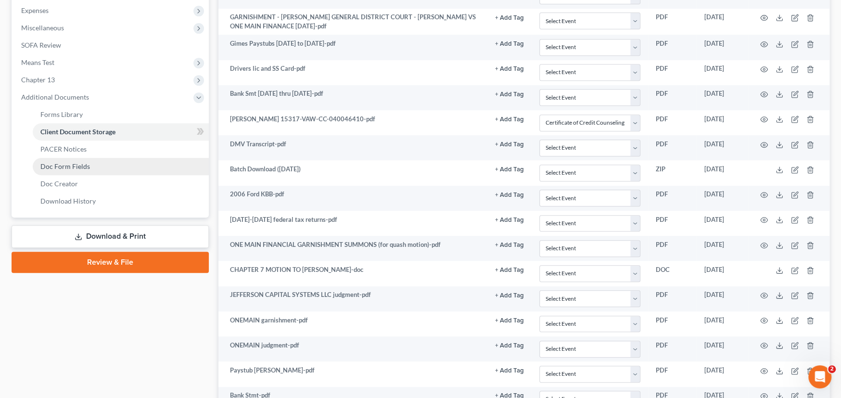
scroll to position [337, 0]
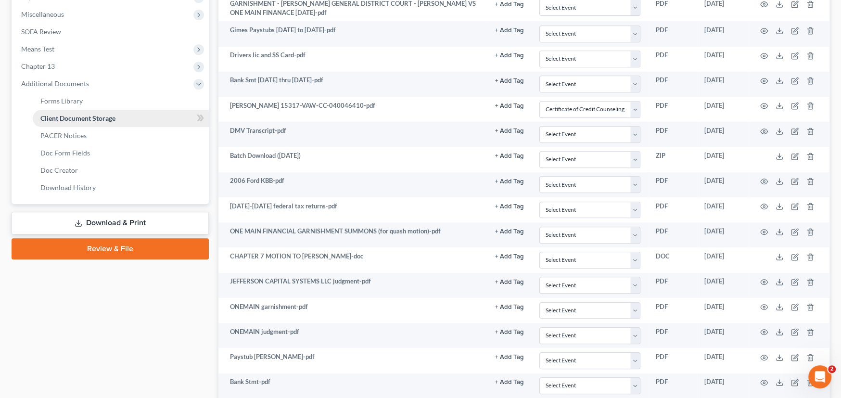
drag, startPoint x: 82, startPoint y: 219, endPoint x: 131, endPoint y: 220, distance: 49.1
click at [82, 219] on icon at bounding box center [79, 223] width 8 height 8
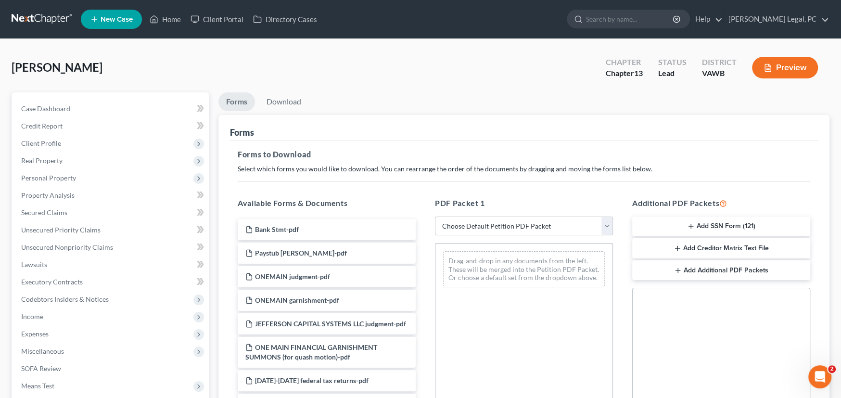
drag, startPoint x: 728, startPoint y: 220, endPoint x: 743, endPoint y: 205, distance: 21.4
click at [727, 220] on button "Add SSN Form (121)" at bounding box center [721, 226] width 178 height 20
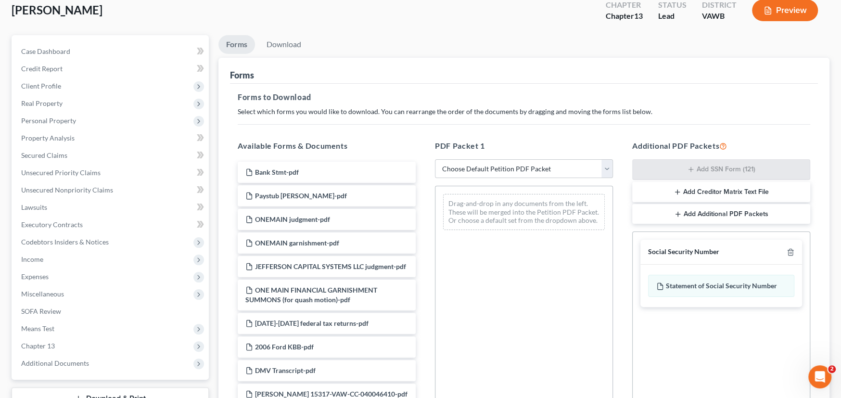
scroll to position [192, 0]
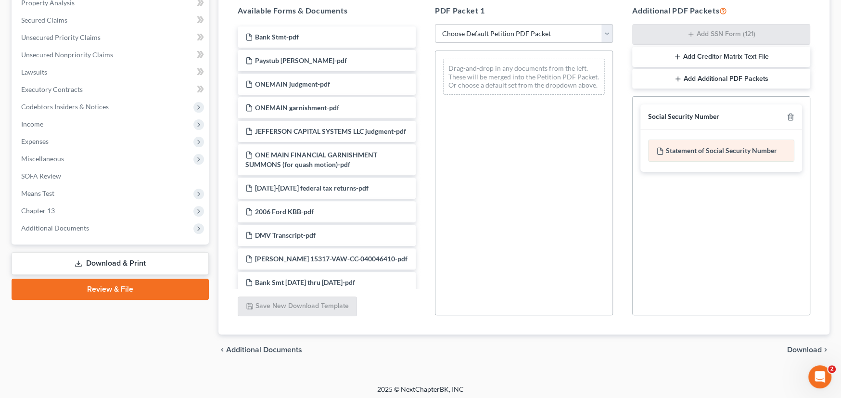
click at [699, 150] on div "Statement of Social Security Number" at bounding box center [721, 150] width 146 height 22
click at [802, 346] on span "Download" at bounding box center [804, 350] width 35 height 8
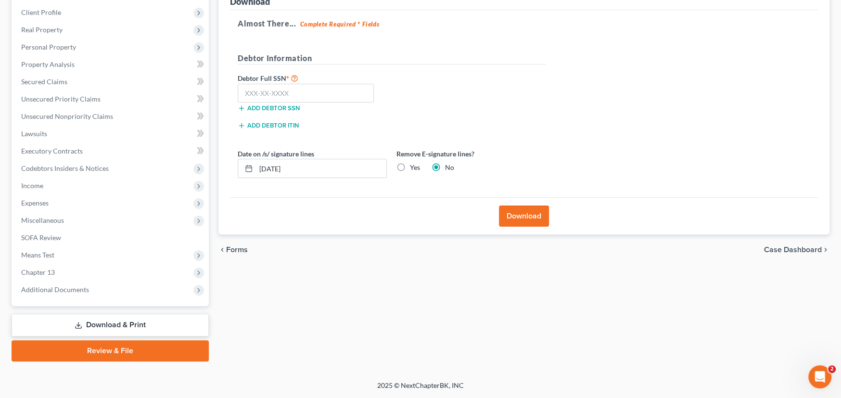
scroll to position [130, 0]
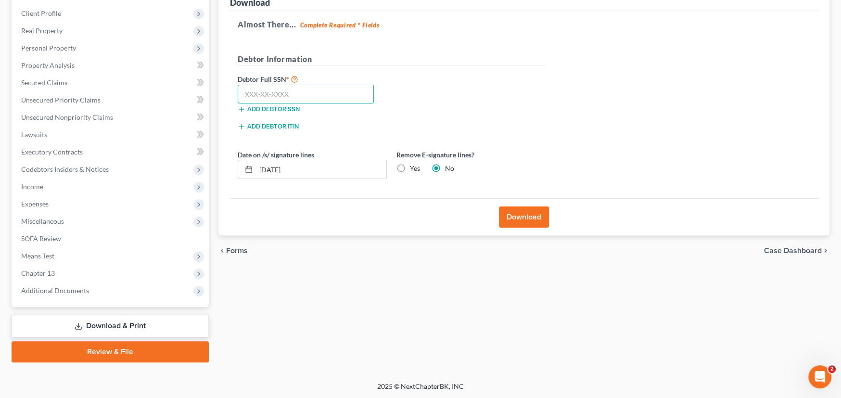
click at [266, 93] on input "text" at bounding box center [306, 94] width 136 height 19
type input "219-04-7164"
click at [538, 214] on button "Download" at bounding box center [524, 216] width 50 height 21
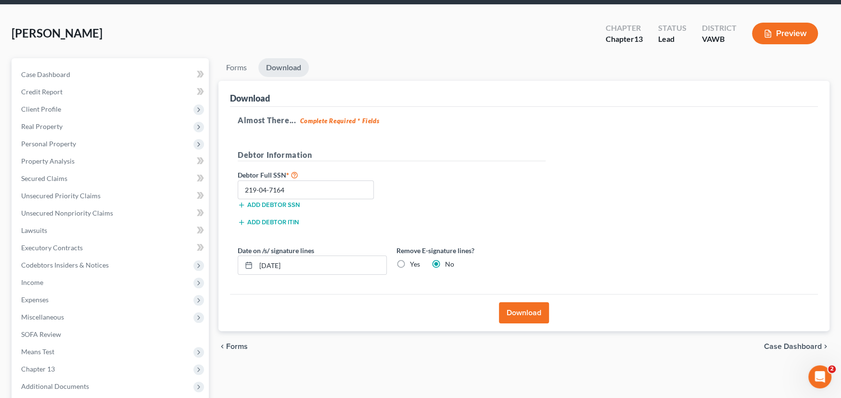
scroll to position [34, 0]
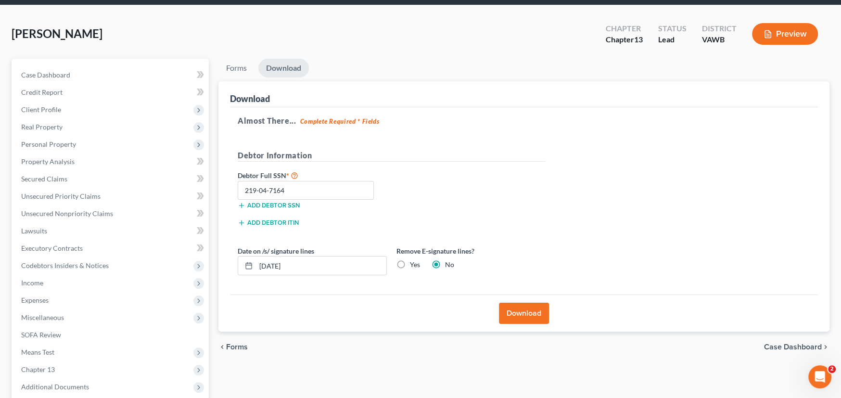
click at [519, 311] on button "Download" at bounding box center [524, 312] width 50 height 21
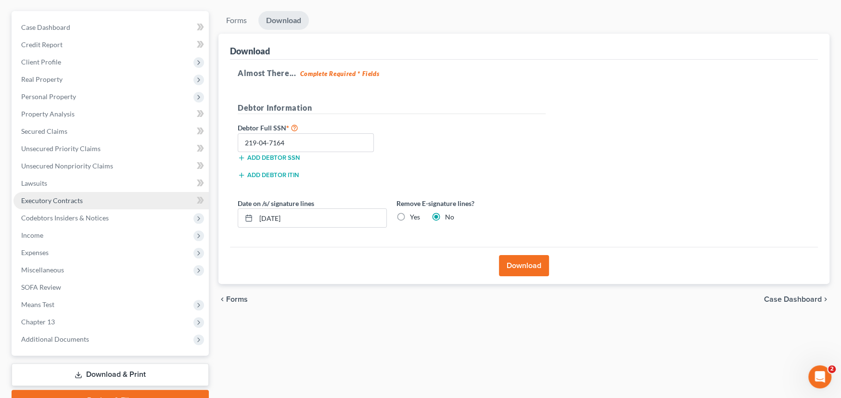
scroll to position [130, 0]
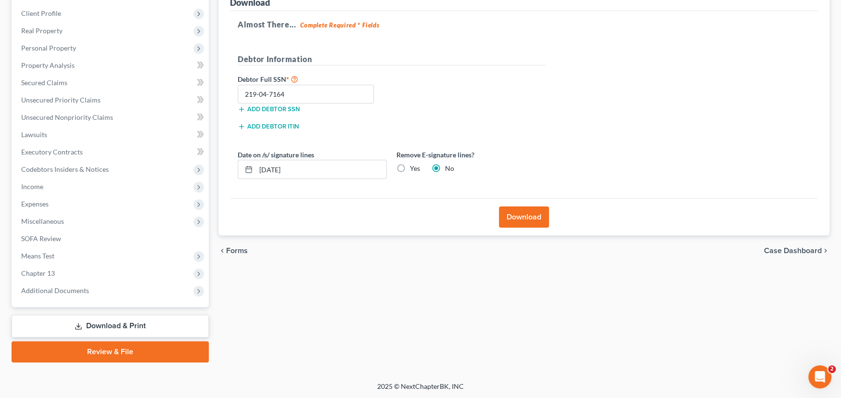
click at [127, 311] on div "Case Dashboard Payments Invoices Payments Payments Credit Report Client Profile" at bounding box center [110, 162] width 207 height 400
click at [129, 322] on link "Download & Print" at bounding box center [110, 326] width 197 height 23
click at [109, 326] on link "Download & Print" at bounding box center [110, 326] width 197 height 23
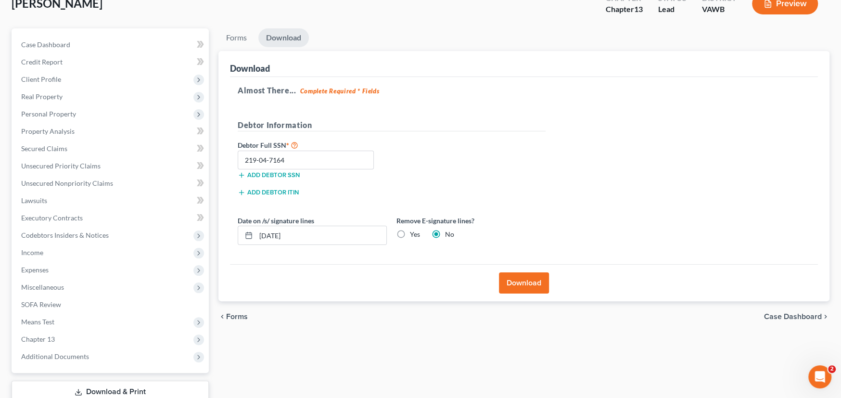
scroll to position [0, 0]
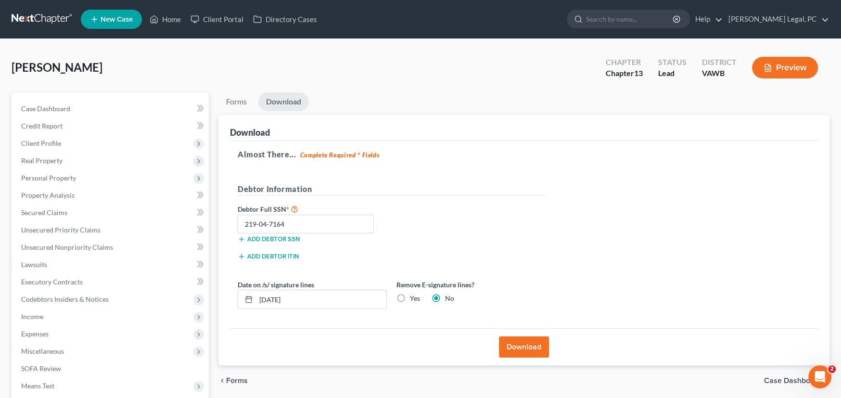
click at [34, 17] on link at bounding box center [43, 19] width 62 height 17
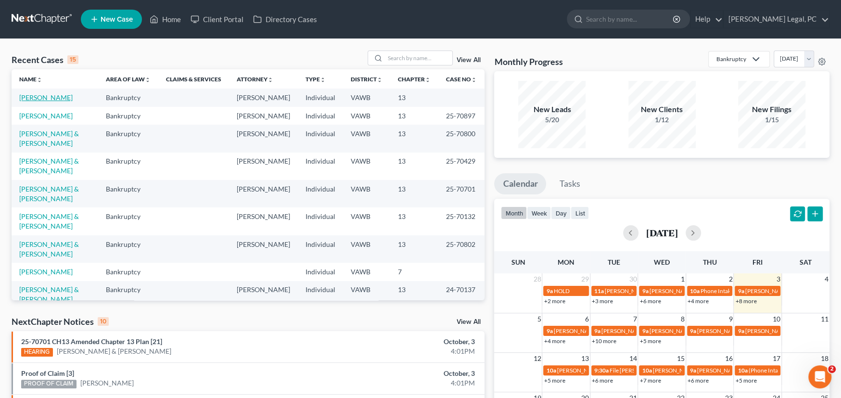
click at [48, 97] on link "[PERSON_NAME]" at bounding box center [45, 97] width 53 height 8
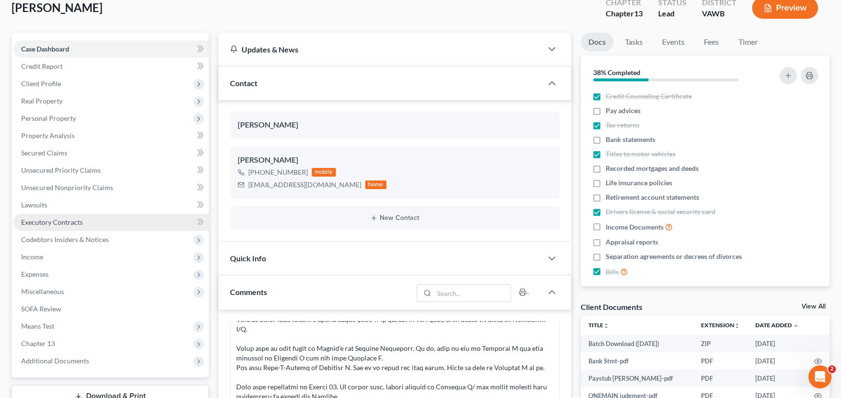
scroll to position [144, 0]
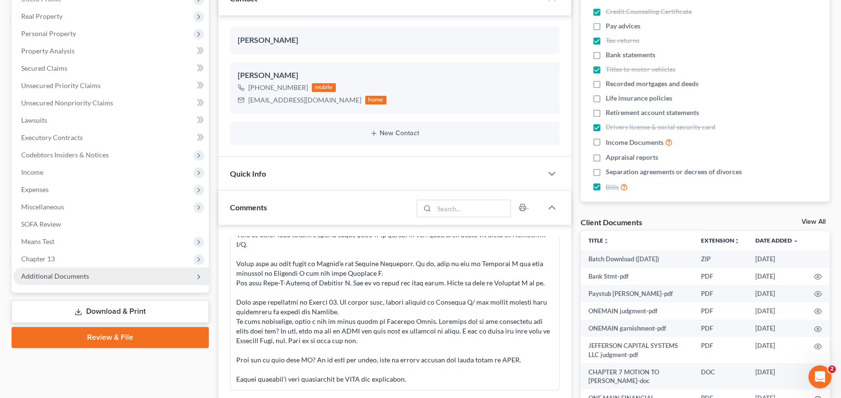
click at [65, 274] on span "Additional Documents" at bounding box center [55, 276] width 68 height 8
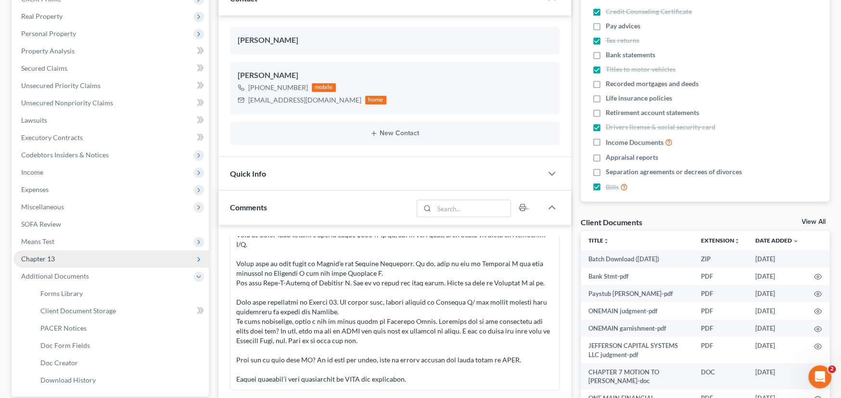
scroll to position [289, 0]
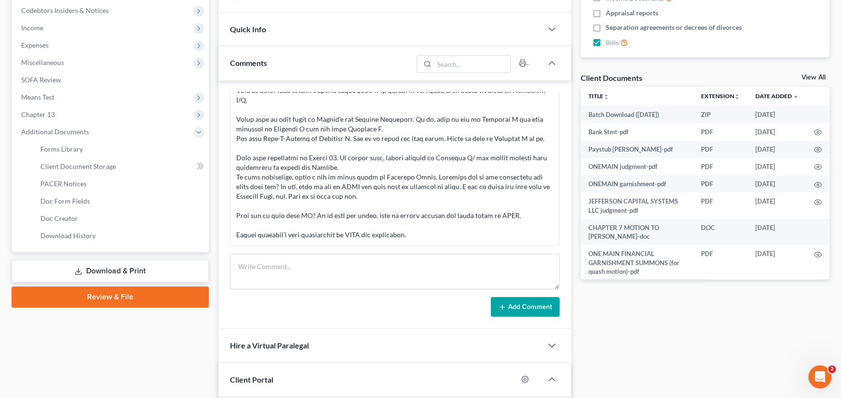
click at [114, 273] on link "Download & Print" at bounding box center [110, 271] width 197 height 23
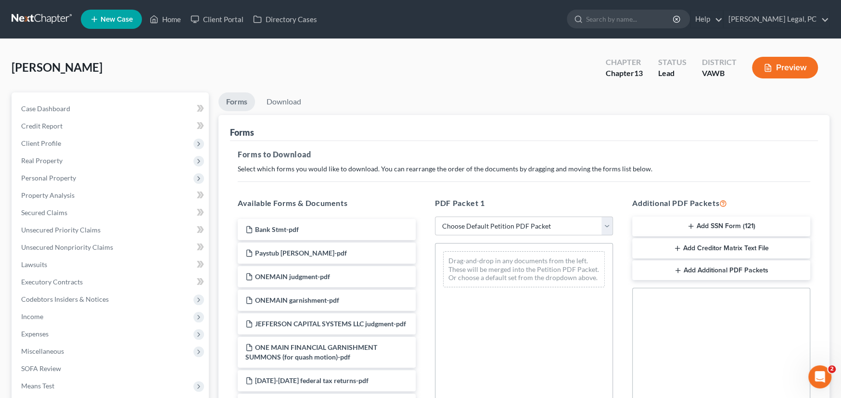
click at [713, 227] on button "Add SSN Form (121)" at bounding box center [721, 226] width 178 height 20
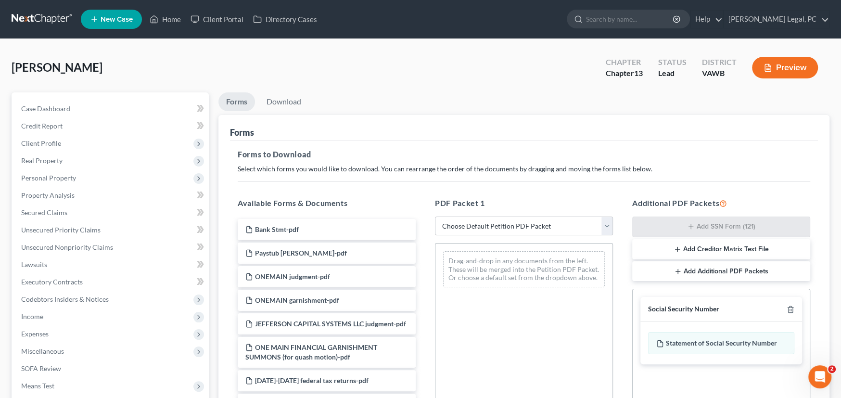
scroll to position [192, 0]
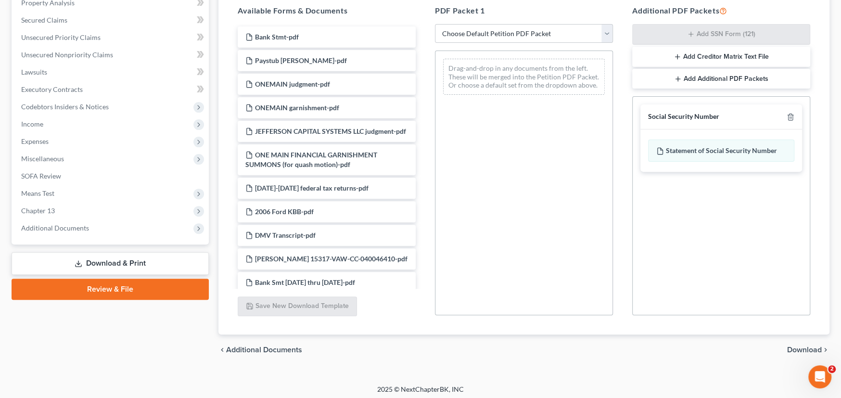
click at [712, 163] on div "Statement of Social Security Number" at bounding box center [721, 150] width 162 height 42
click at [716, 153] on div "Statement of Social Security Number" at bounding box center [721, 150] width 146 height 22
click at [804, 349] on span "Download" at bounding box center [804, 350] width 35 height 8
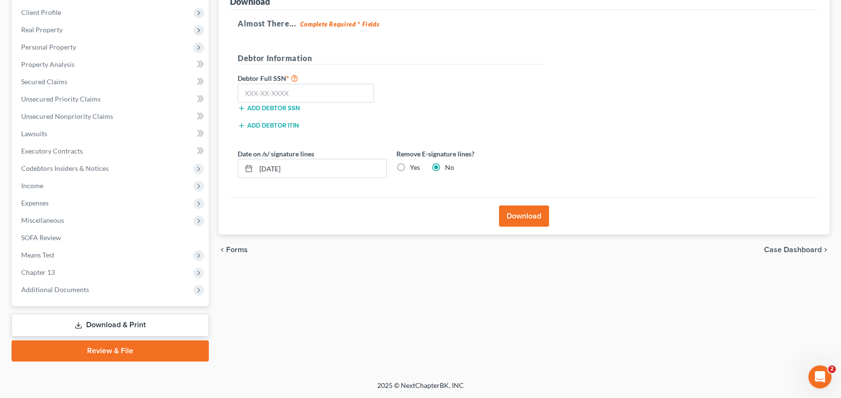
scroll to position [130, 0]
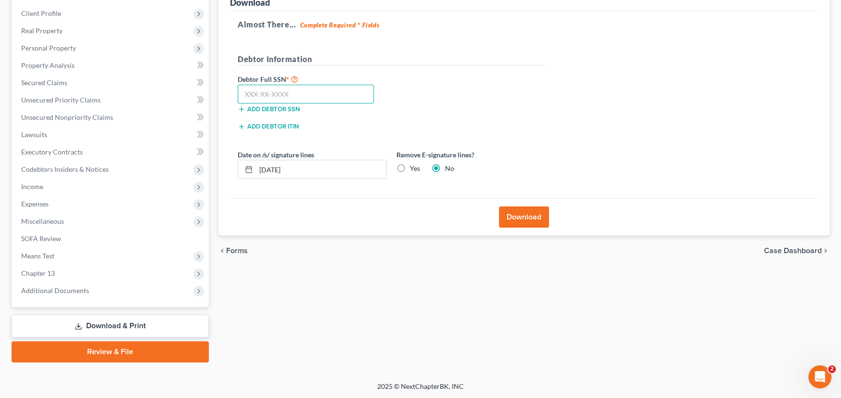
click at [276, 94] on input "text" at bounding box center [306, 94] width 136 height 19
type input "219-04-7164"
click at [536, 223] on button "Download" at bounding box center [524, 216] width 50 height 21
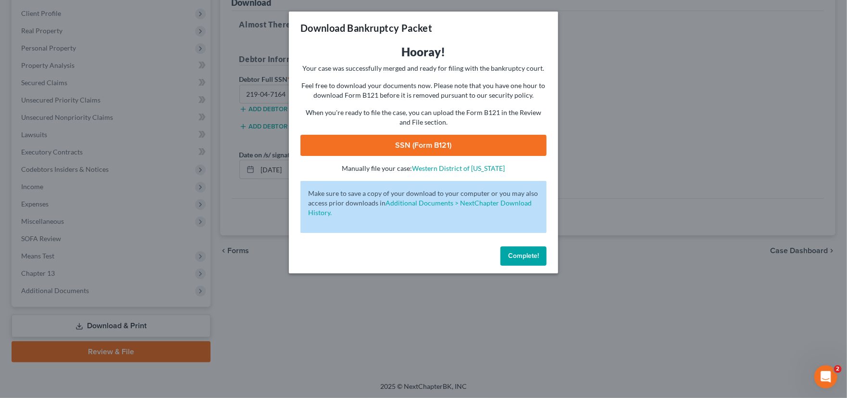
click at [438, 141] on link "SSN (Form B121)" at bounding box center [424, 145] width 246 height 21
click at [518, 255] on span "Complete!" at bounding box center [523, 256] width 31 height 8
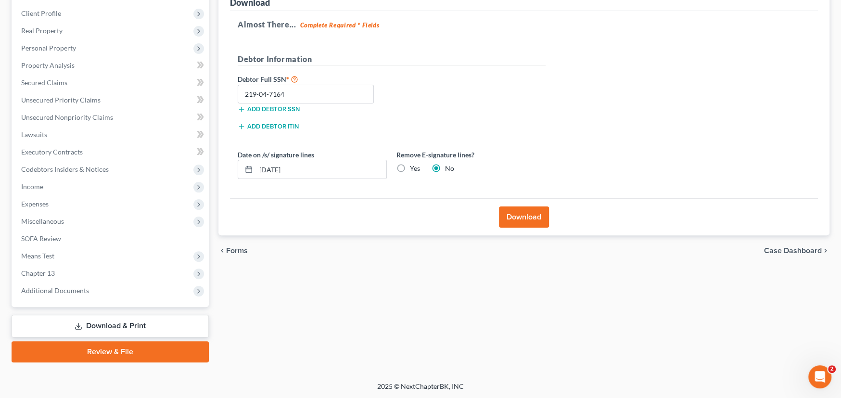
click at [143, 353] on link "Review & File" at bounding box center [110, 351] width 197 height 21
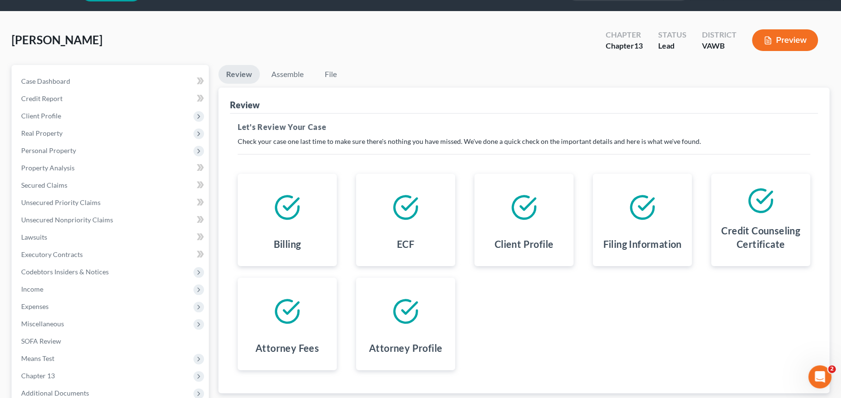
scroll to position [130, 0]
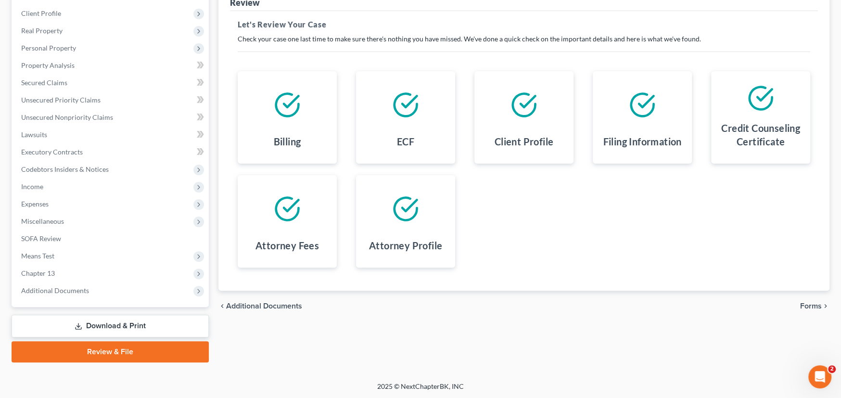
click at [806, 307] on span "Forms" at bounding box center [811, 306] width 22 height 8
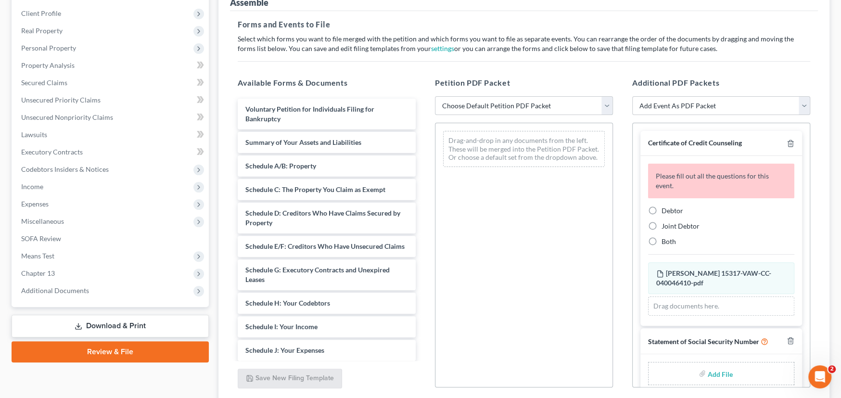
click at [541, 102] on select "Choose Default Petition PDF Packet Complete Bankruptcy Petition (all forms and …" at bounding box center [524, 105] width 178 height 19
select select "0"
click at [435, 96] on select "Choose Default Petition PDF Packet Complete Bankruptcy Petition (all forms and …" at bounding box center [524, 105] width 178 height 19
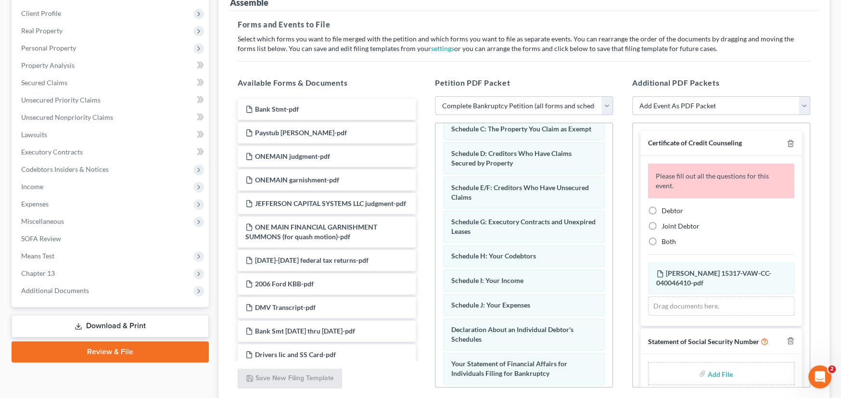
scroll to position [13, 0]
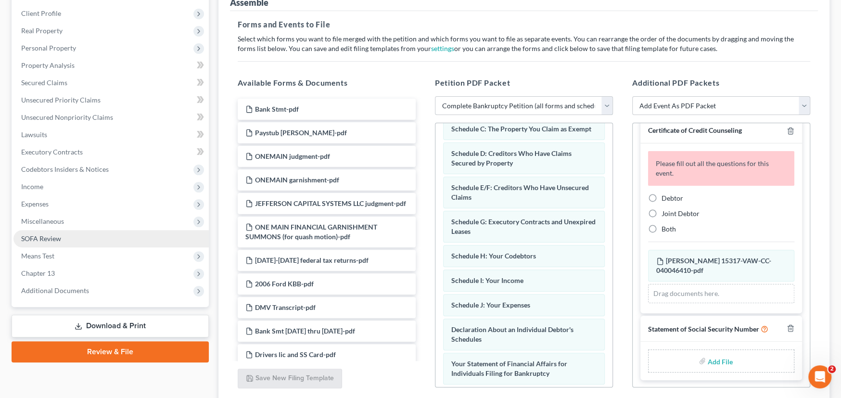
type input "C:\fakepath\Stmt of SSN Form B121 Grimes.pdf"
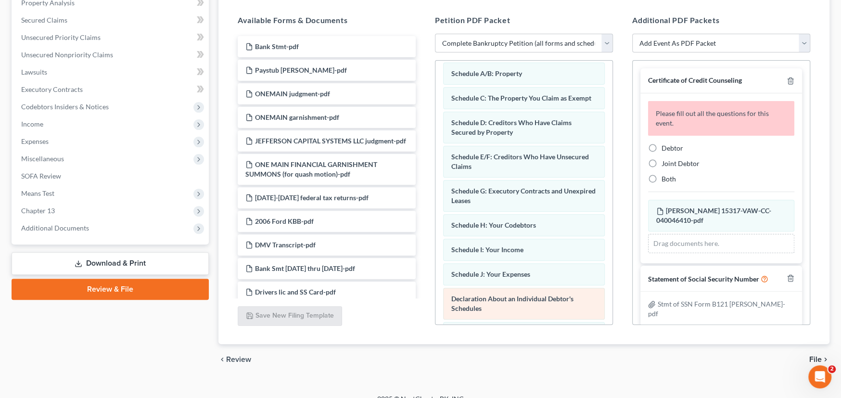
scroll to position [192, 0]
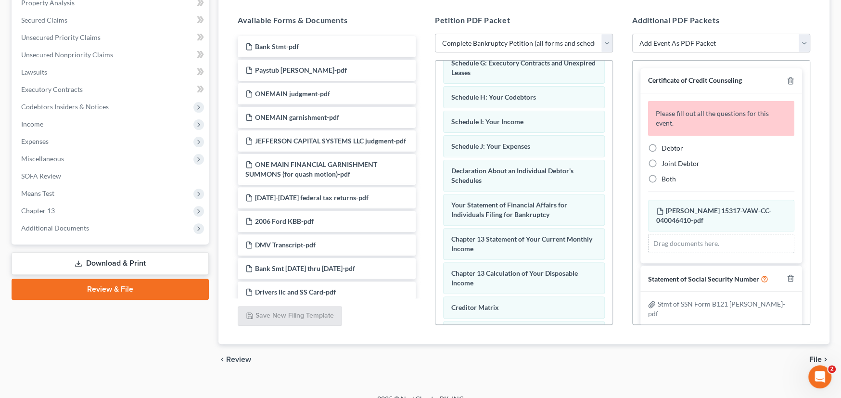
click at [816, 358] on span "File" at bounding box center [815, 359] width 13 height 8
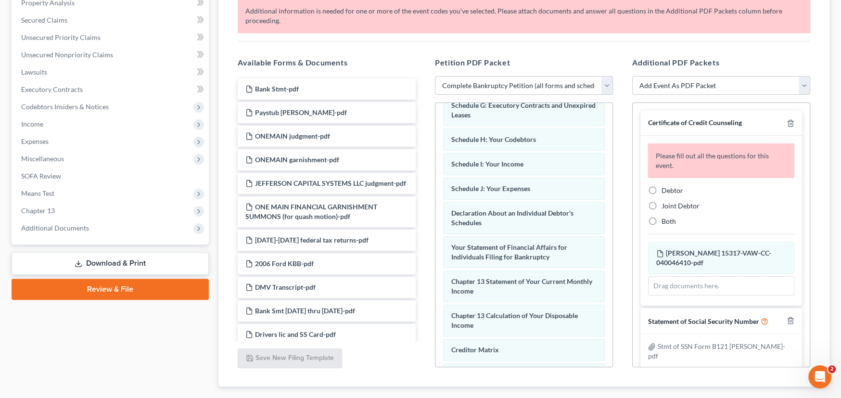
click at [661, 186] on label "Debtor" at bounding box center [672, 191] width 22 height 10
click at [665, 186] on input "Debtor" at bounding box center [668, 189] width 6 height 6
radio input "true"
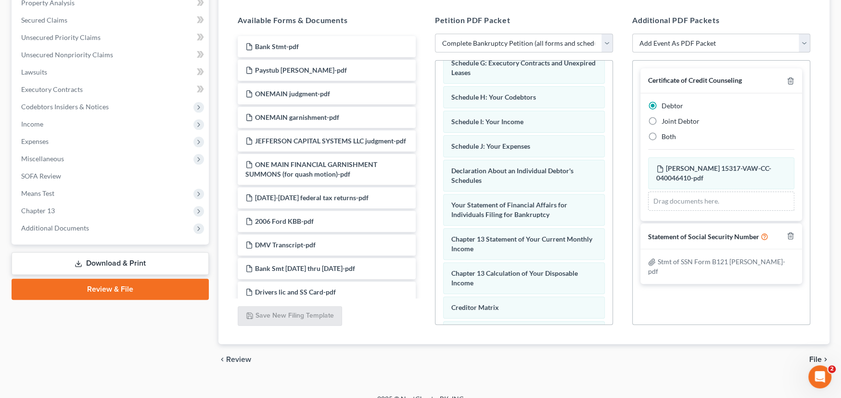
click at [812, 359] on span "File" at bounding box center [815, 359] width 13 height 8
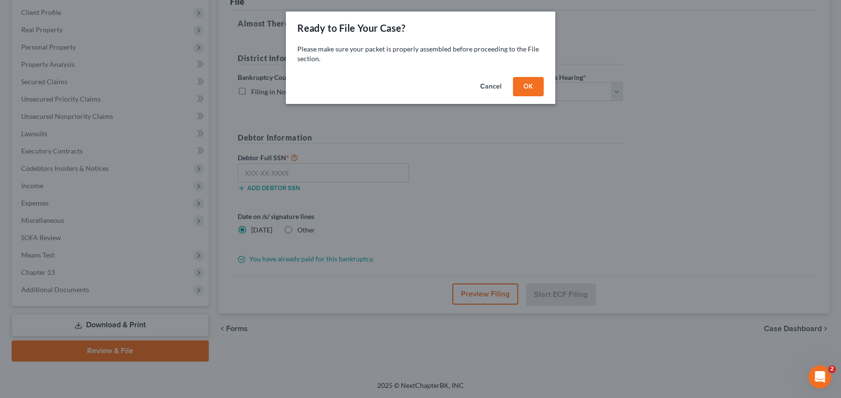
scroll to position [130, 0]
click at [537, 85] on button "OK" at bounding box center [531, 86] width 31 height 19
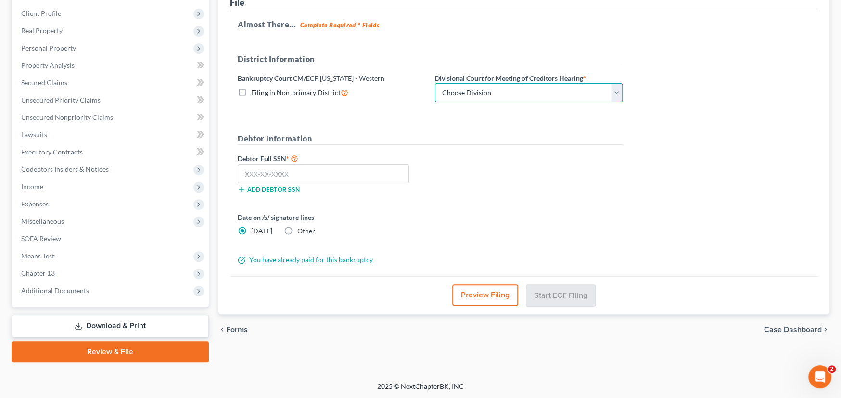
click at [543, 91] on select "Choose Division Roanoke Lynchburg Harrisonburg Lynchburg/ Roanoke Norfolk" at bounding box center [529, 92] width 188 height 19
select select "0"
click at [435, 83] on select "Choose Division Roanoke Lynchburg Harrisonburg Lynchburg/ Roanoke Norfolk" at bounding box center [529, 92] width 188 height 19
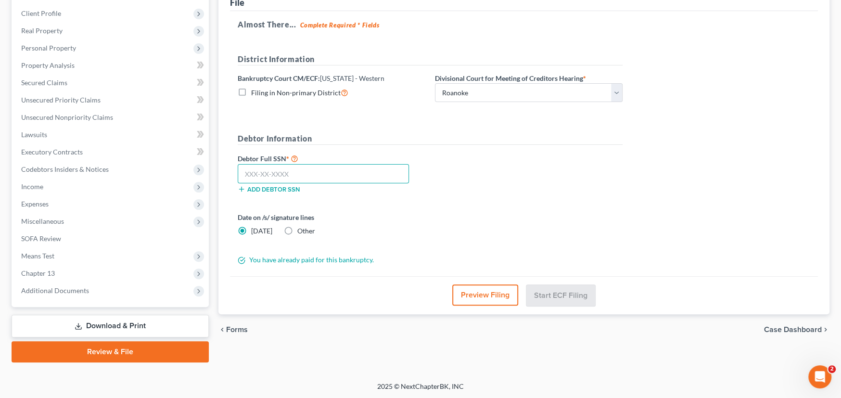
click at [324, 176] on input "text" at bounding box center [323, 173] width 171 height 19
click at [281, 173] on input "text" at bounding box center [323, 173] width 171 height 19
type input "219-04-7164"
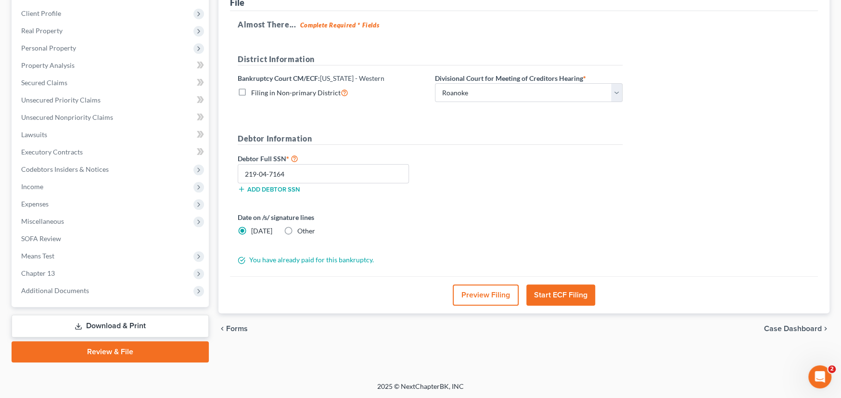
click at [553, 290] on button "Start ECF Filing" at bounding box center [560, 294] width 69 height 21
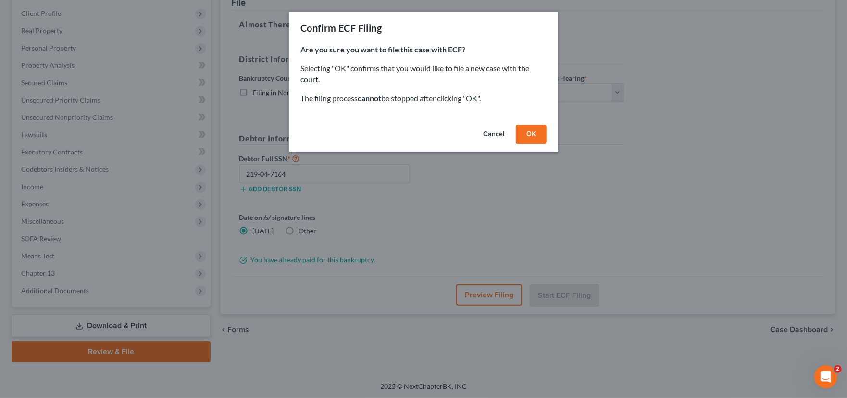
click at [528, 136] on button "OK" at bounding box center [531, 134] width 31 height 19
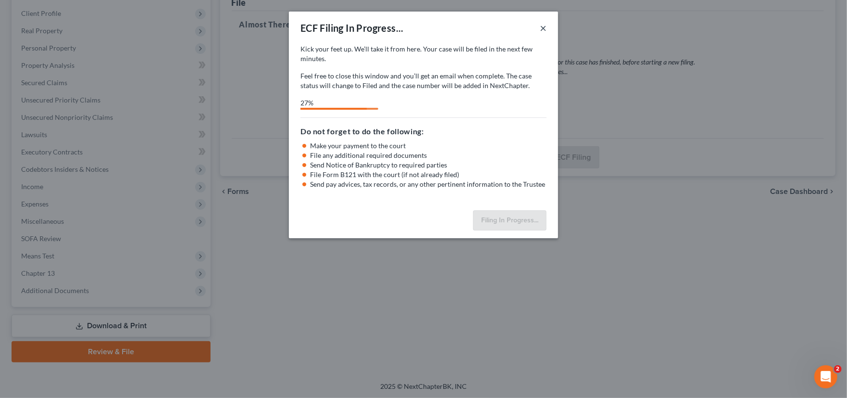
click at [543, 25] on button "×" at bounding box center [543, 28] width 7 height 12
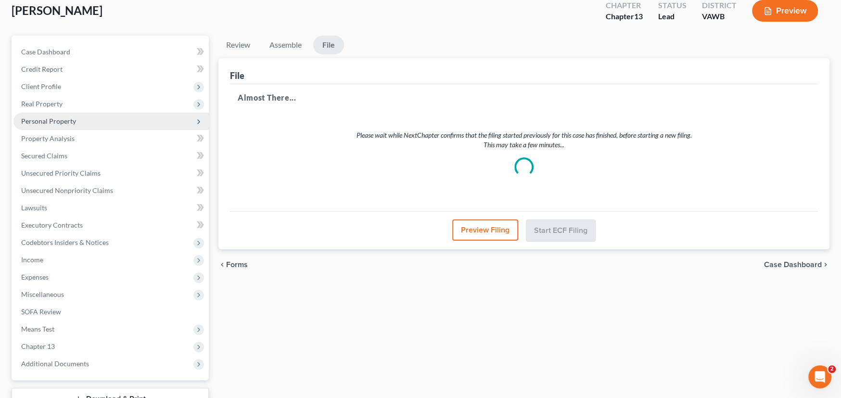
scroll to position [0, 0]
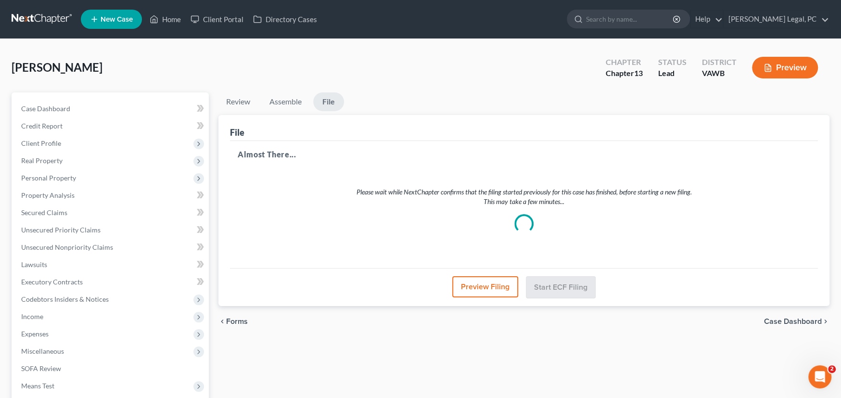
click at [34, 15] on link at bounding box center [43, 19] width 62 height 17
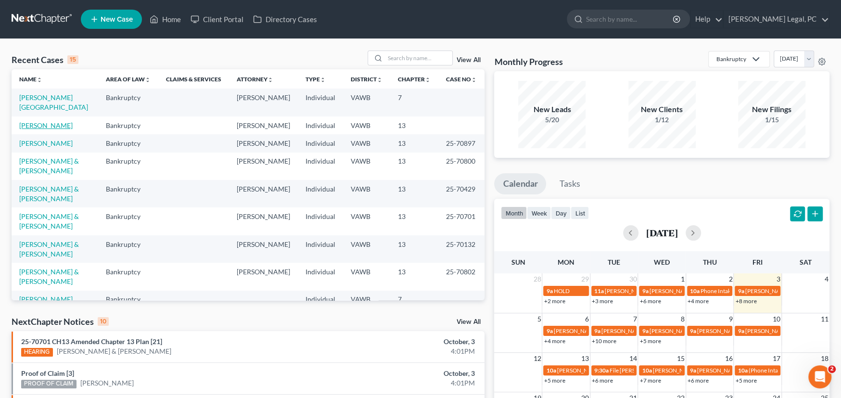
click at [45, 121] on link "[PERSON_NAME]" at bounding box center [45, 125] width 53 height 8
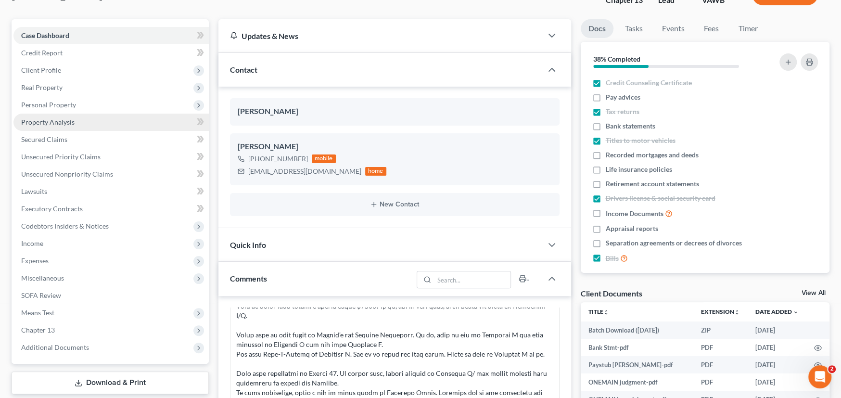
scroll to position [192, 0]
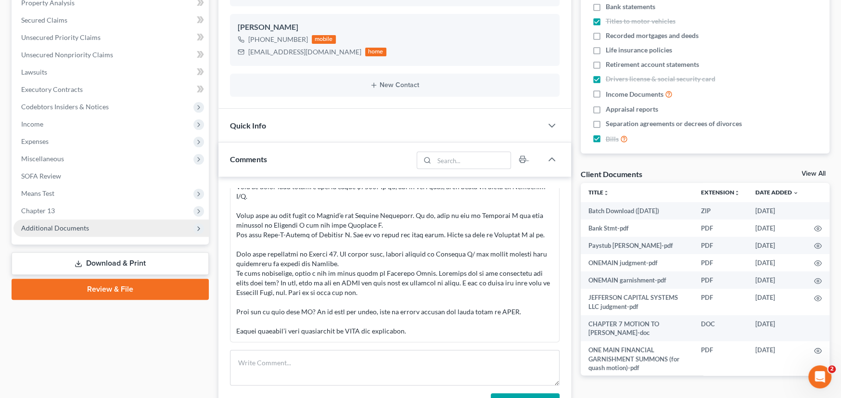
click at [83, 228] on span "Additional Documents" at bounding box center [55, 228] width 68 height 8
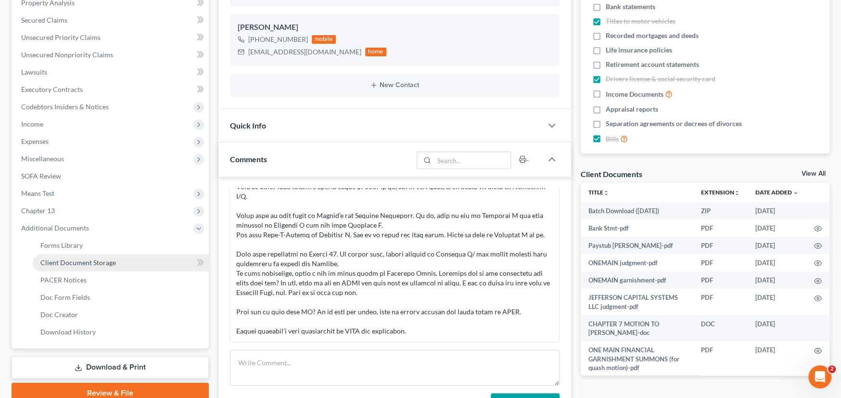
click at [78, 264] on span "Client Document Storage" at bounding box center [78, 262] width 76 height 8
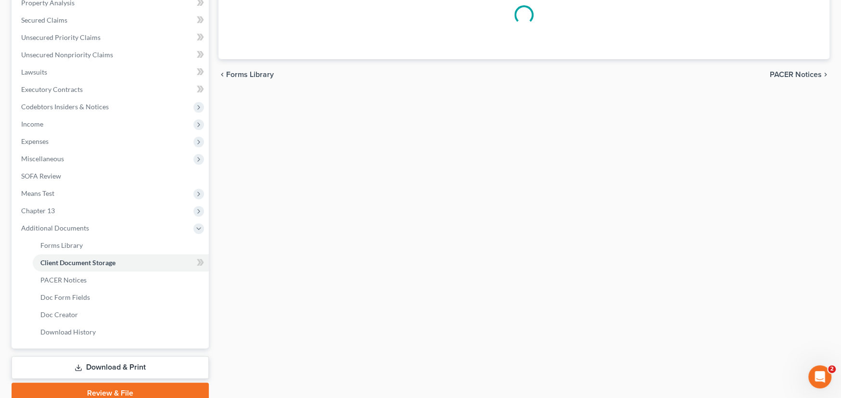
scroll to position [66, 0]
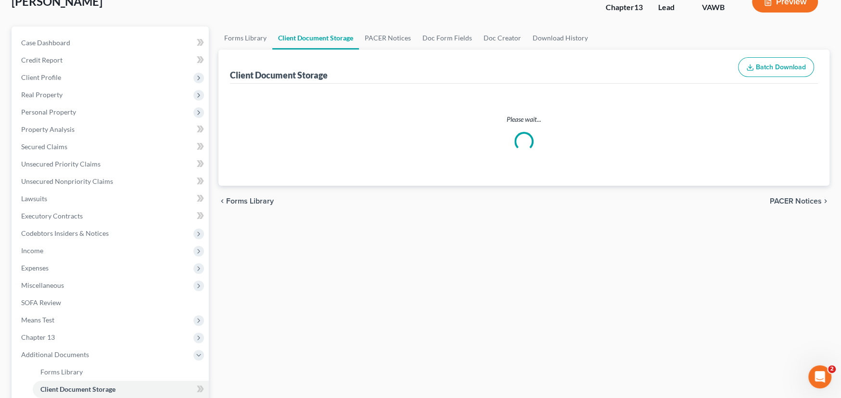
select select "0"
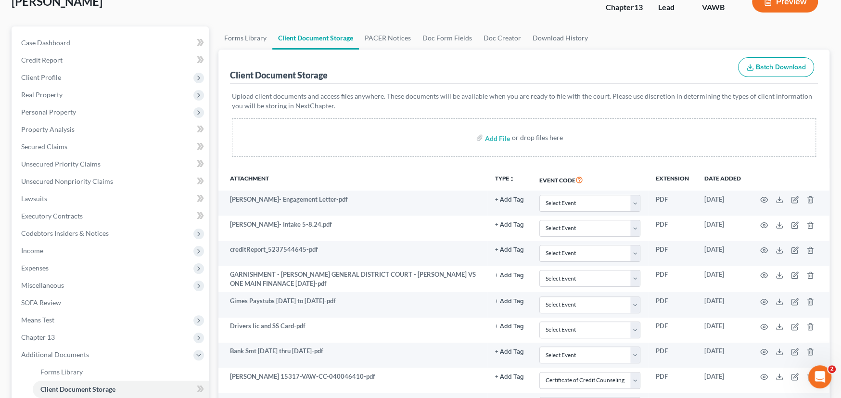
scroll to position [0, 0]
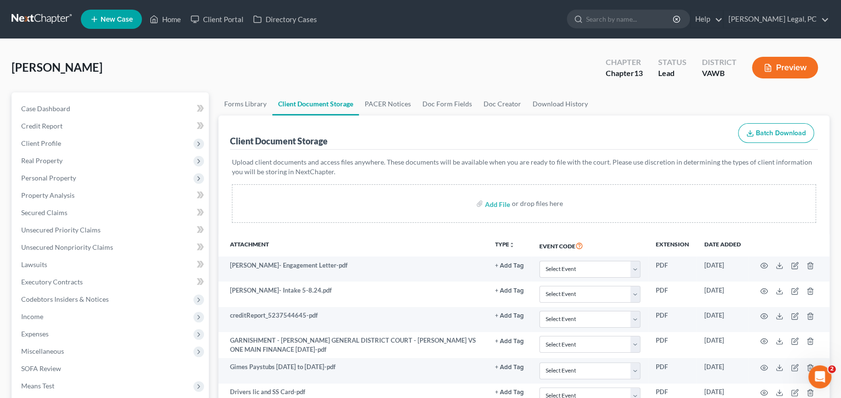
select select "0"
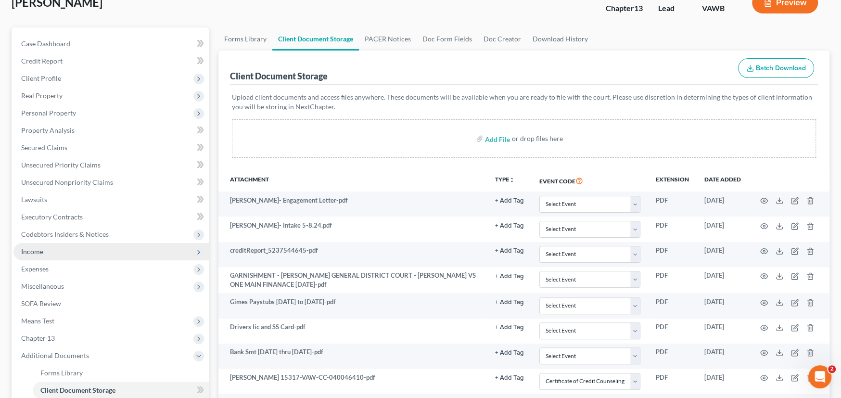
scroll to position [96, 0]
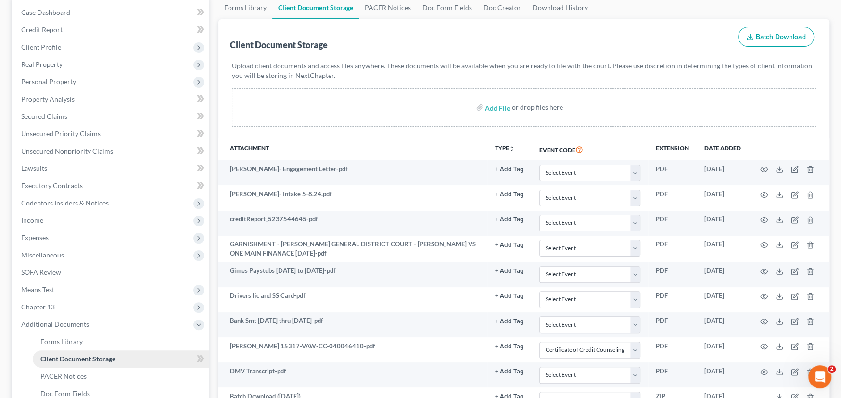
click at [66, 357] on span "Client Document Storage" at bounding box center [77, 358] width 75 height 8
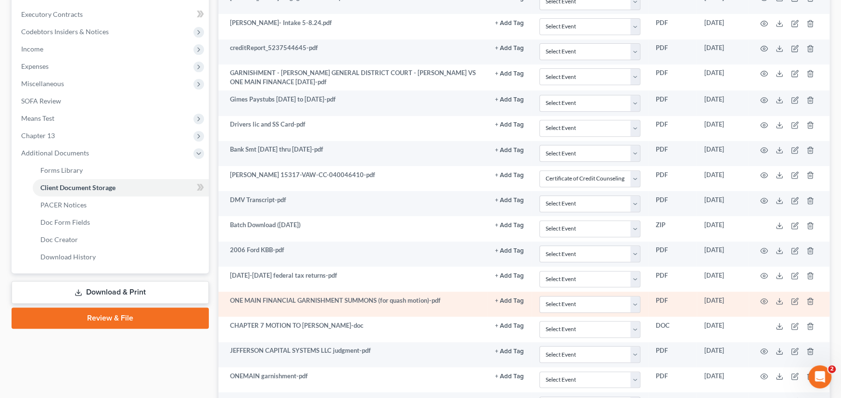
scroll to position [219, 0]
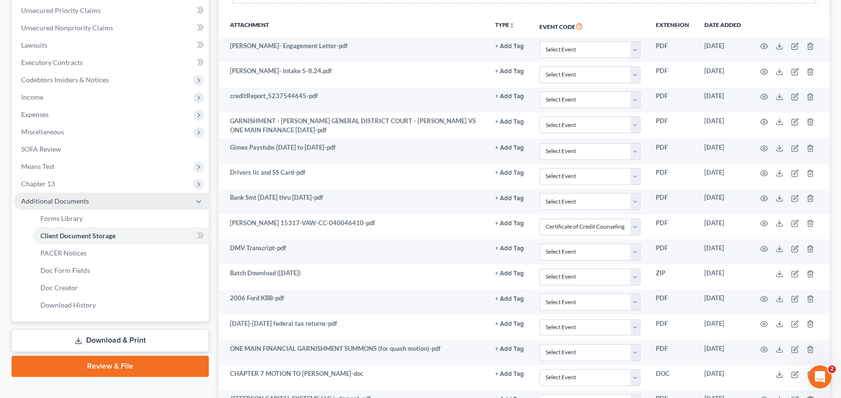
click at [67, 200] on span "Additional Documents" at bounding box center [55, 201] width 68 height 8
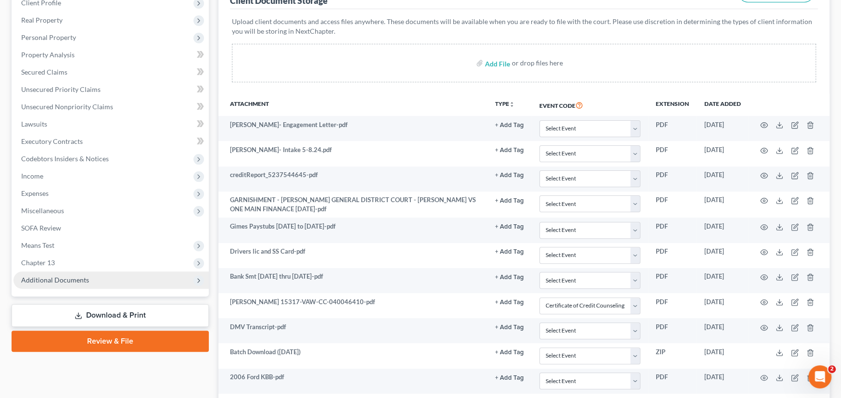
scroll to position [123, 0]
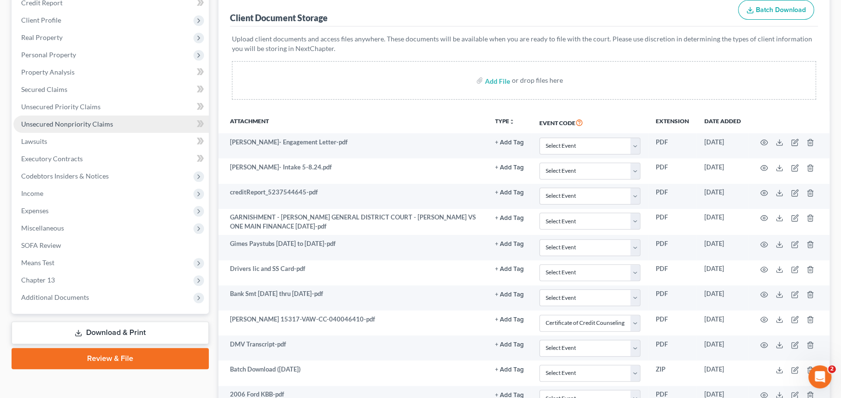
click at [57, 123] on span "Unsecured Nonpriority Claims" at bounding box center [67, 124] width 92 height 8
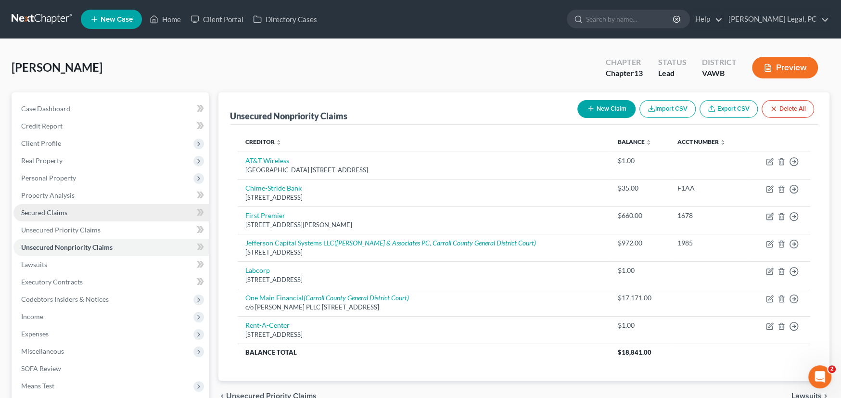
click at [42, 212] on span "Secured Claims" at bounding box center [44, 212] width 46 height 8
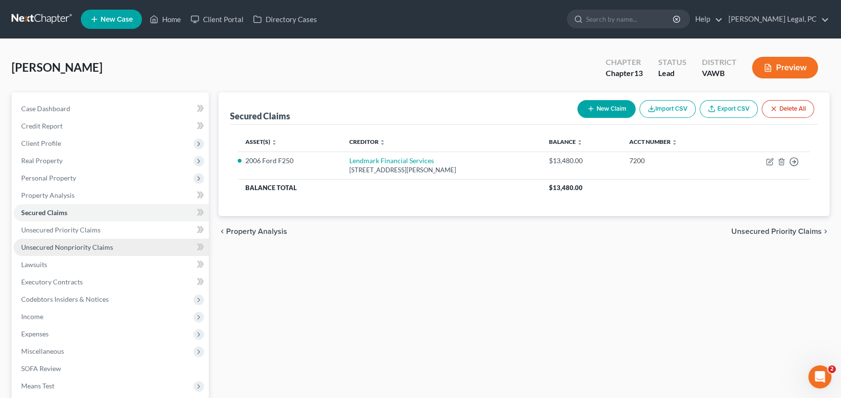
click at [79, 244] on span "Unsecured Nonpriority Claims" at bounding box center [67, 247] width 92 height 8
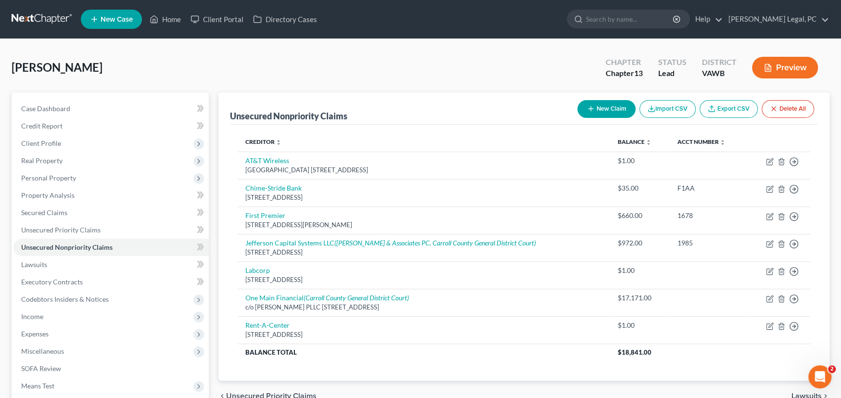
click at [36, 14] on link at bounding box center [43, 19] width 62 height 17
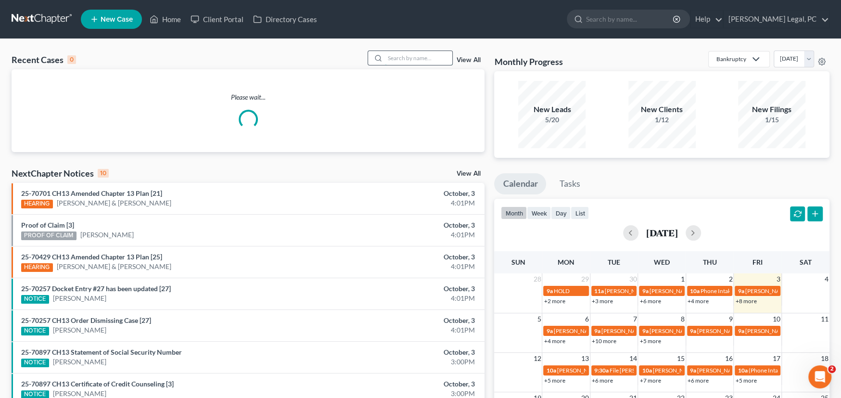
click at [413, 52] on input "search" at bounding box center [418, 58] width 67 height 14
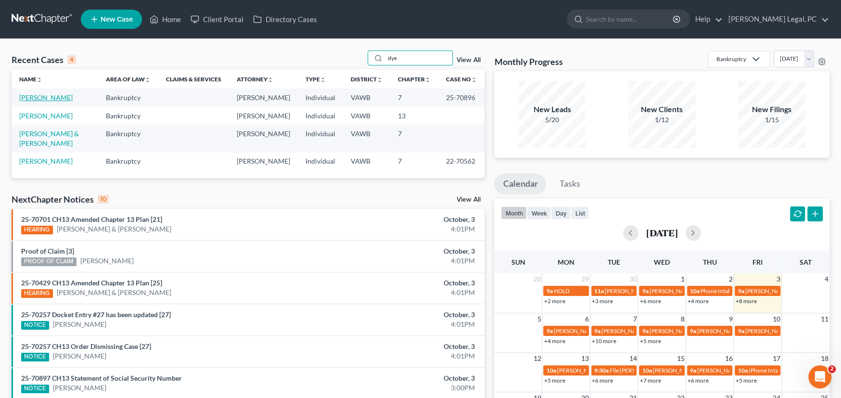
type input "dye"
click at [31, 97] on link "[PERSON_NAME]" at bounding box center [45, 97] width 53 height 8
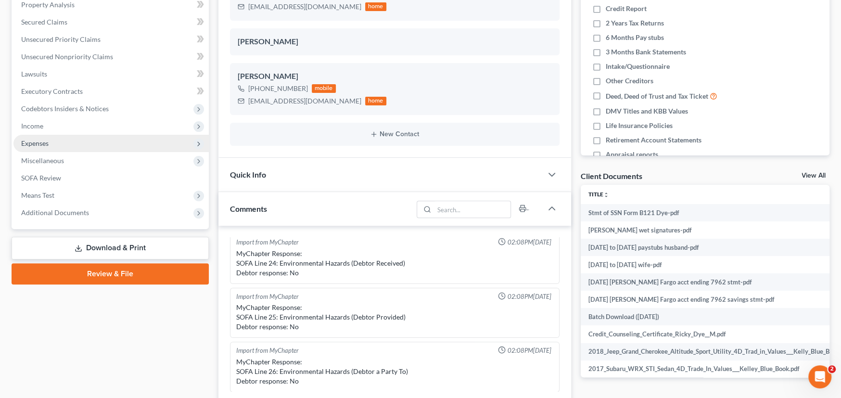
scroll to position [192, 0]
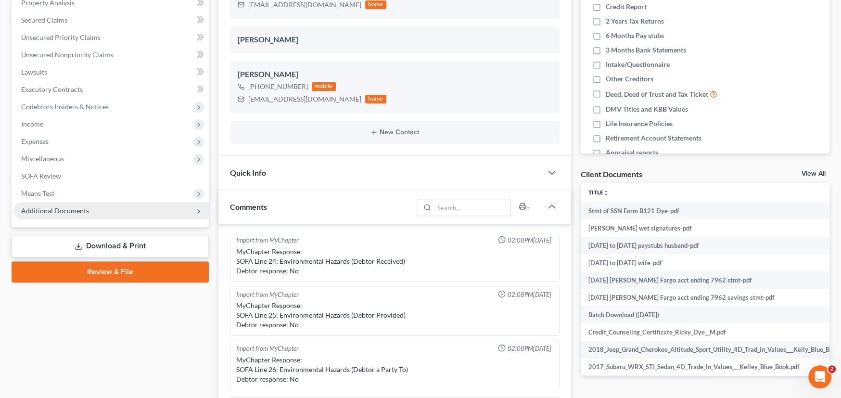
click at [70, 207] on span "Additional Documents" at bounding box center [55, 210] width 68 height 8
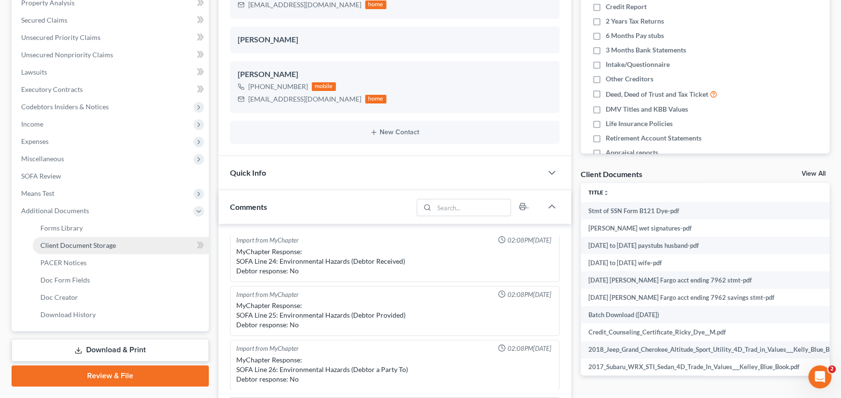
click at [71, 242] on span "Client Document Storage" at bounding box center [78, 245] width 76 height 8
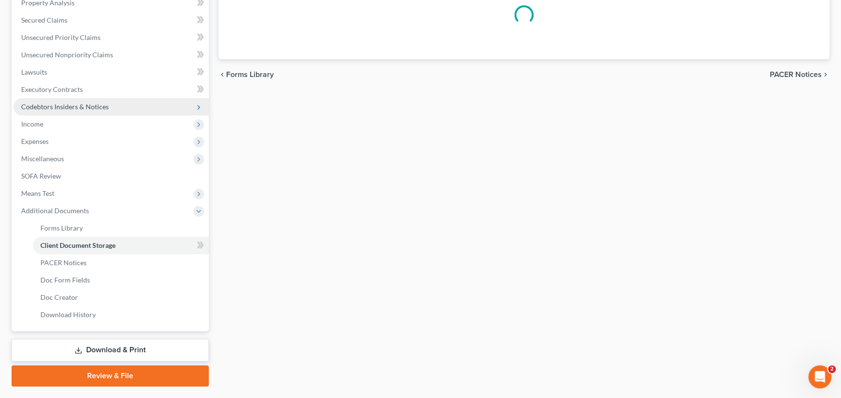
scroll to position [66, 0]
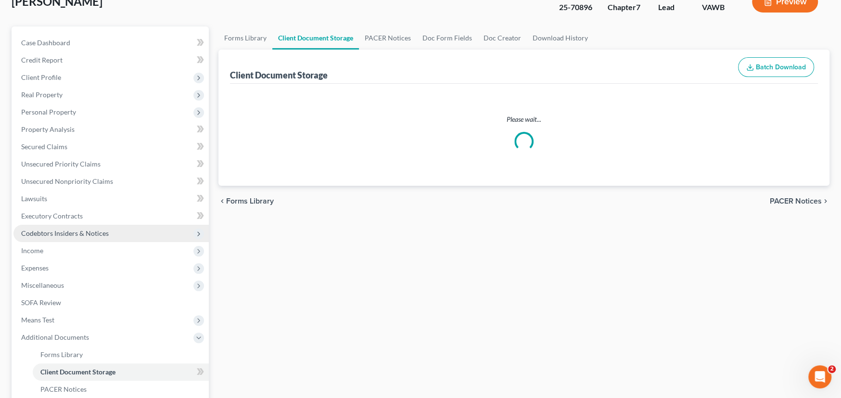
select select "0"
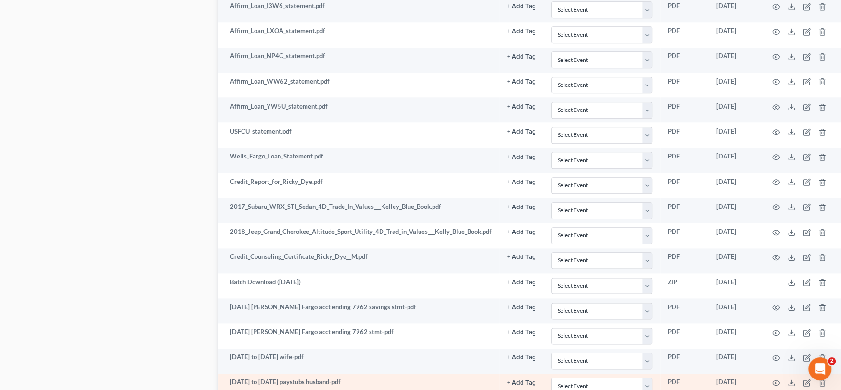
scroll to position [797, 0]
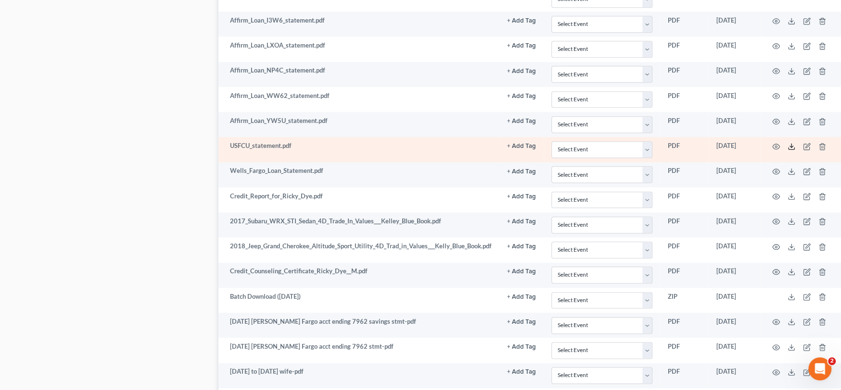
click at [790, 145] on icon at bounding box center [791, 147] width 8 height 8
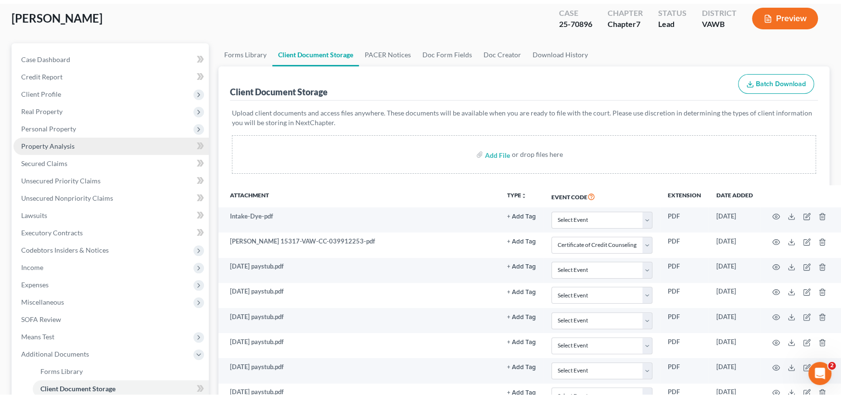
scroll to position [0, 0]
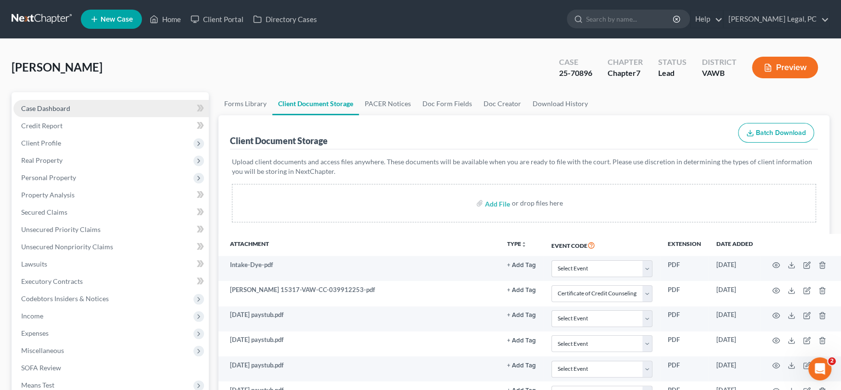
drag, startPoint x: 25, startPoint y: 111, endPoint x: 31, endPoint y: 109, distance: 6.5
click at [25, 112] on link "Case Dashboard" at bounding box center [110, 108] width 195 height 17
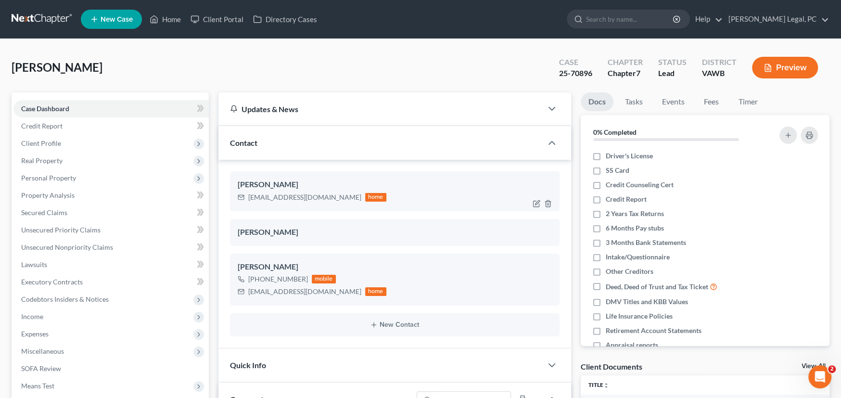
scroll to position [256, 0]
drag, startPoint x: 314, startPoint y: 198, endPoint x: 248, endPoint y: 198, distance: 65.4
click at [248, 198] on div "[EMAIL_ADDRESS][DOMAIN_NAME]" at bounding box center [304, 197] width 113 height 10
copy div "[EMAIL_ADDRESS][DOMAIN_NAME]"
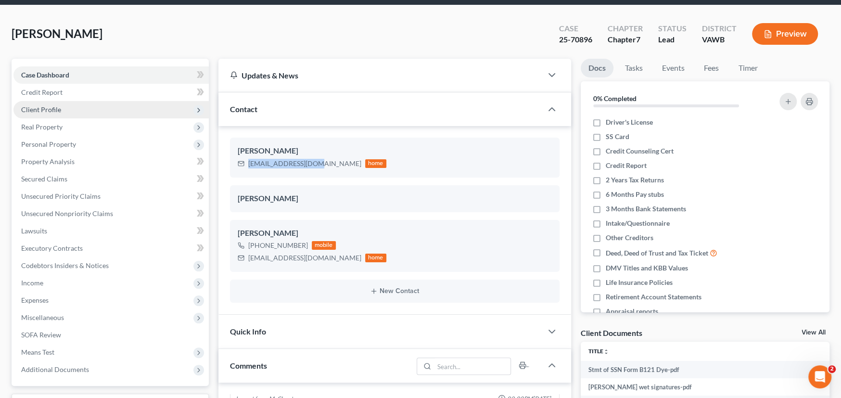
scroll to position [0, 0]
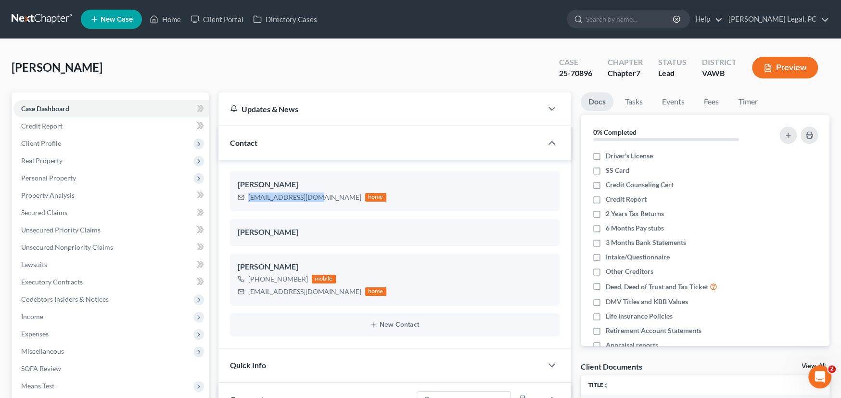
click at [41, 17] on link at bounding box center [43, 19] width 62 height 17
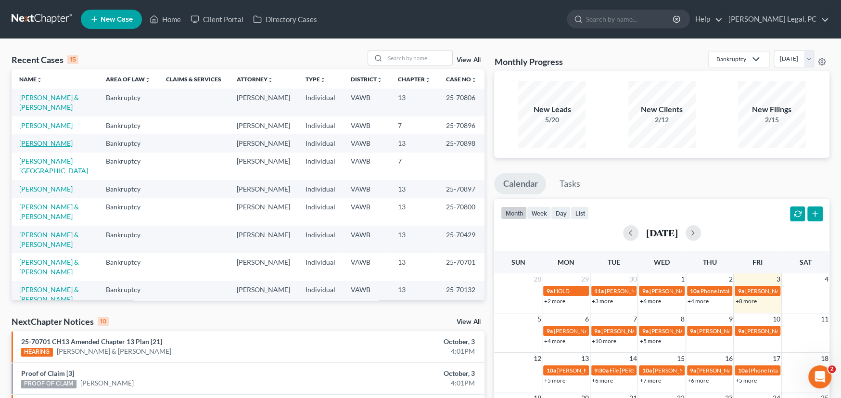
click at [57, 139] on link "[PERSON_NAME]" at bounding box center [45, 143] width 53 height 8
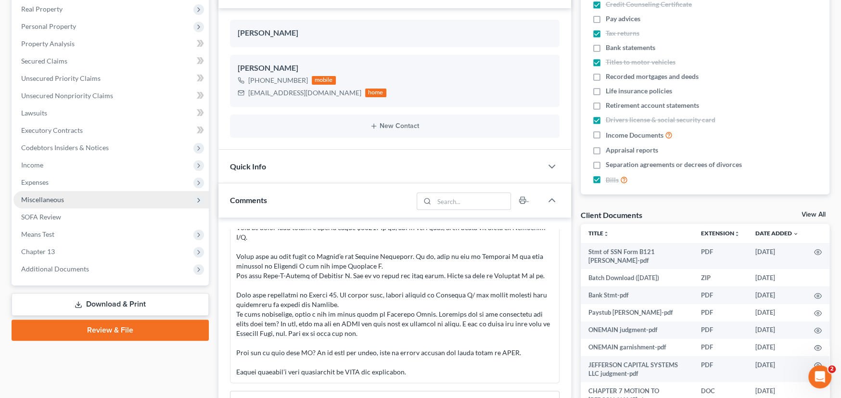
scroll to position [192, 0]
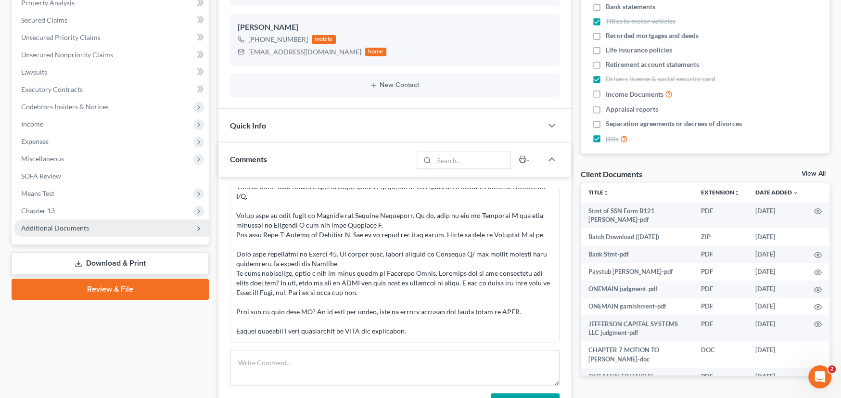
click at [90, 232] on span "Additional Documents" at bounding box center [110, 227] width 195 height 17
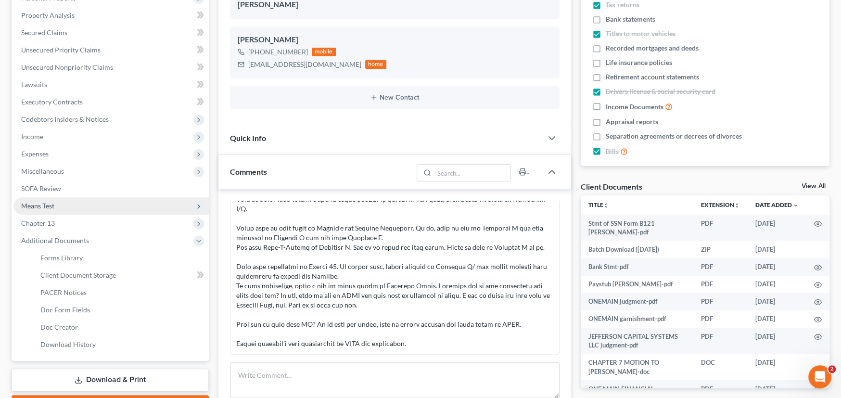
scroll to position [48, 0]
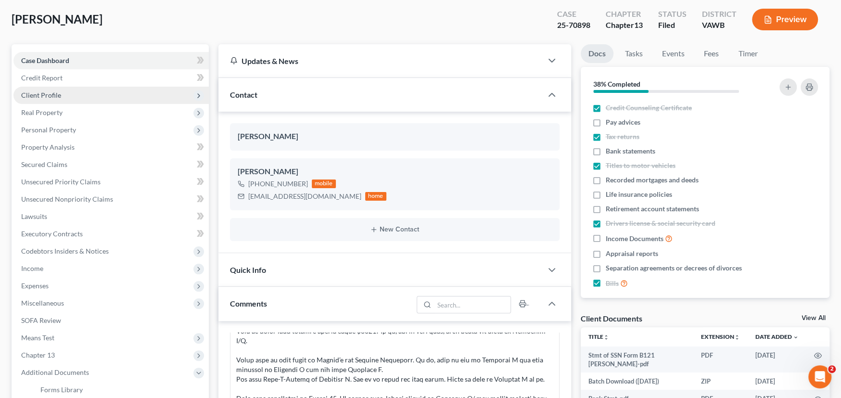
click at [46, 95] on span "Client Profile" at bounding box center [41, 95] width 40 height 8
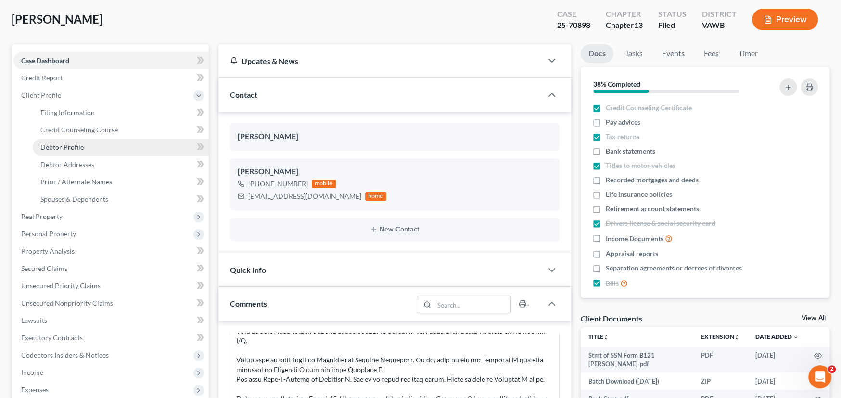
click at [71, 146] on span "Debtor Profile" at bounding box center [61, 147] width 43 height 8
select select "0"
select select "1"
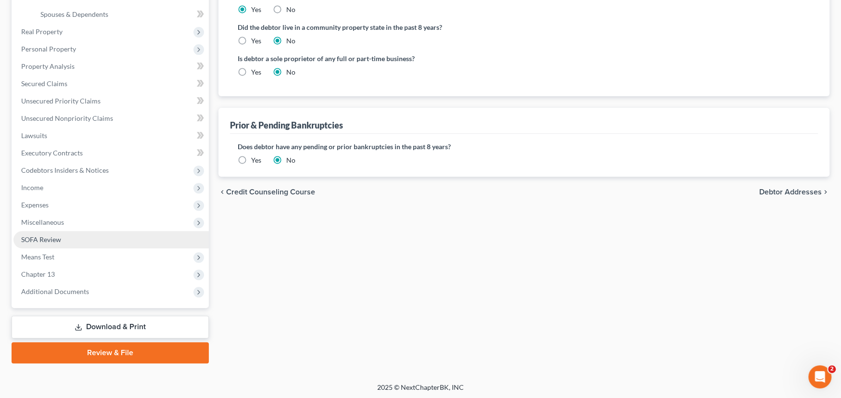
scroll to position [234, 0]
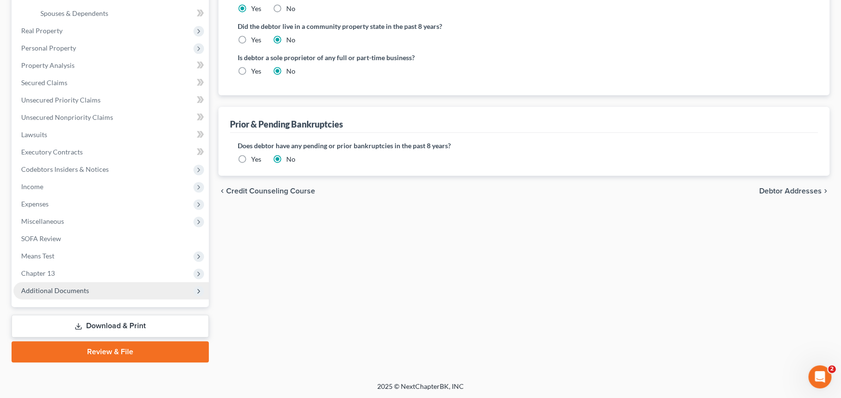
click at [84, 287] on span "Additional Documents" at bounding box center [55, 290] width 68 height 8
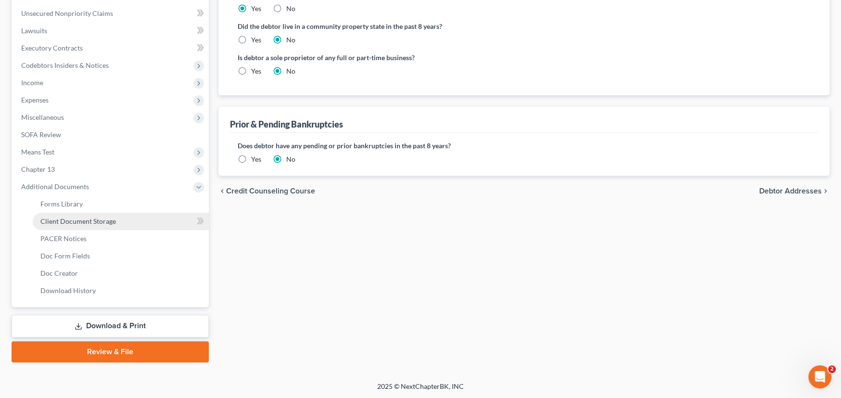
click at [101, 221] on span "Client Document Storage" at bounding box center [78, 221] width 76 height 8
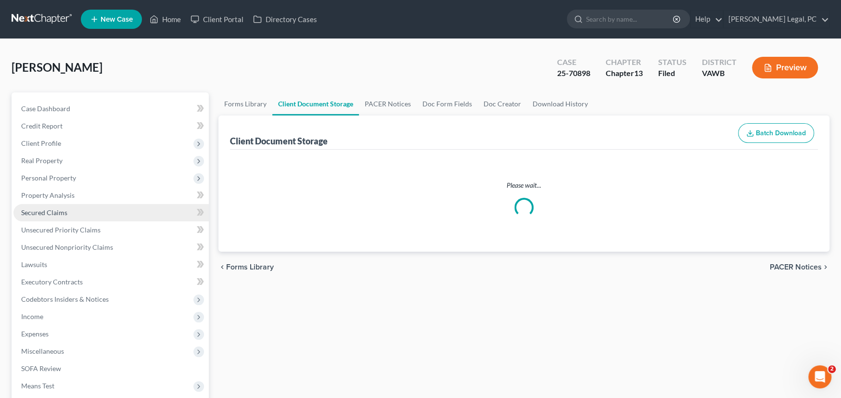
select select "0"
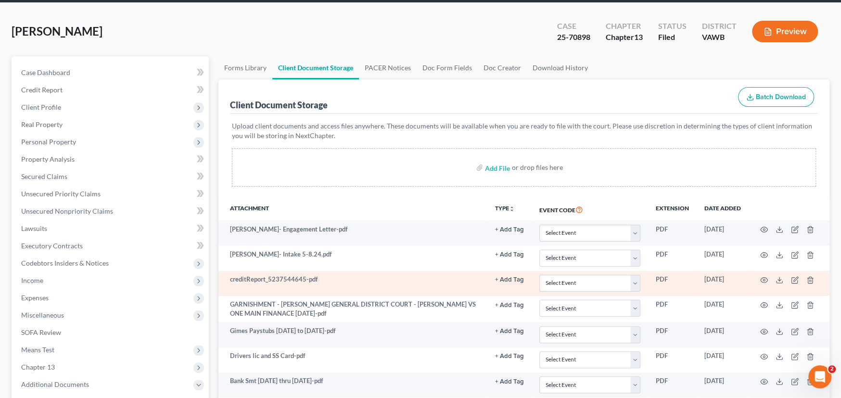
scroll to position [144, 0]
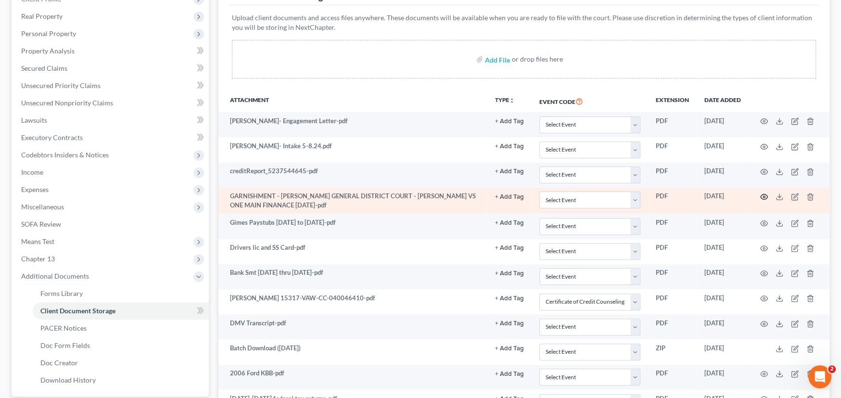
click at [764, 196] on icon "button" at bounding box center [764, 197] width 8 height 8
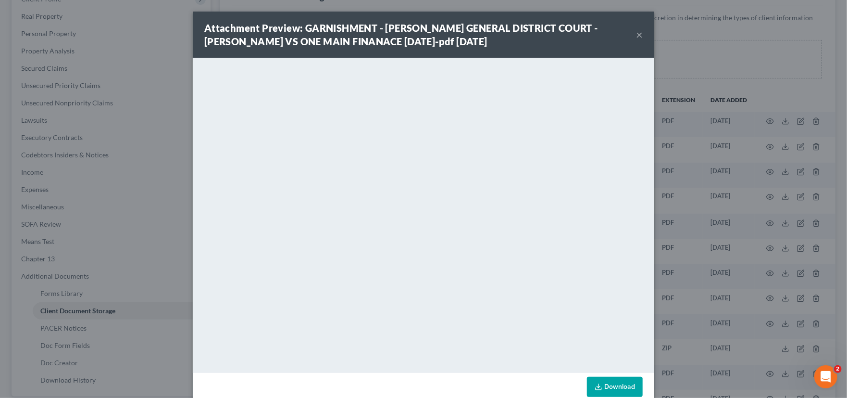
click at [636, 30] on button "×" at bounding box center [639, 35] width 7 height 12
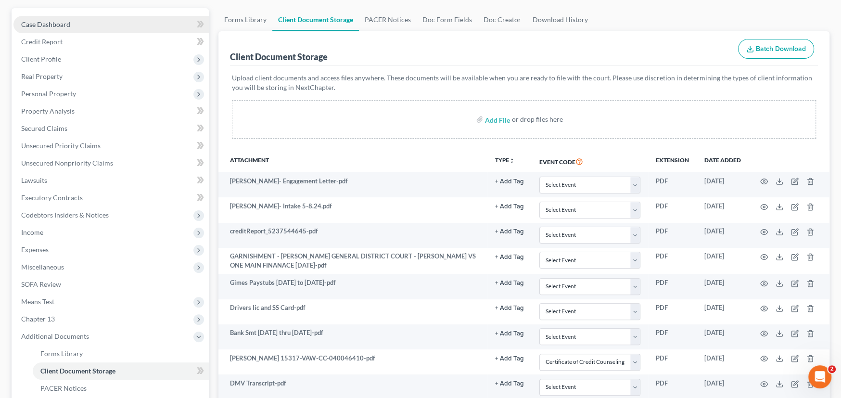
scroll to position [0, 0]
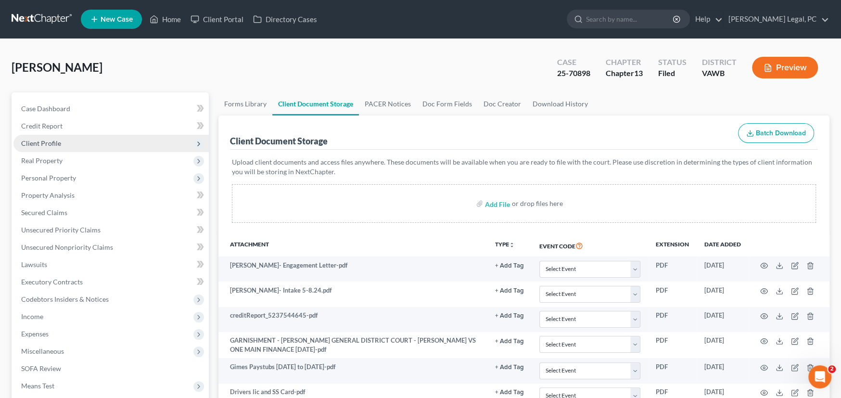
click at [50, 141] on span "Client Profile" at bounding box center [41, 143] width 40 height 8
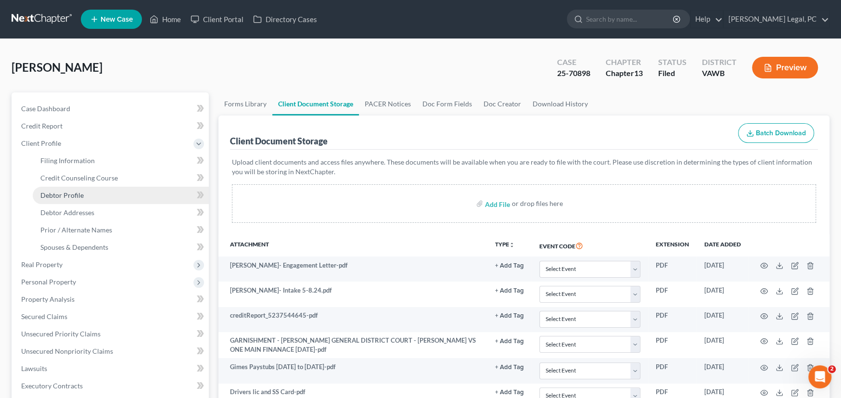
click at [74, 195] on span "Debtor Profile" at bounding box center [61, 195] width 43 height 8
select select "0"
select select "1"
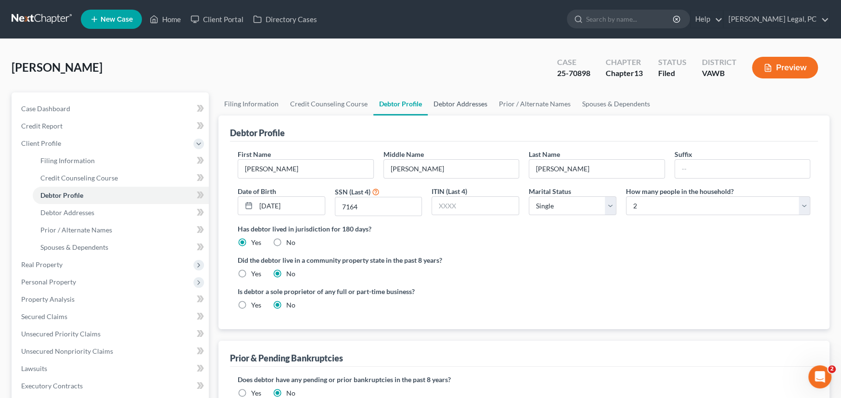
click at [463, 100] on link "Debtor Addresses" at bounding box center [460, 103] width 65 height 23
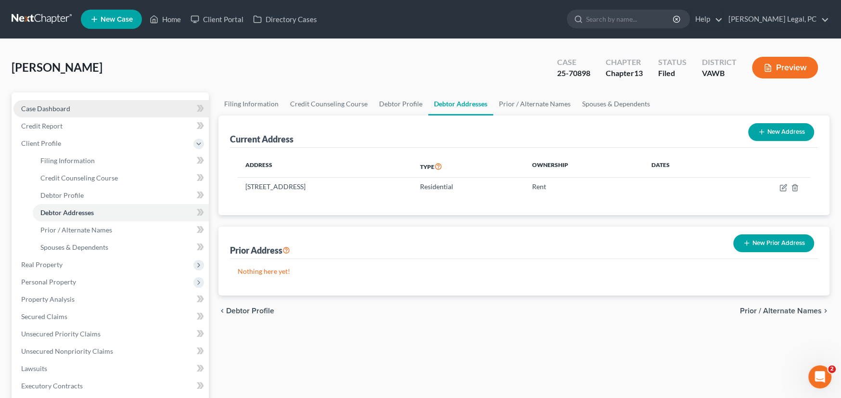
click at [48, 111] on span "Case Dashboard" at bounding box center [45, 108] width 49 height 8
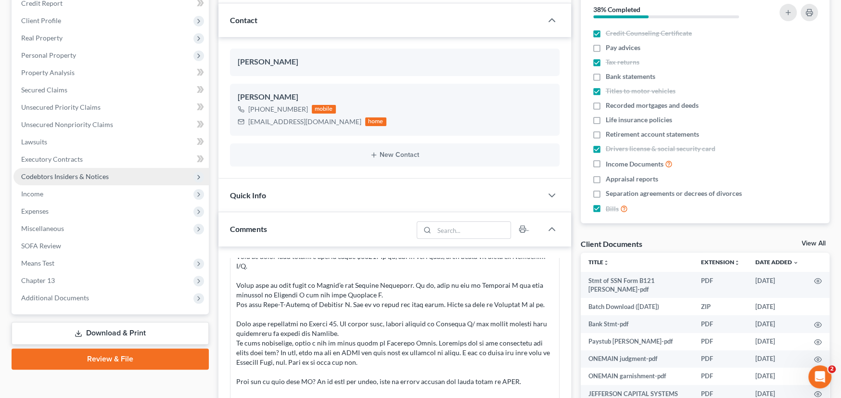
scroll to position [192, 0]
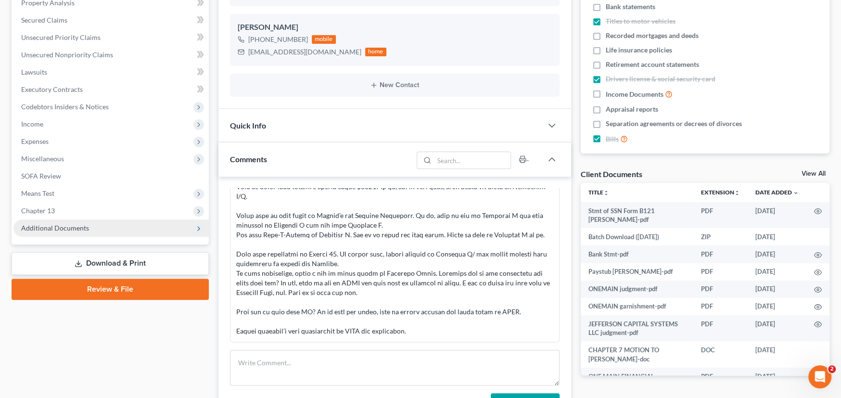
click at [85, 230] on span "Additional Documents" at bounding box center [55, 228] width 68 height 8
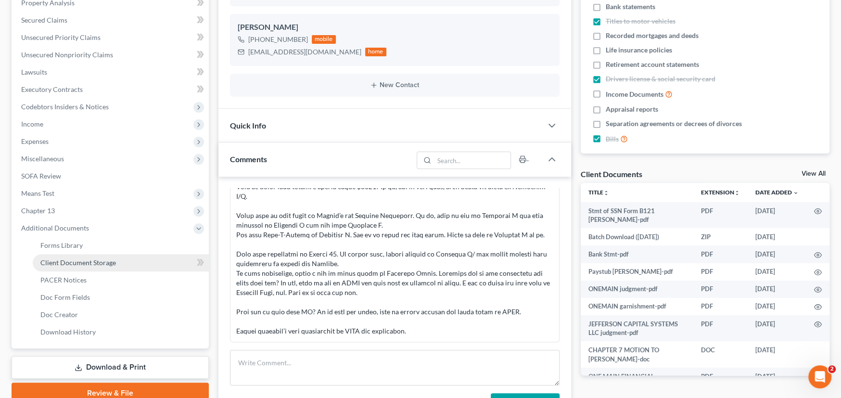
click at [88, 261] on span "Client Document Storage" at bounding box center [78, 262] width 76 height 8
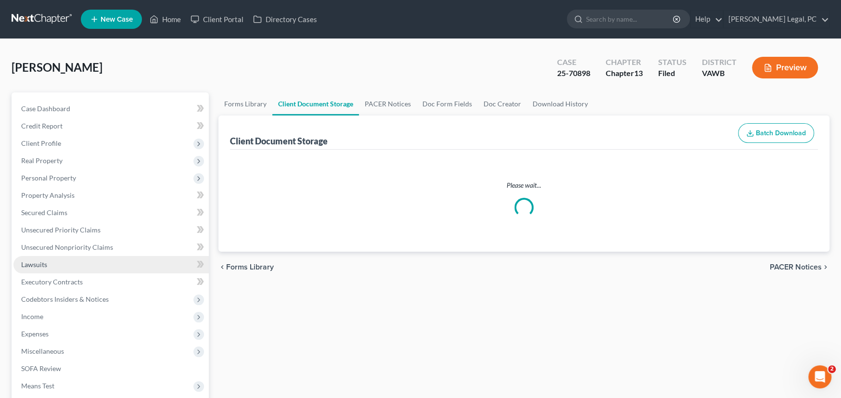
select select "0"
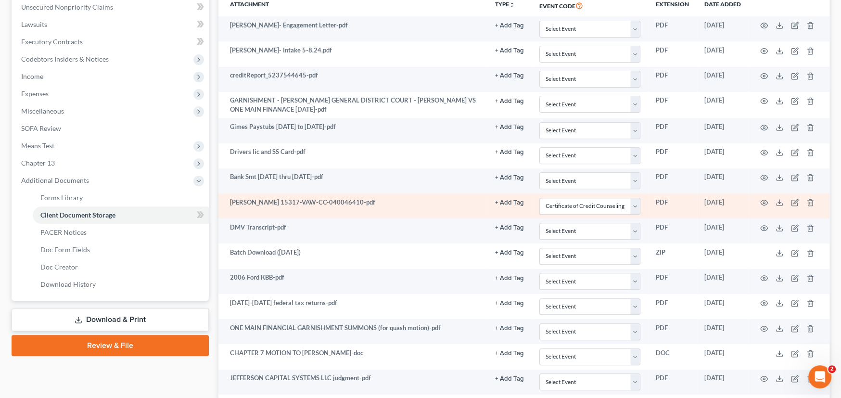
select select "0"
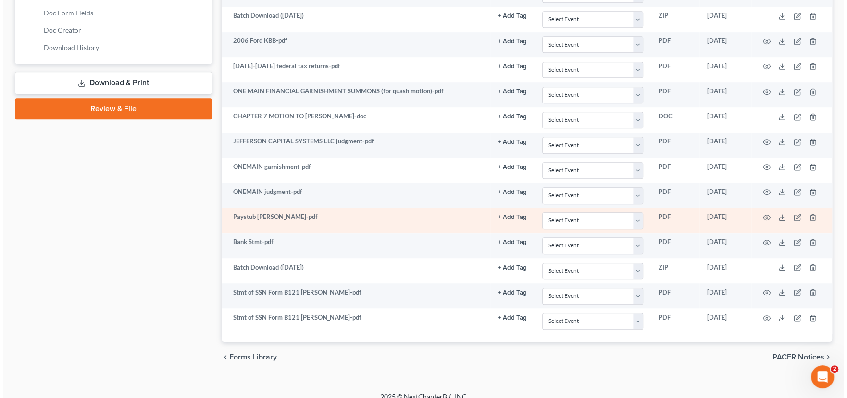
scroll to position [485, 0]
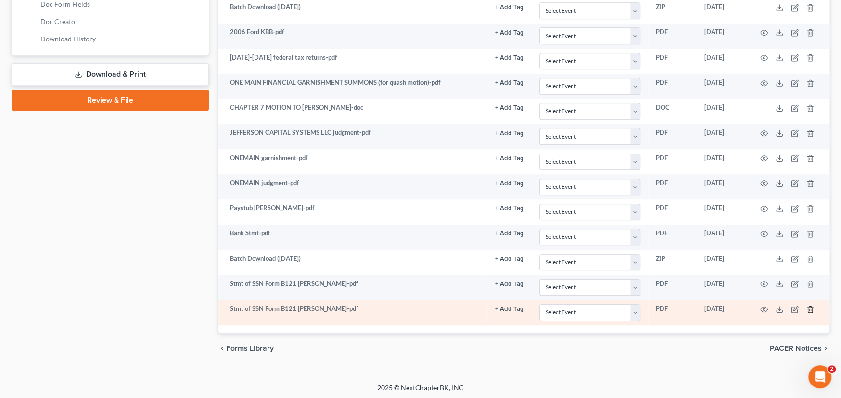
click at [812, 307] on icon "button" at bounding box center [809, 309] width 4 height 6
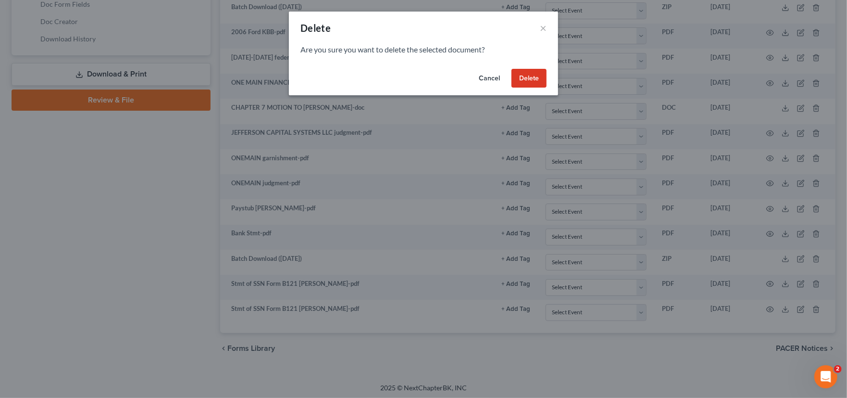
click at [528, 79] on button "Delete" at bounding box center [529, 78] width 35 height 19
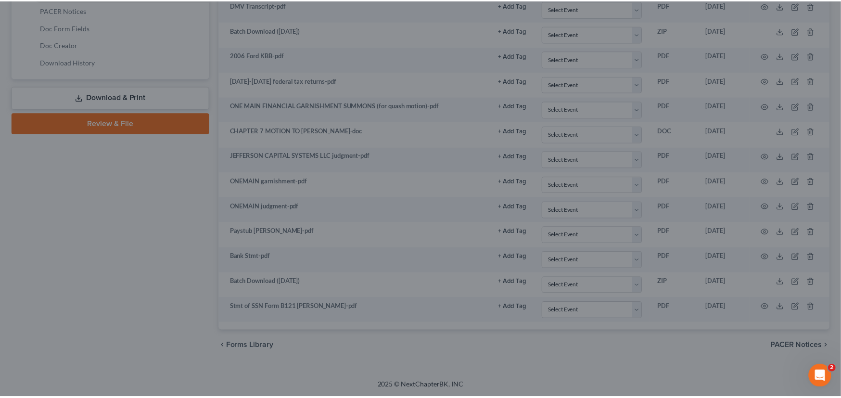
scroll to position [460, 0]
